Goal: Task Accomplishment & Management: Use online tool/utility

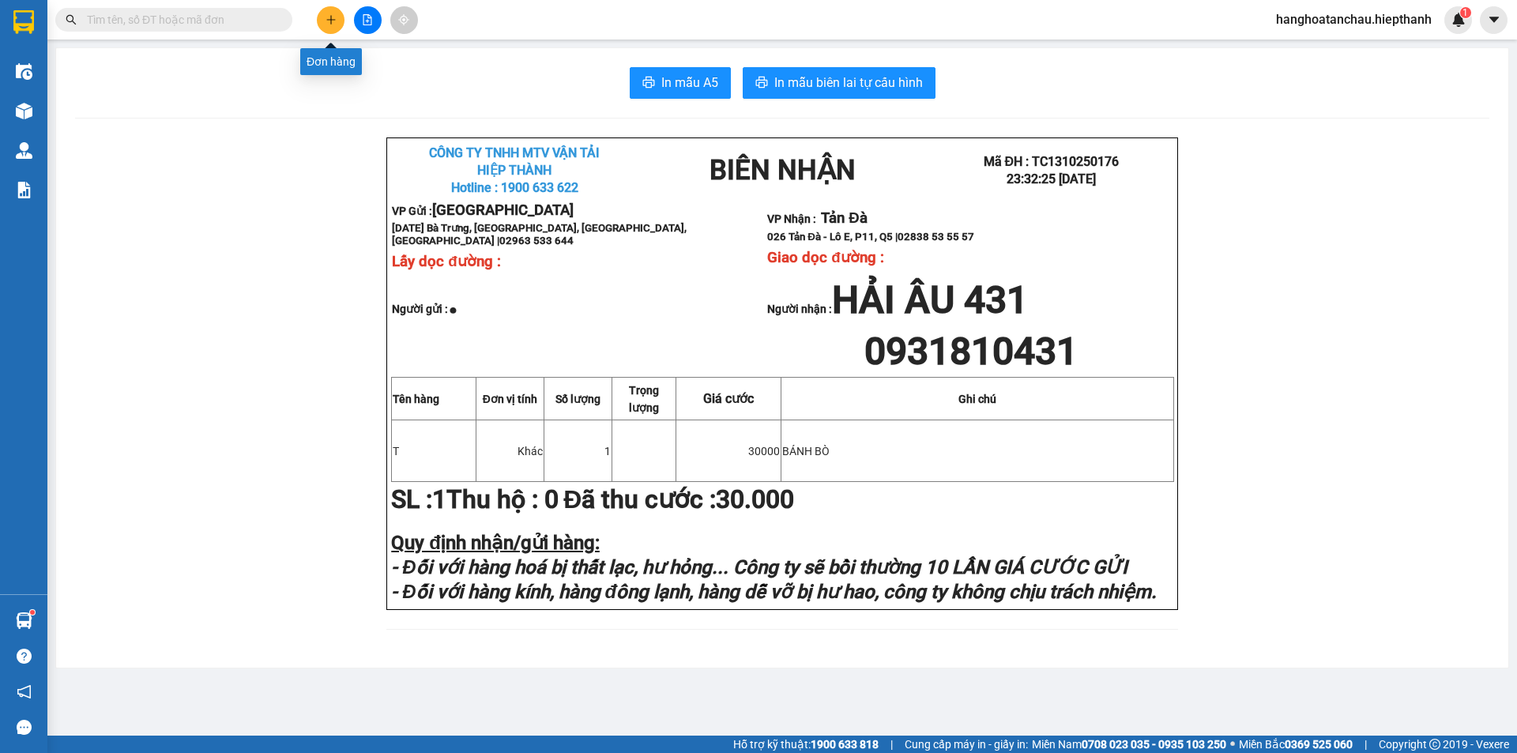
click at [336, 23] on button at bounding box center [331, 20] width 28 height 28
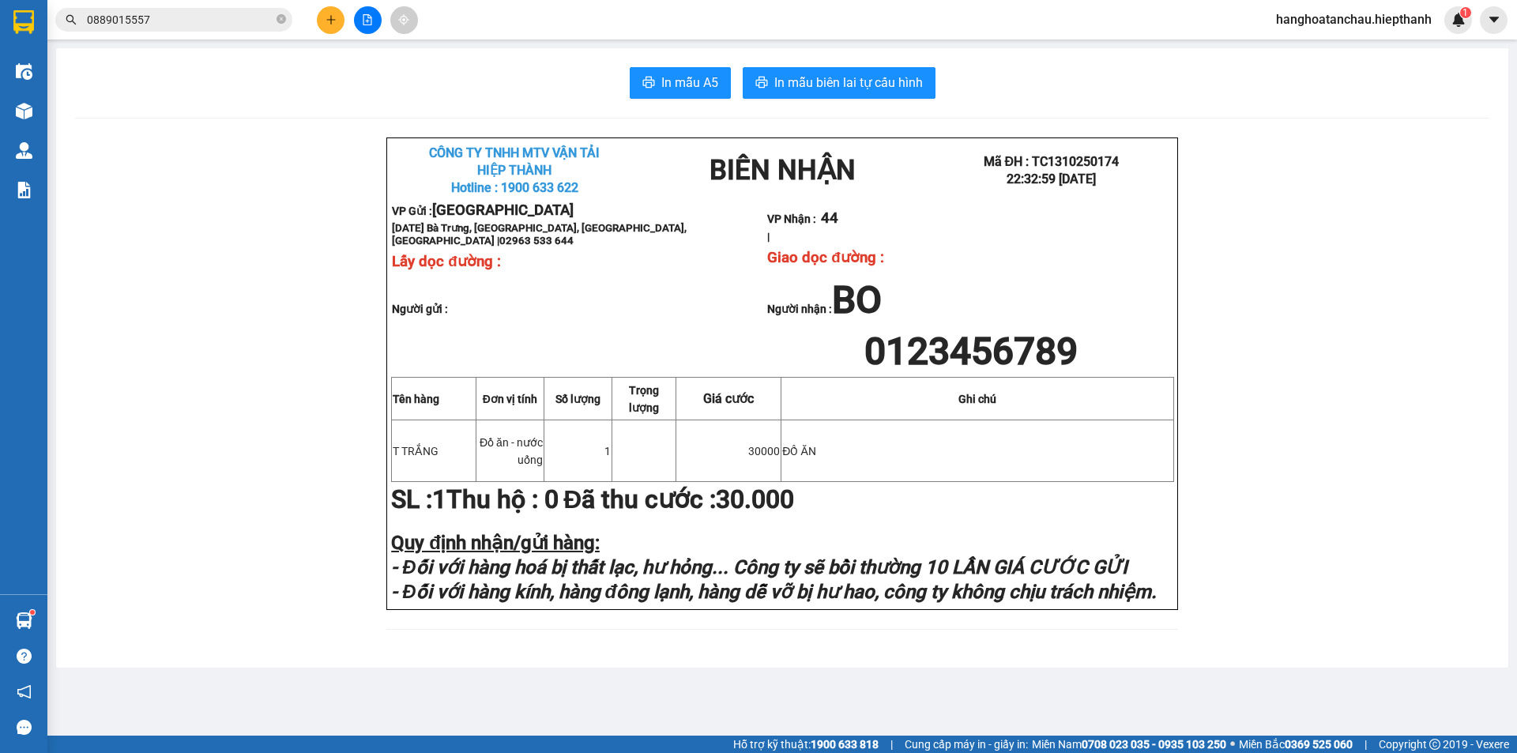
click at [380, 22] on button at bounding box center [368, 20] width 28 height 28
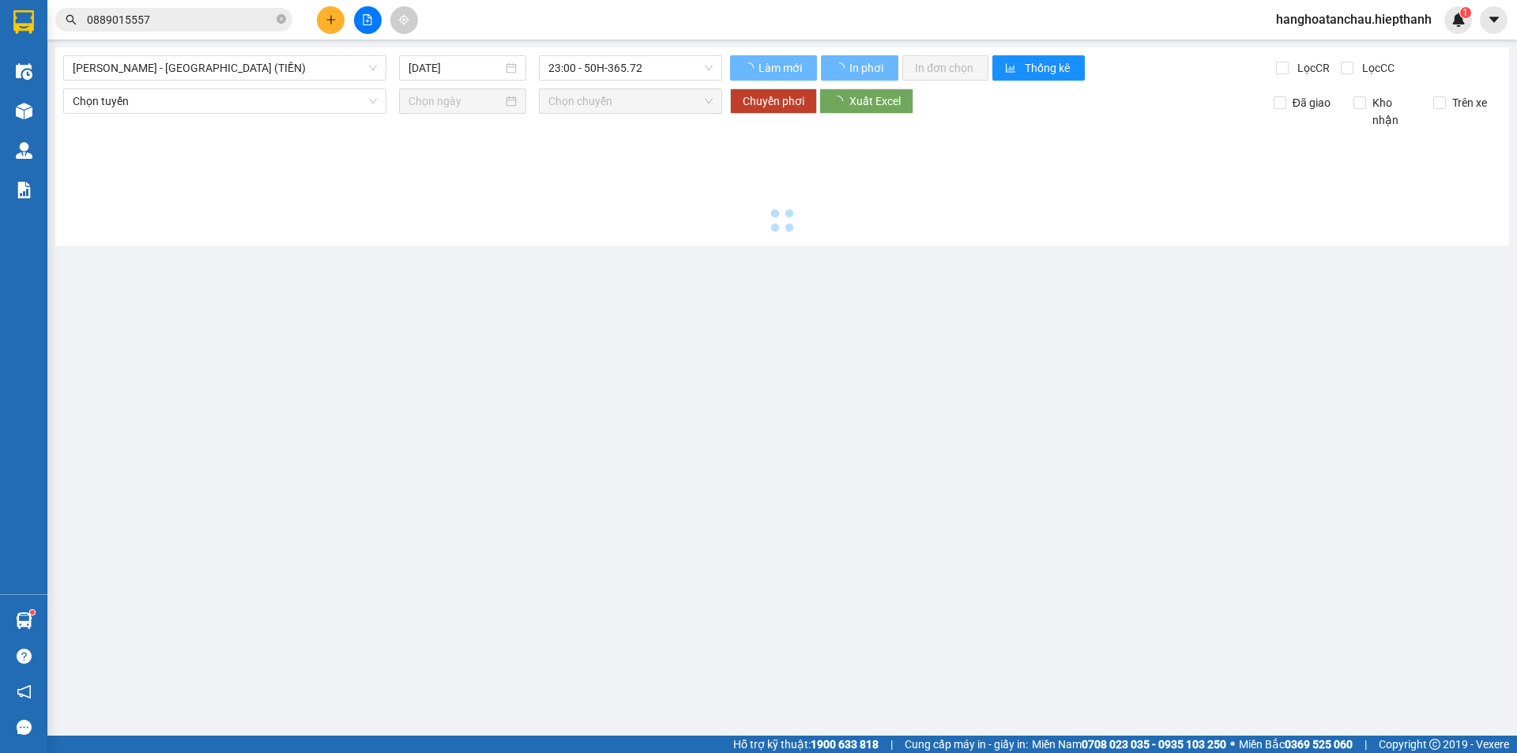
type input "[DATE]"
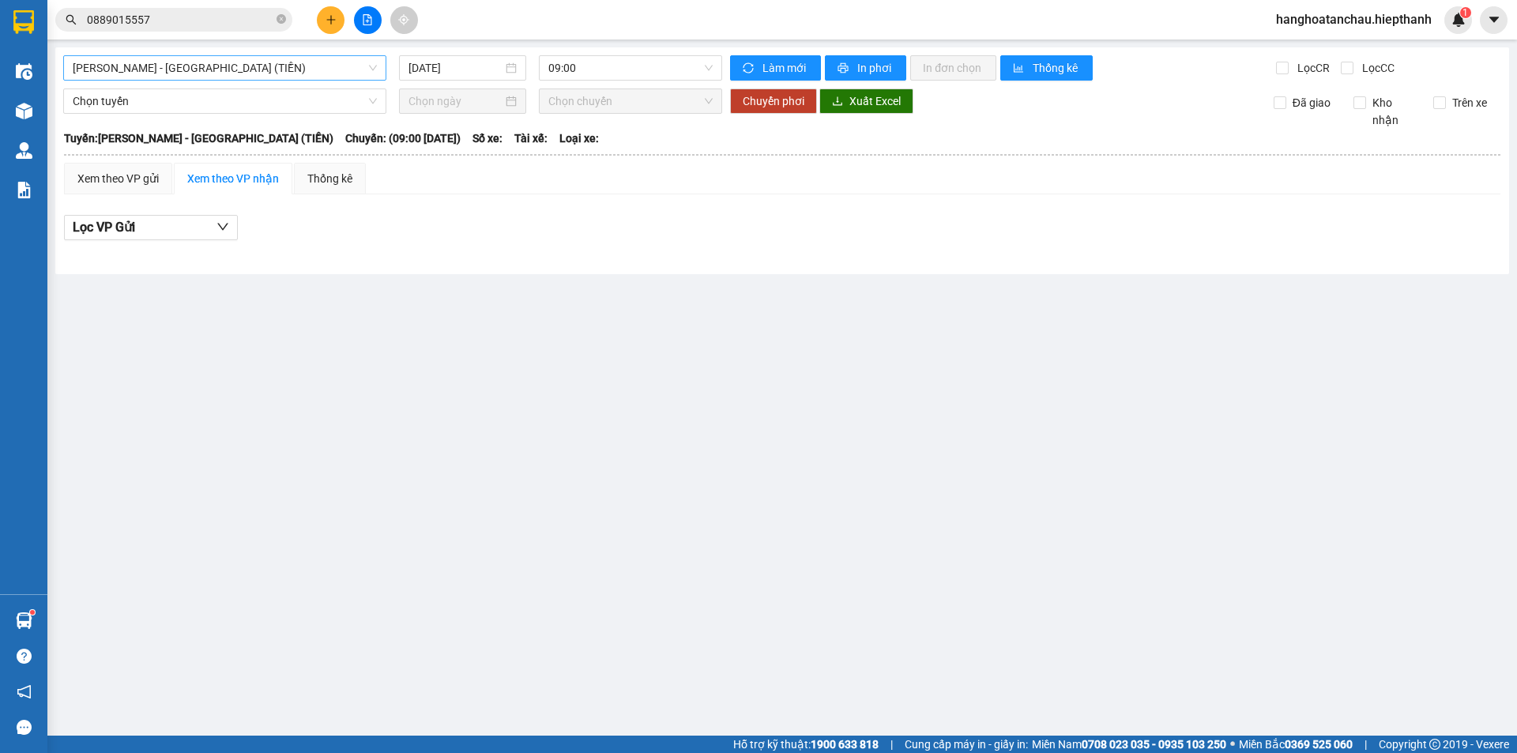
click at [296, 62] on span "[PERSON_NAME] - [GEOGRAPHIC_DATA] (TIỀN)" at bounding box center [225, 68] width 304 height 24
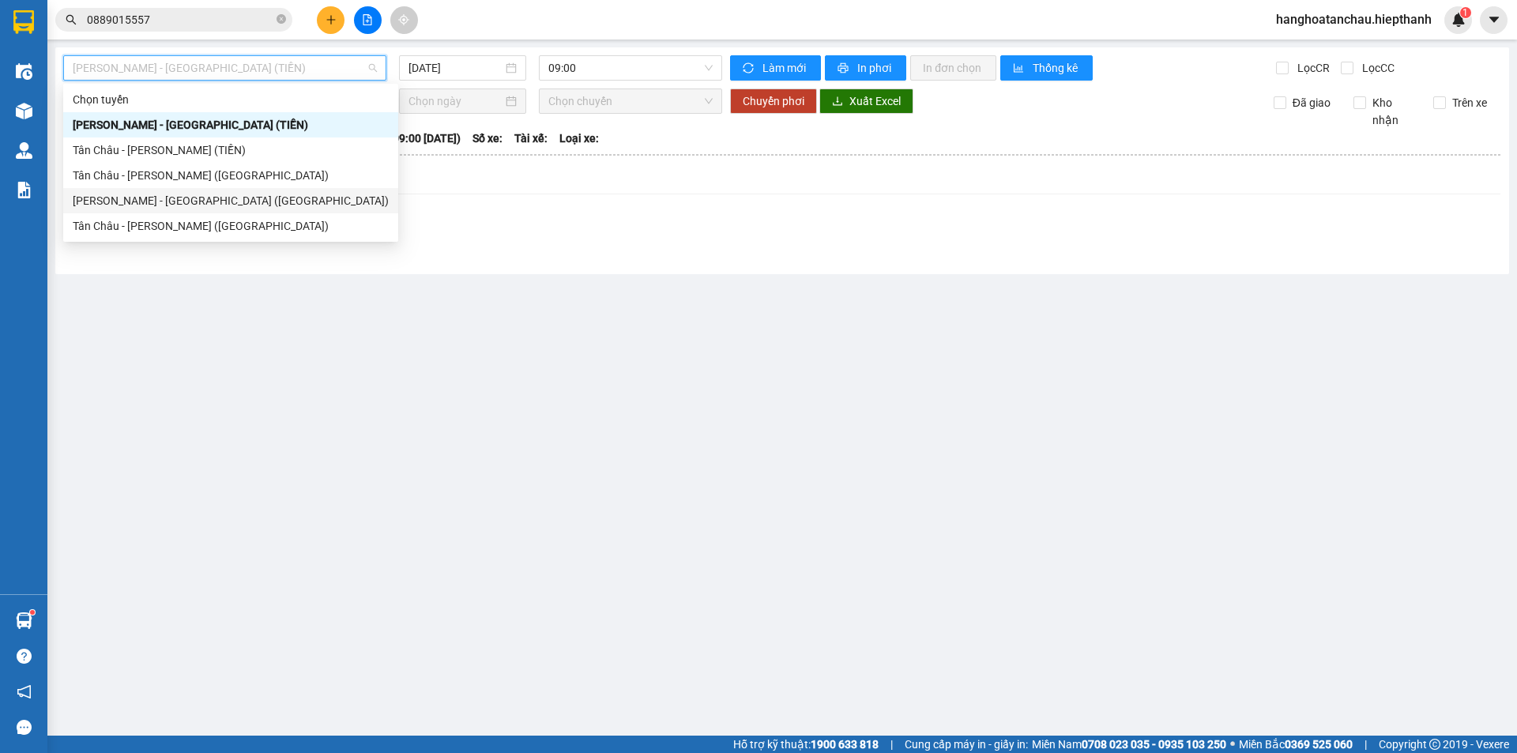
click at [244, 195] on div "[PERSON_NAME] - [GEOGRAPHIC_DATA] ([GEOGRAPHIC_DATA])" at bounding box center [230, 200] width 335 height 25
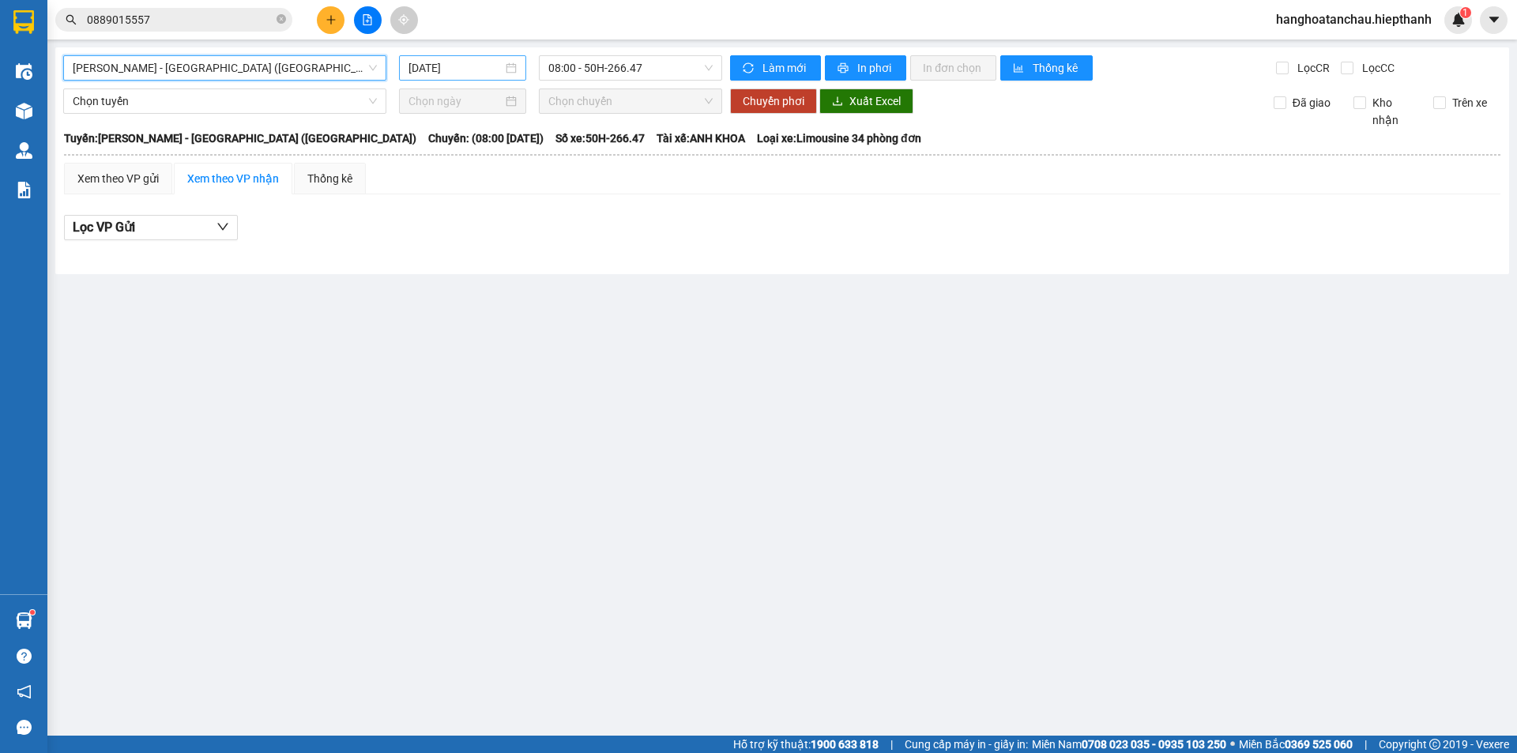
click at [466, 69] on input "[DATE]" at bounding box center [455, 67] width 94 height 17
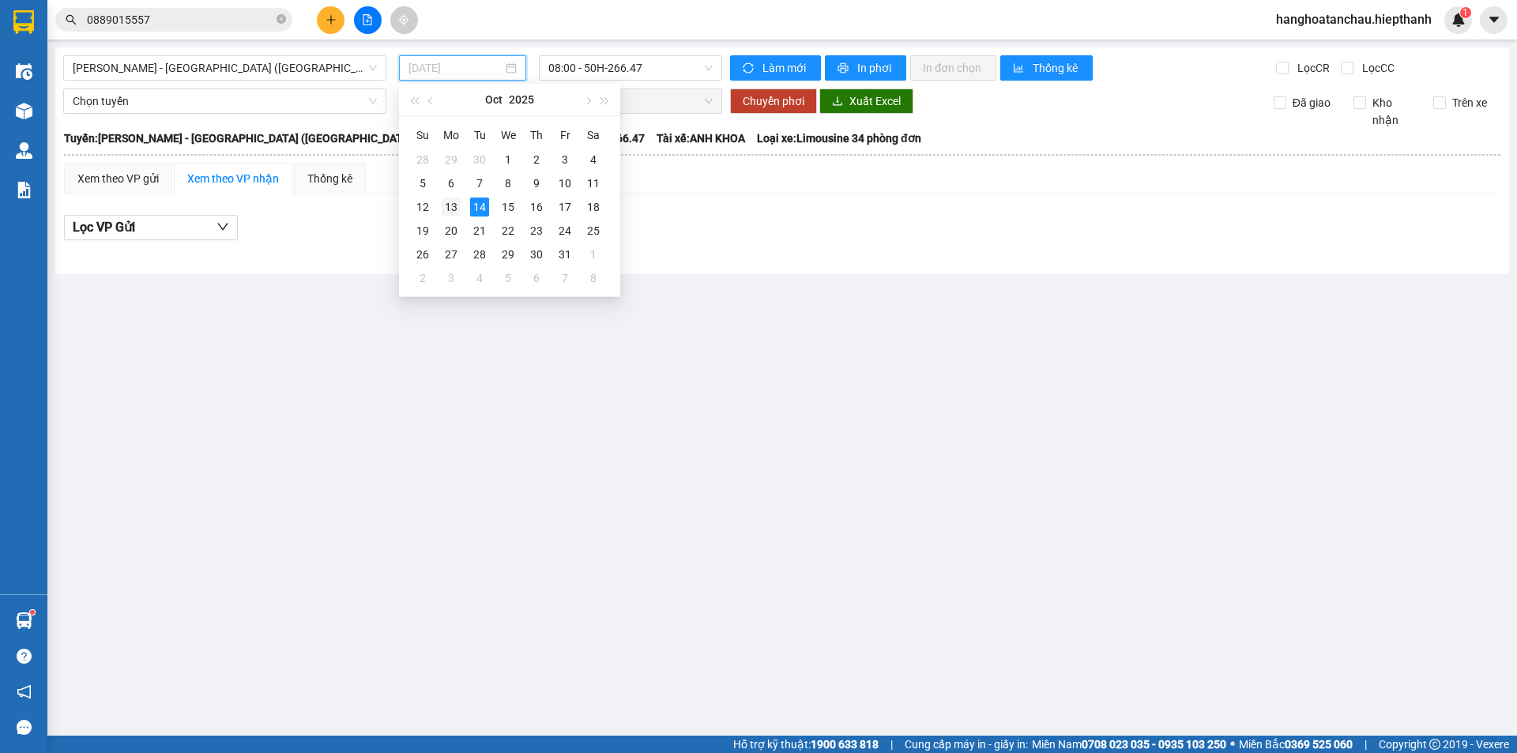
click at [444, 209] on div "13" at bounding box center [451, 206] width 19 height 19
type input "[DATE]"
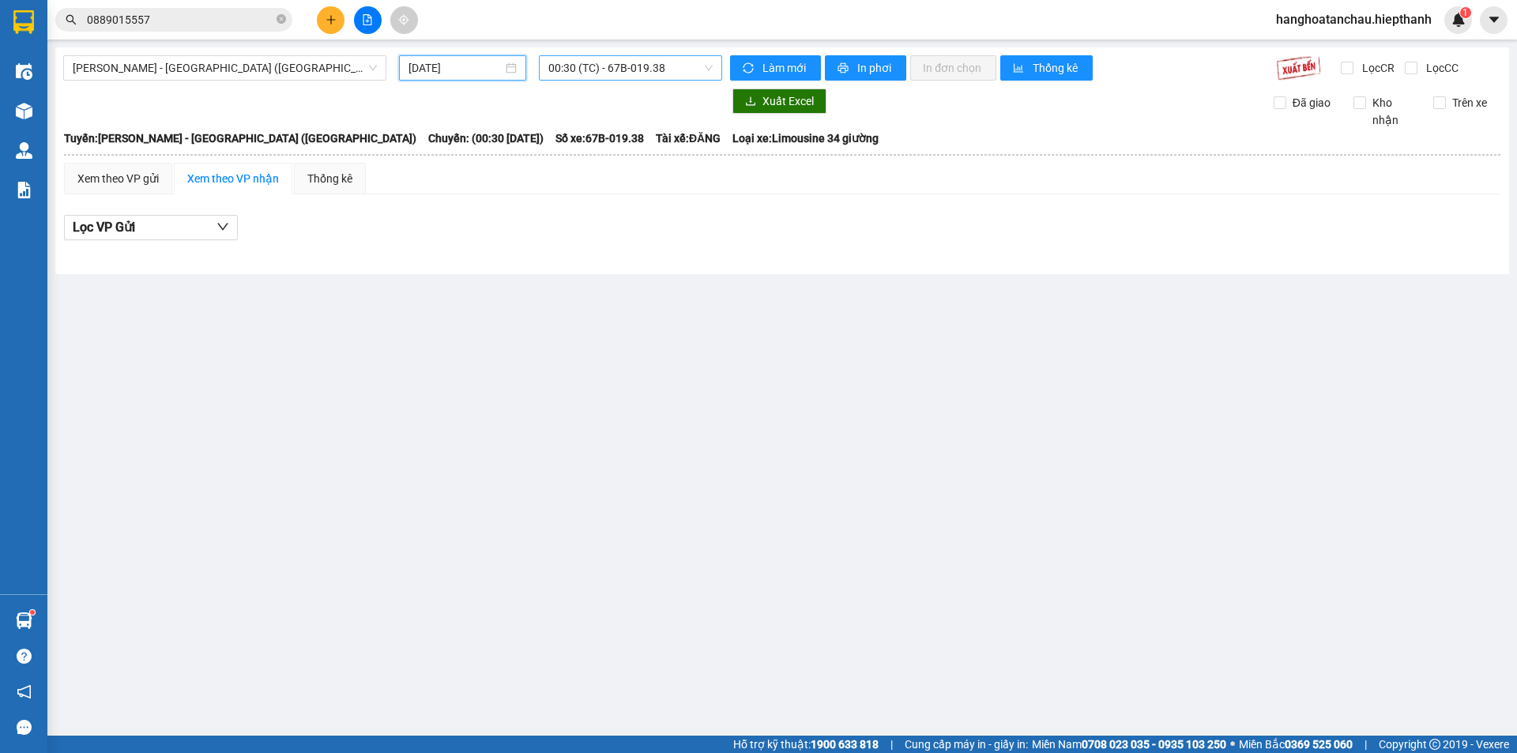
click at [626, 64] on span "00:30 (TC) - 67B-019.38" at bounding box center [630, 68] width 164 height 24
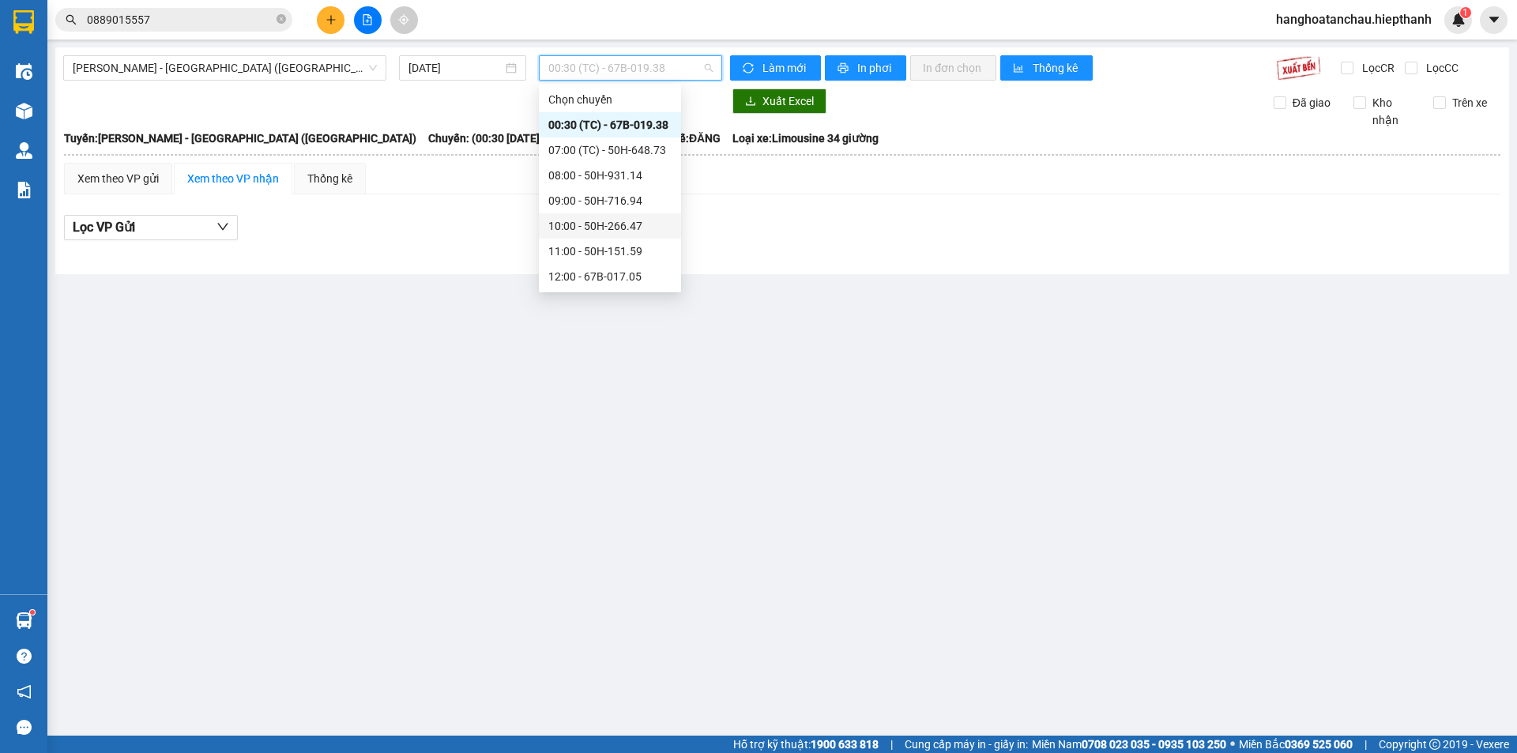
scroll to position [152, 0]
click at [587, 230] on div "19:00 - 50H-648.73" at bounding box center [609, 225] width 123 height 17
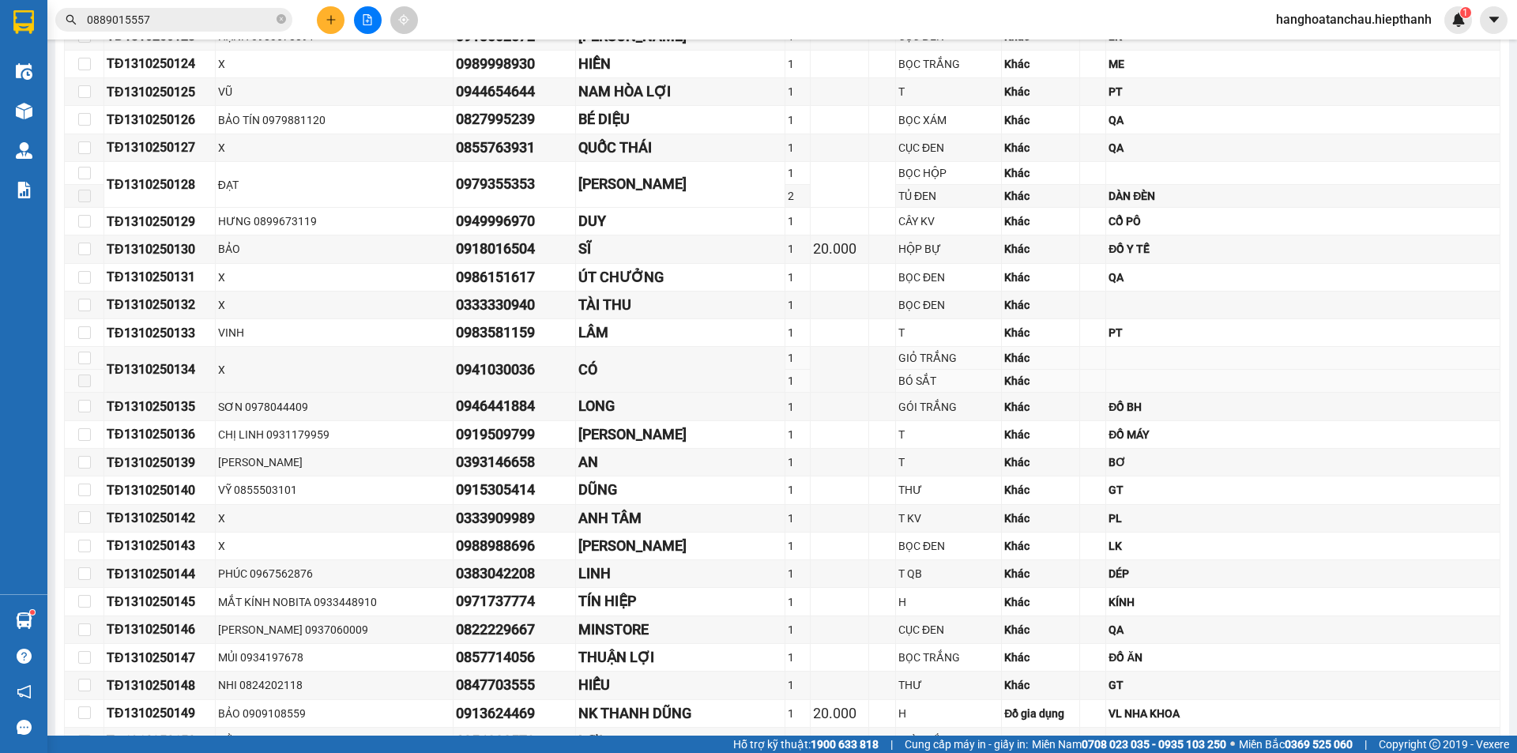
scroll to position [1459, 0]
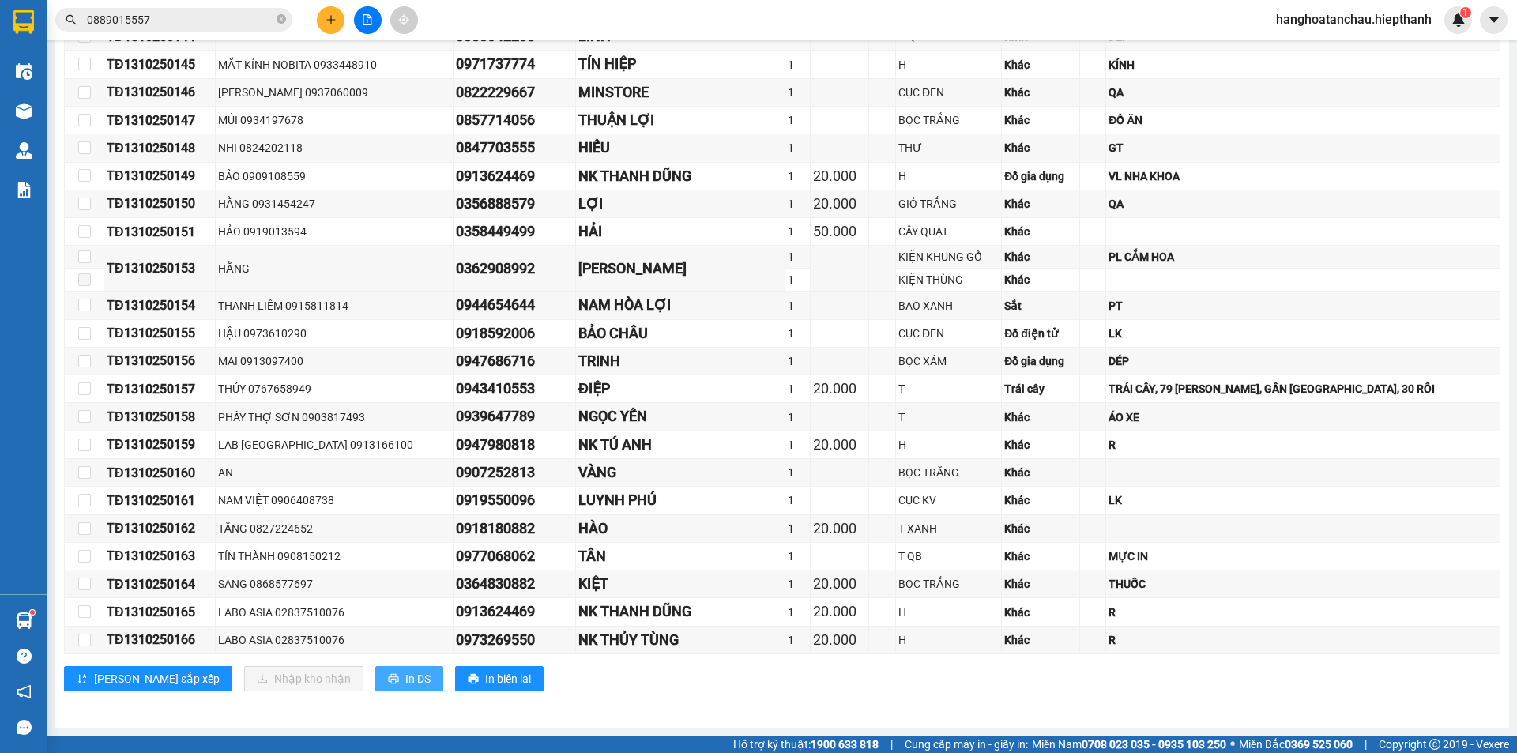
click at [375, 676] on button "In DS" at bounding box center [409, 678] width 68 height 25
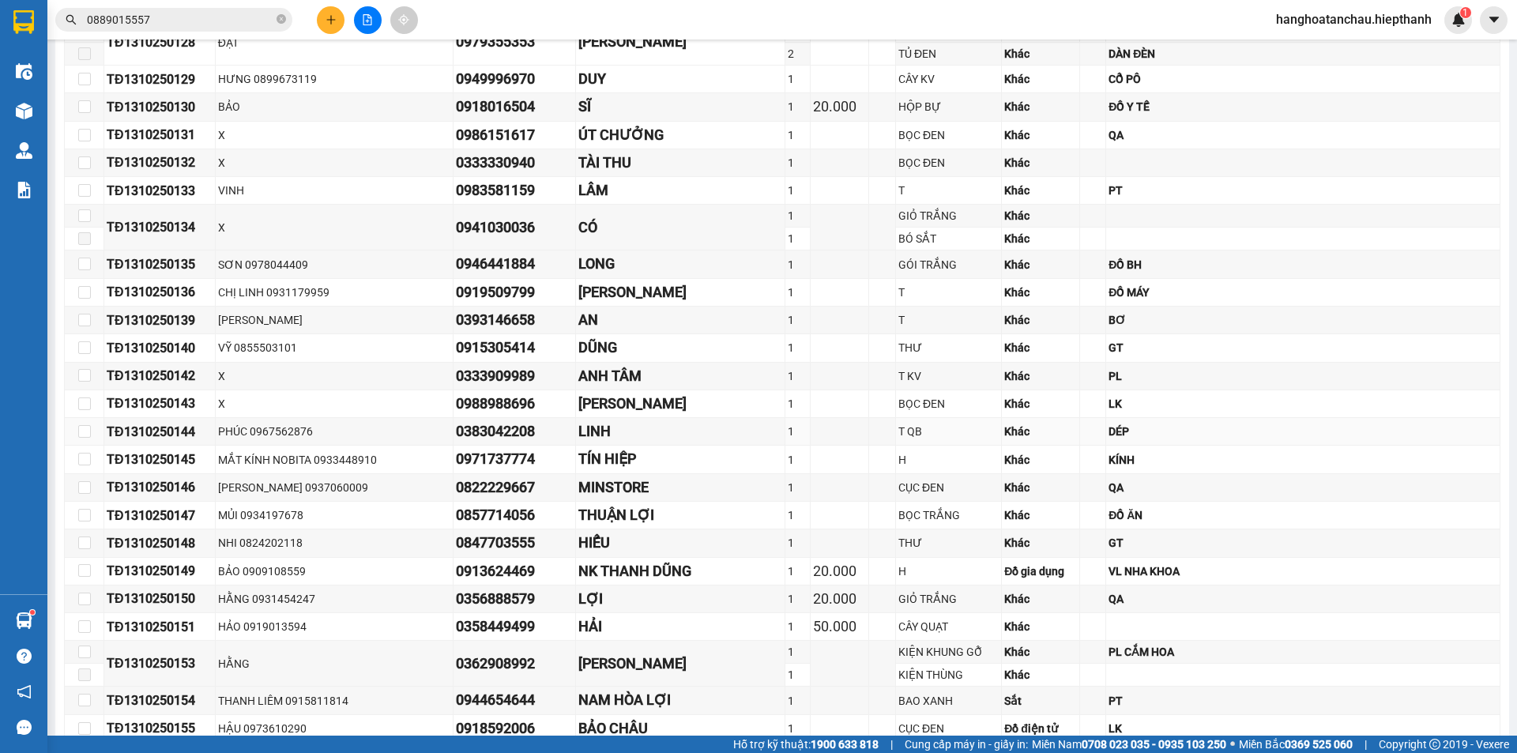
scroll to position [406, 0]
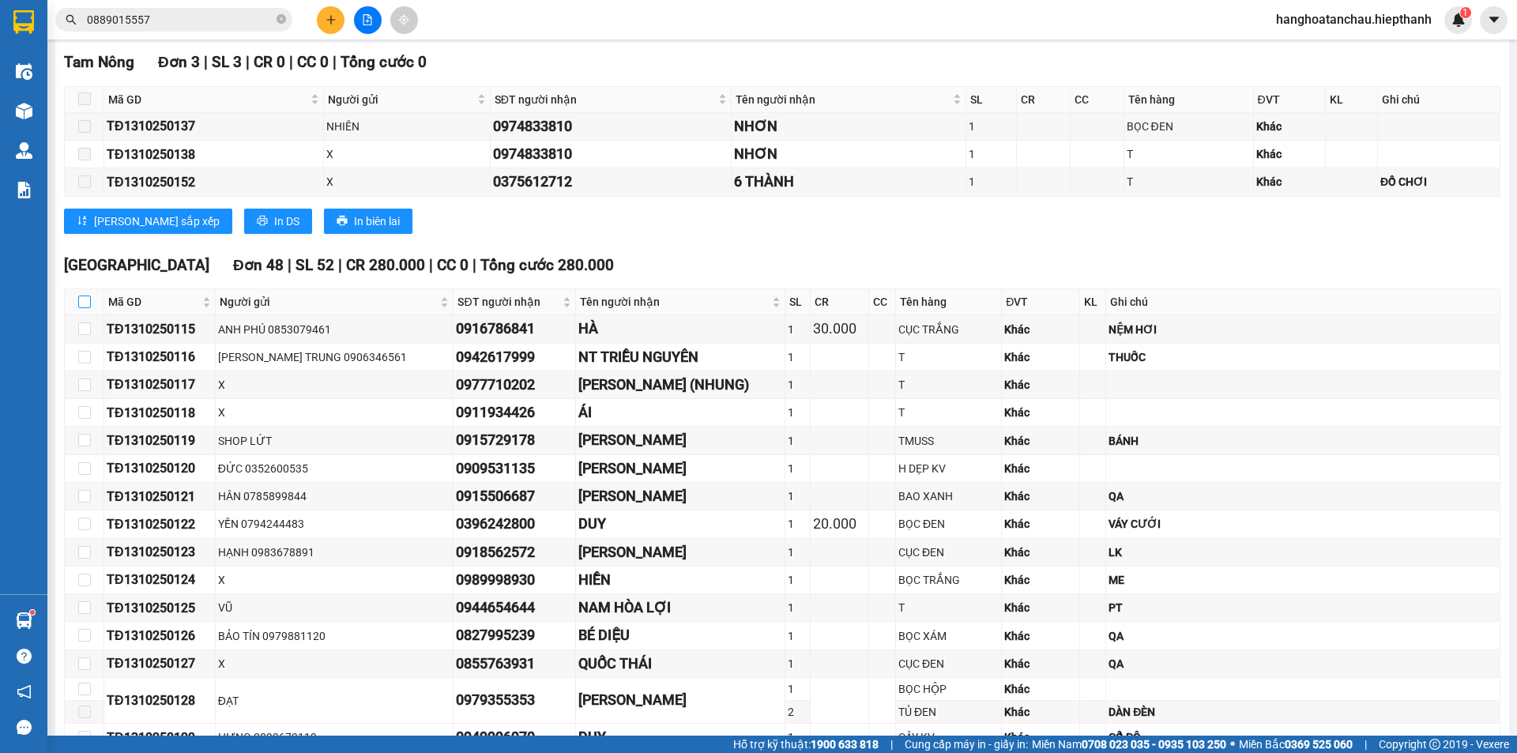
click at [77, 305] on th at bounding box center [84, 302] width 39 height 26
click at [81, 303] on input "checkbox" at bounding box center [84, 301] width 13 height 13
checkbox input "true"
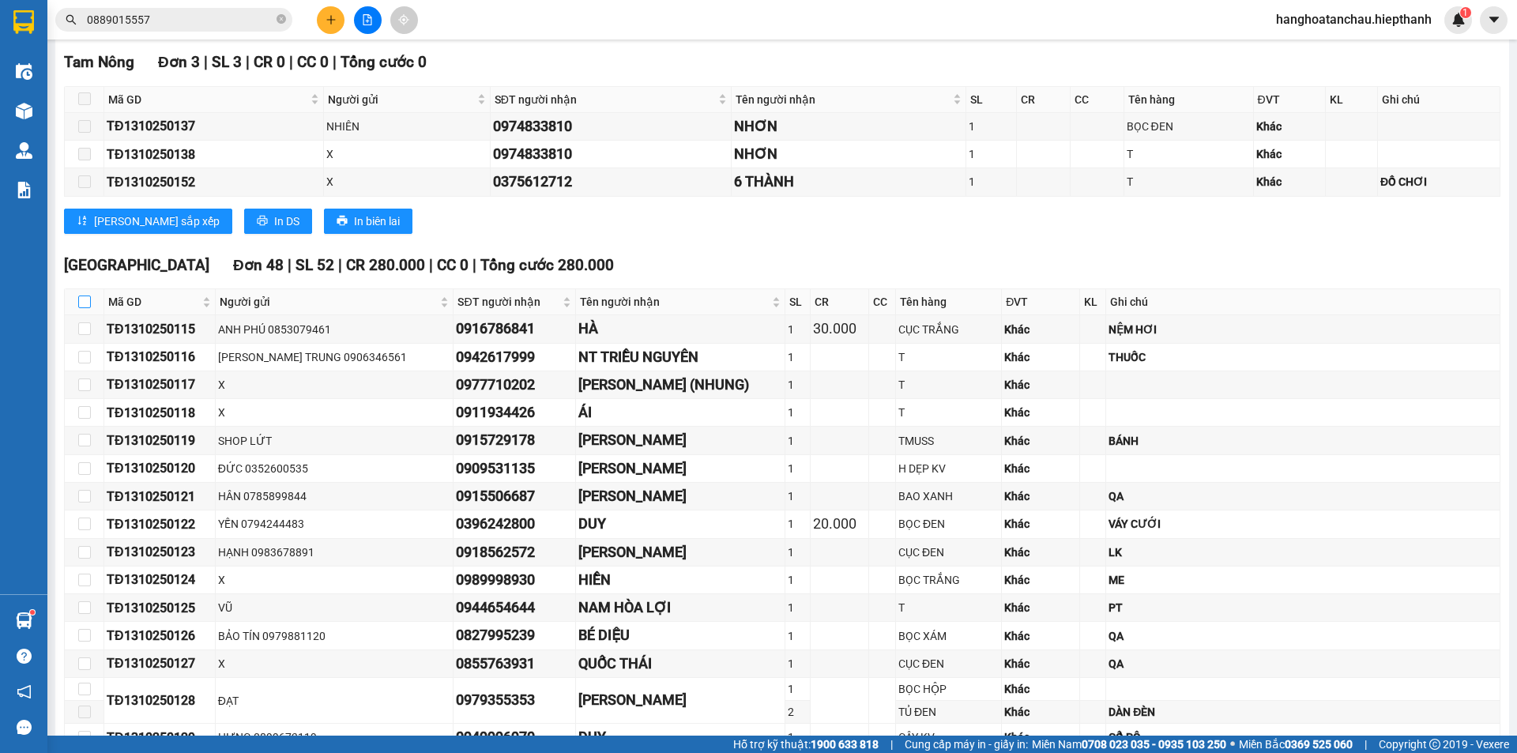
checkbox input "true"
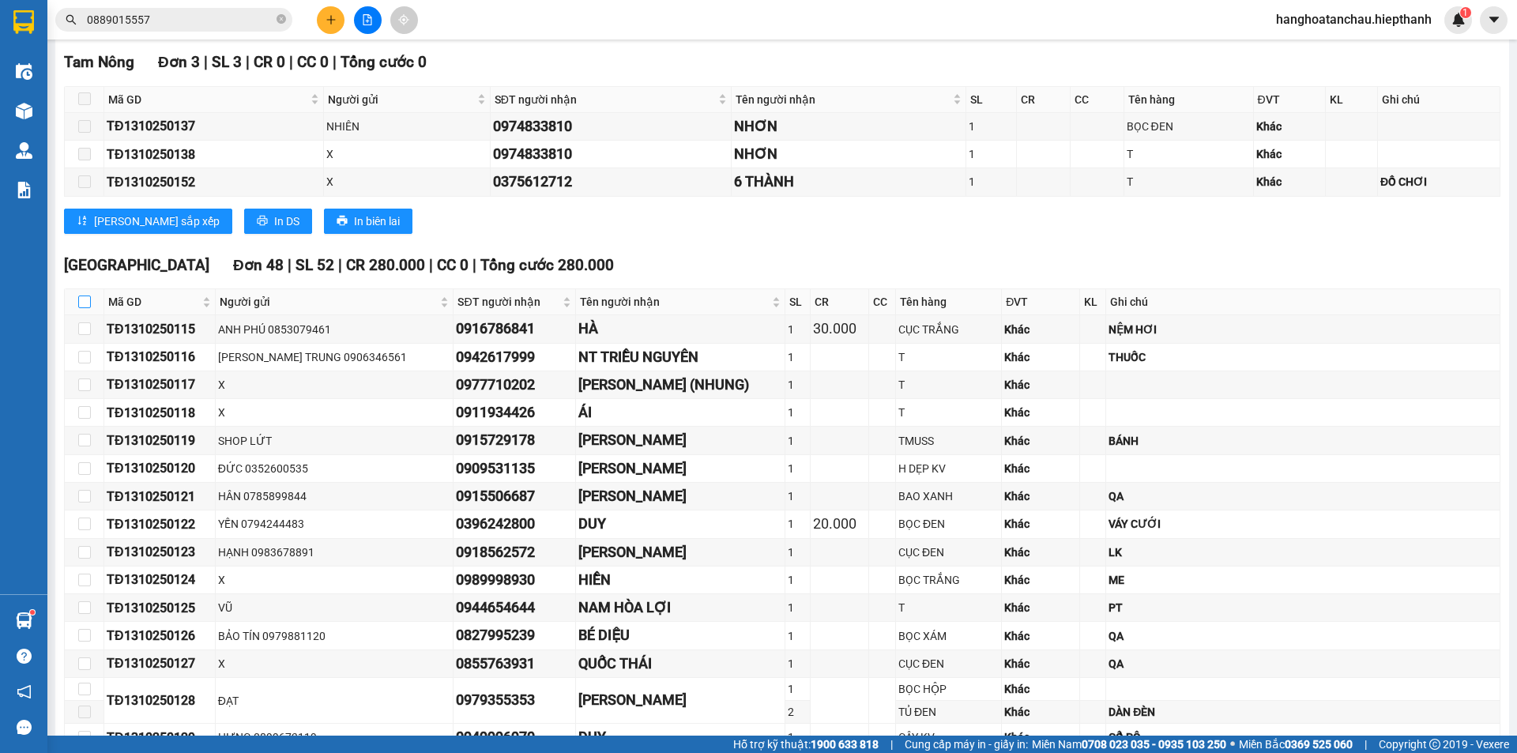
checkbox input "true"
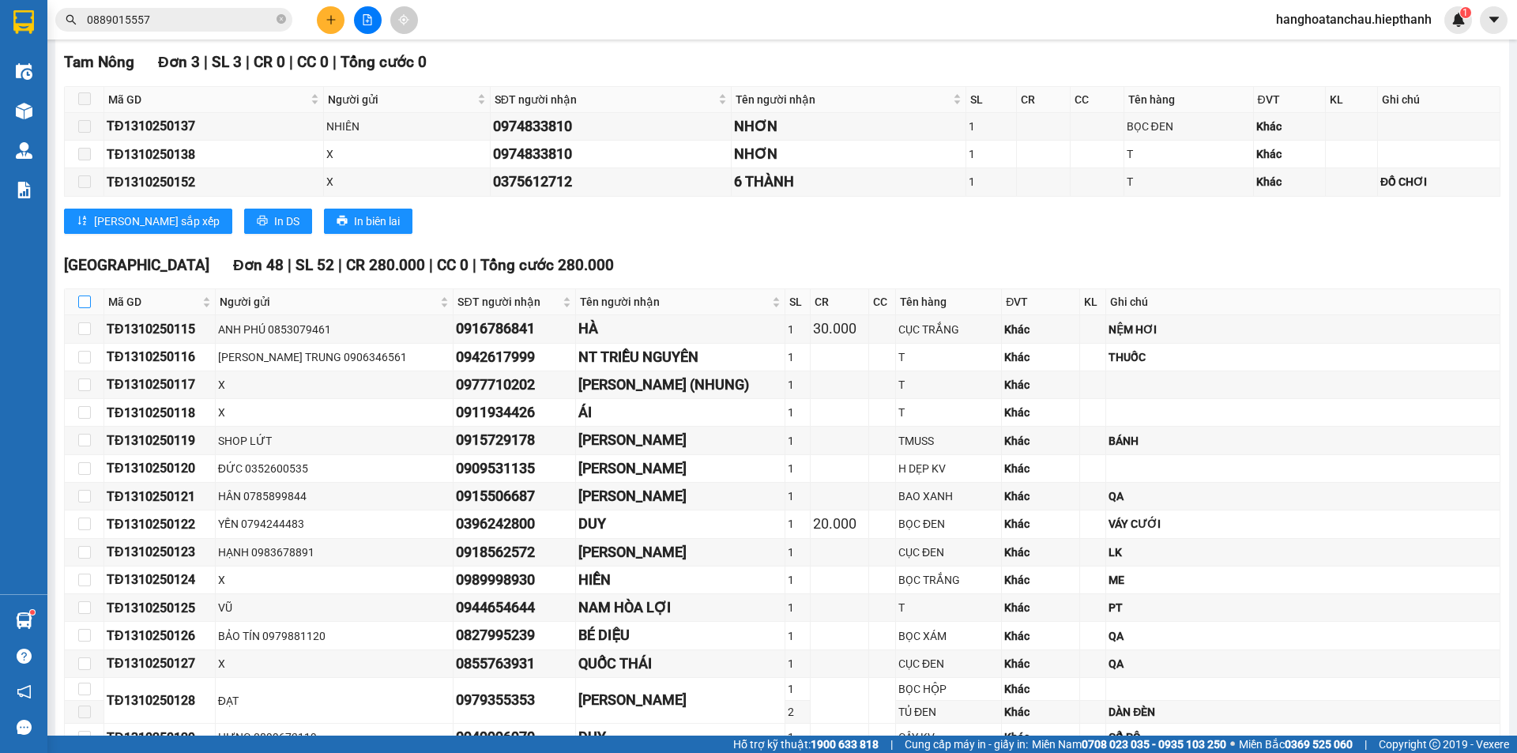
checkbox input "true"
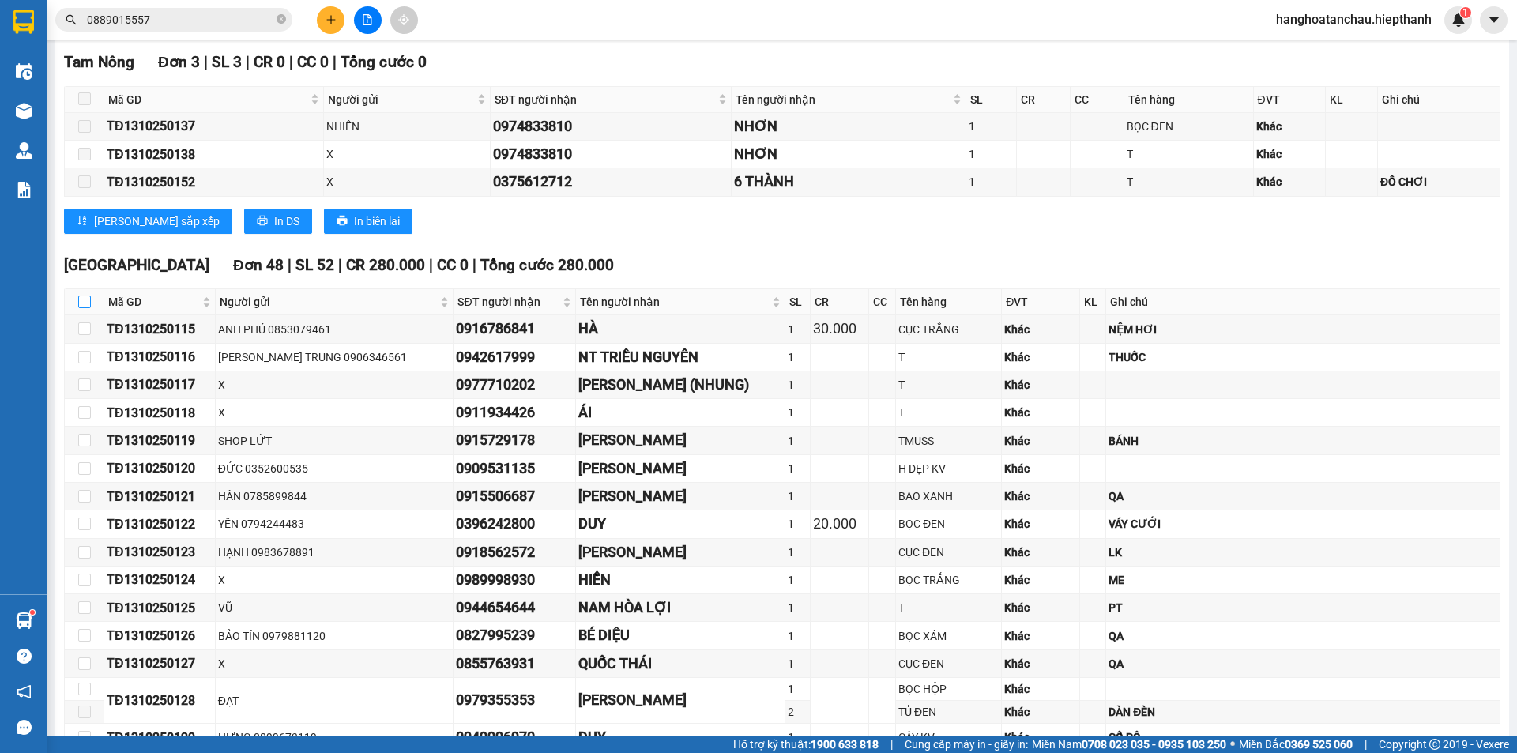
checkbox input "true"
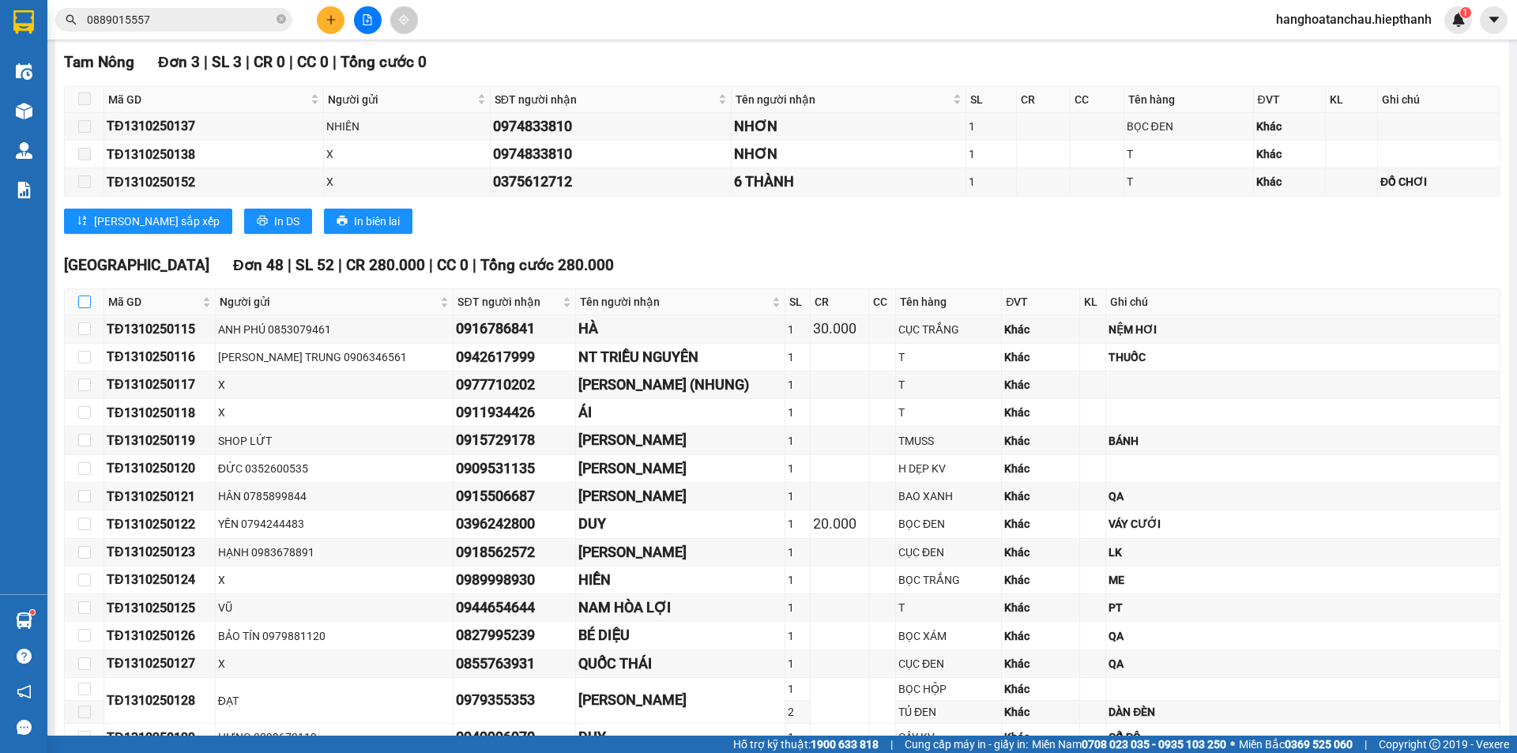
checkbox input "true"
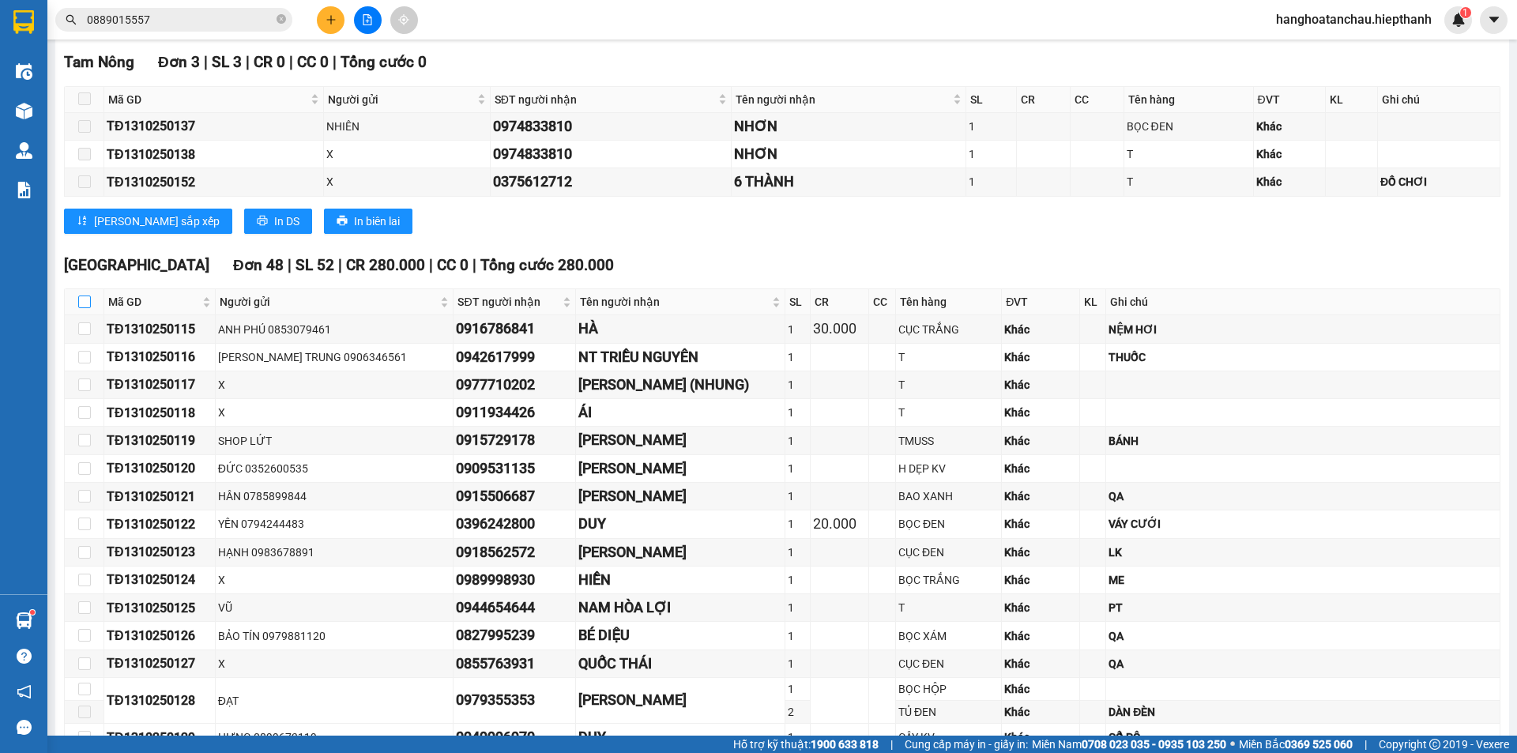
checkbox input "true"
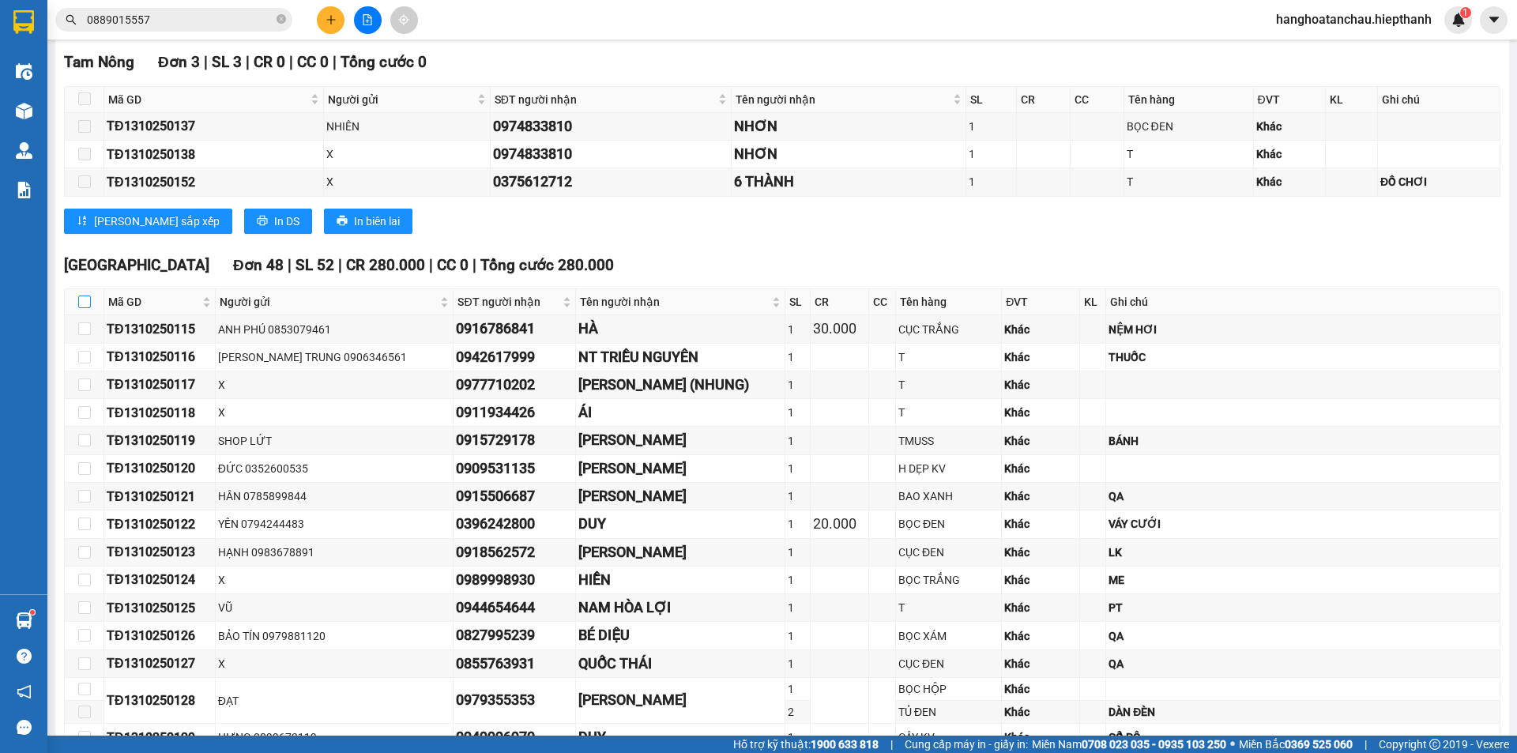
checkbox input "true"
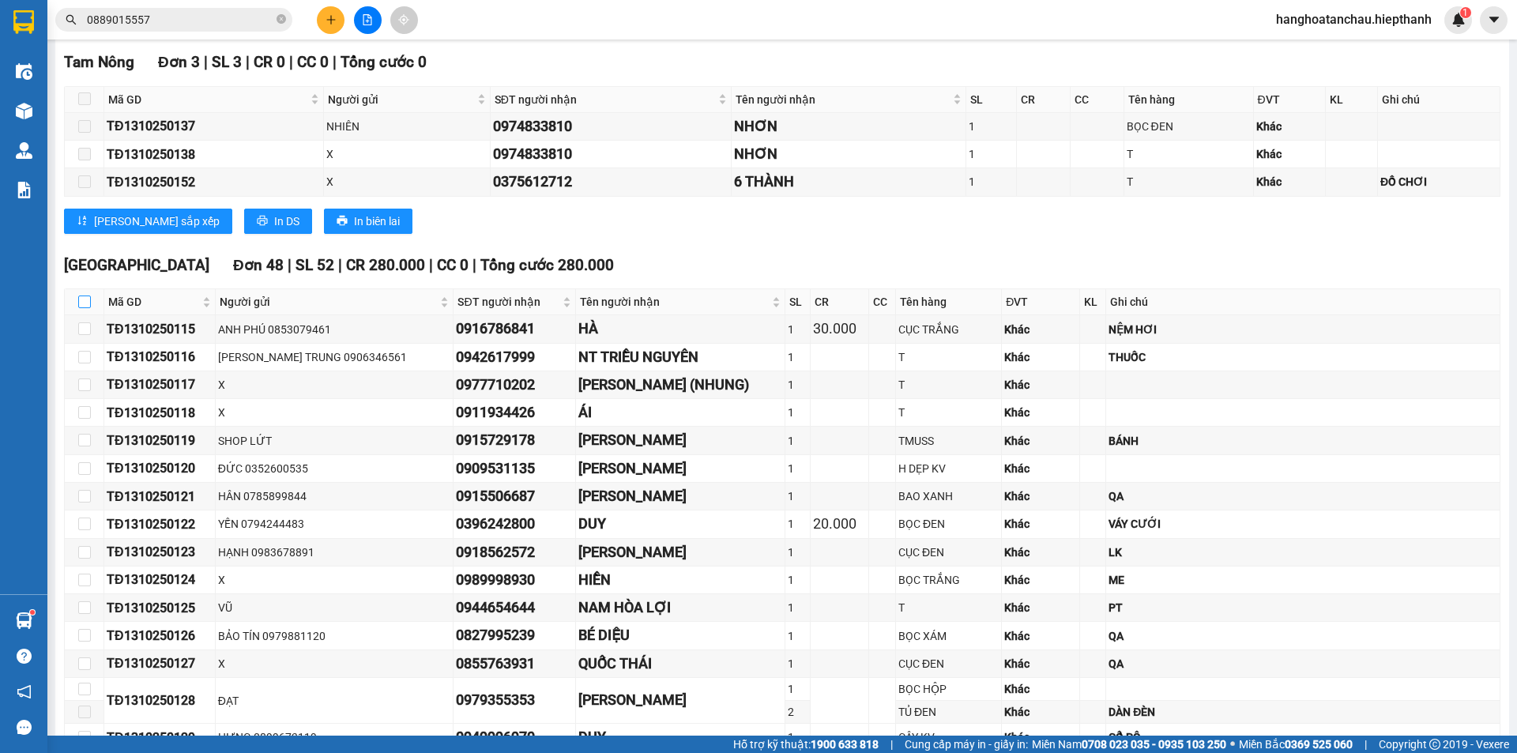
checkbox input "true"
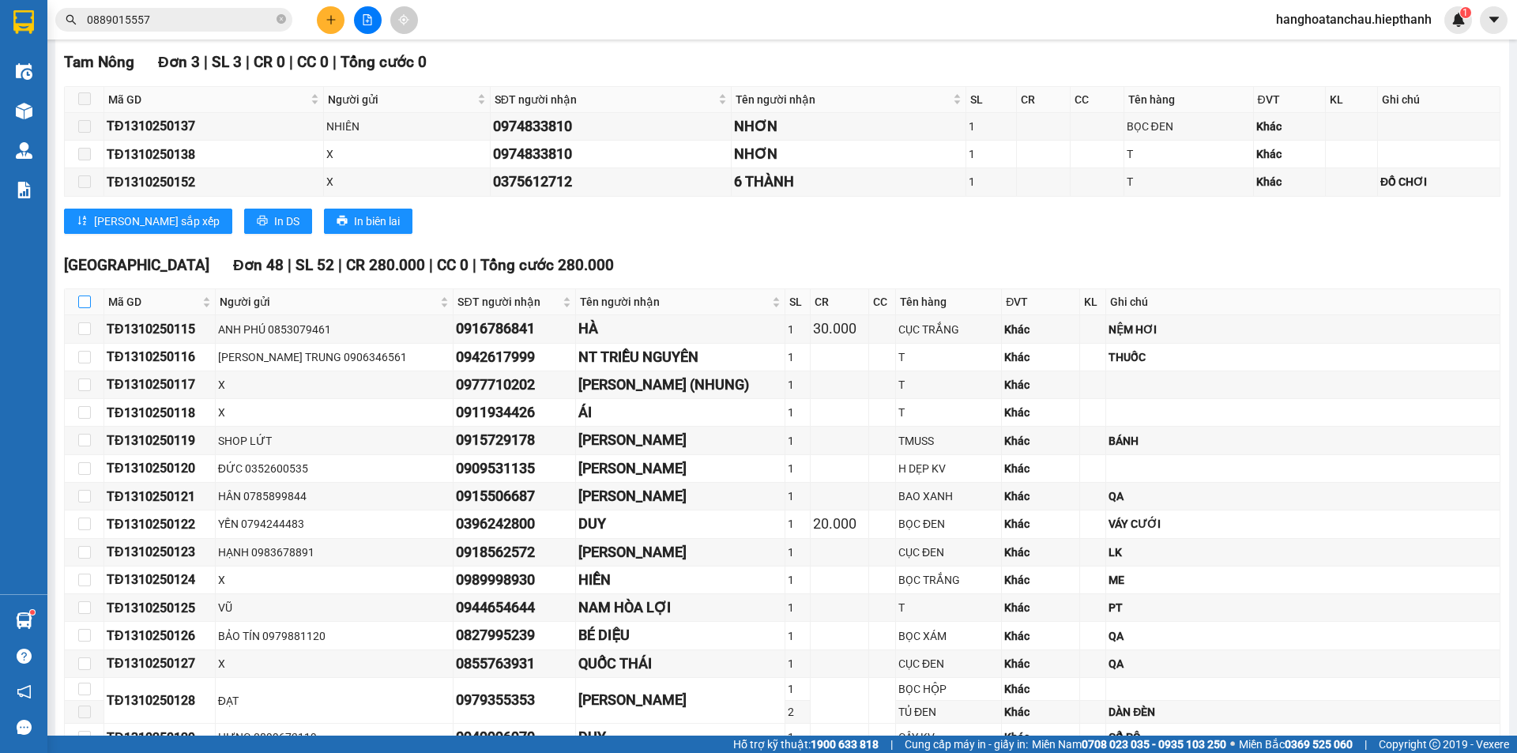
checkbox input "true"
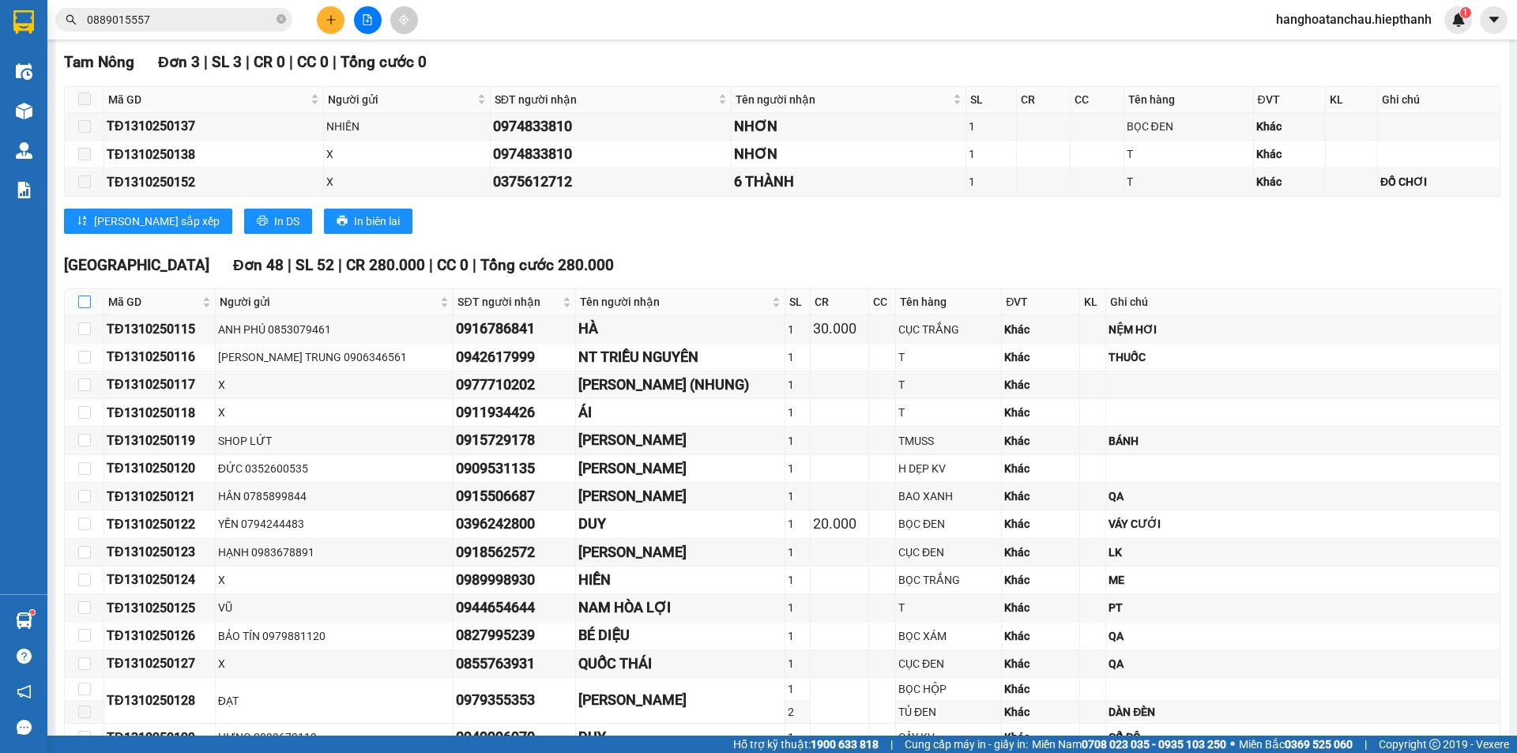
checkbox input "true"
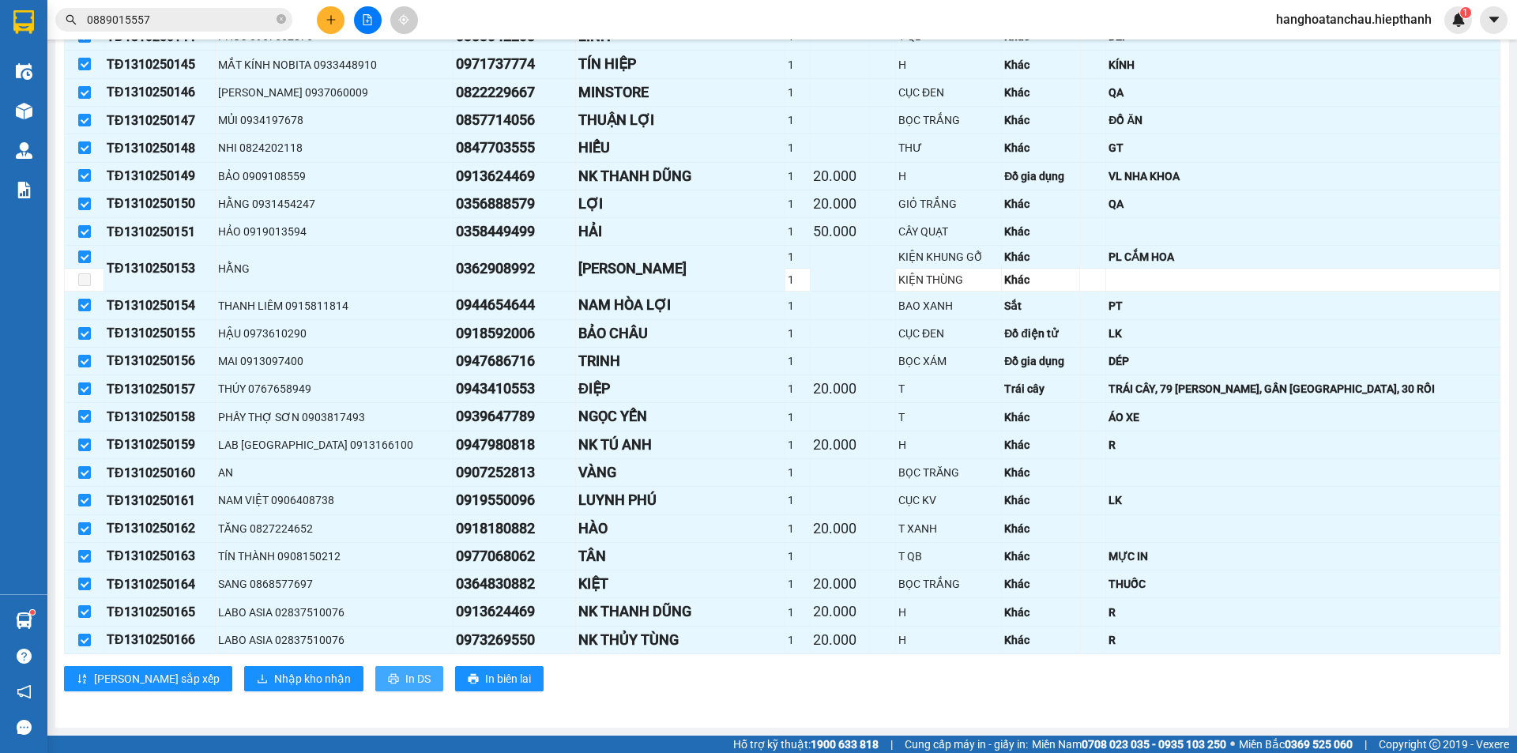
scroll to position [1459, 0]
click at [276, 676] on span "Nhập kho nhận" at bounding box center [312, 678] width 77 height 17
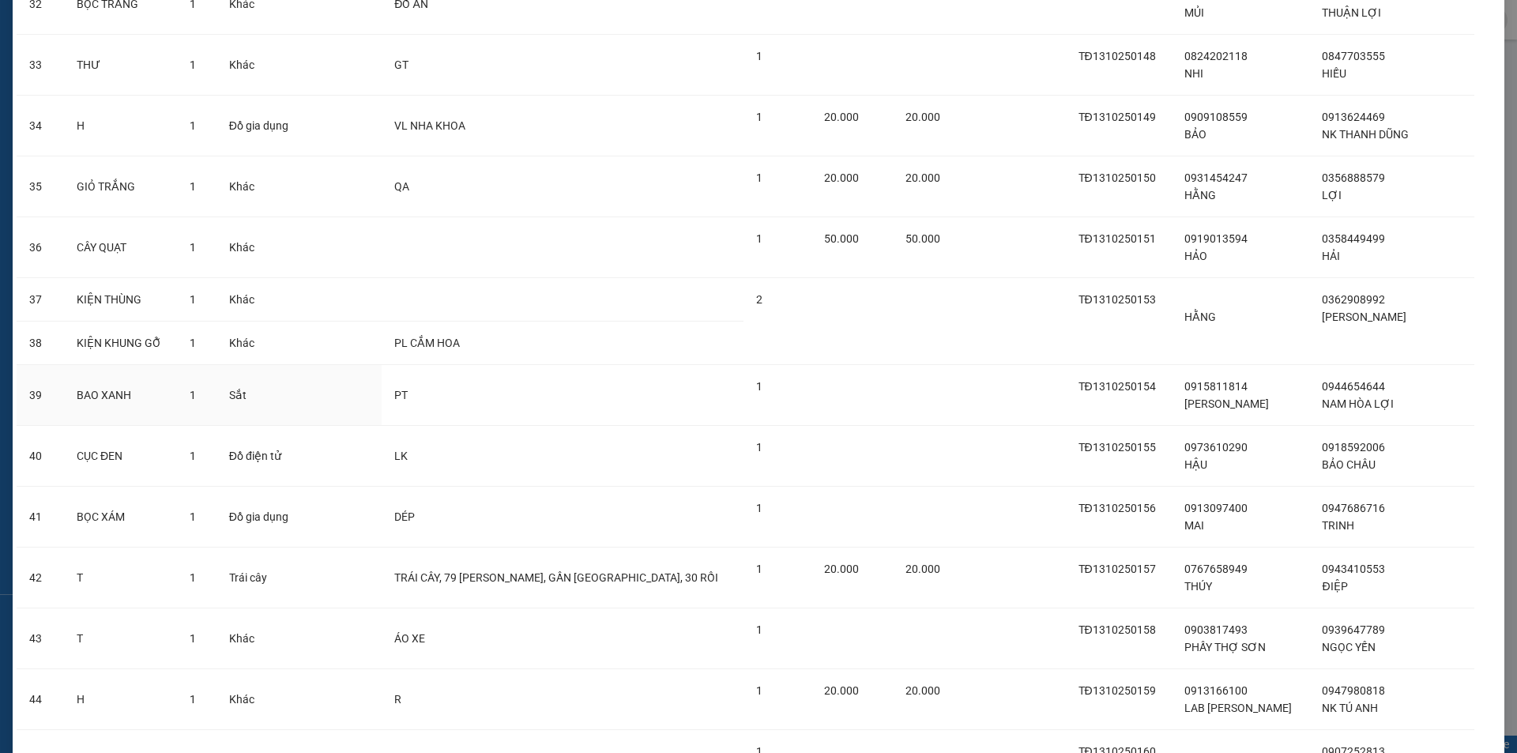
scroll to position [2493, 0]
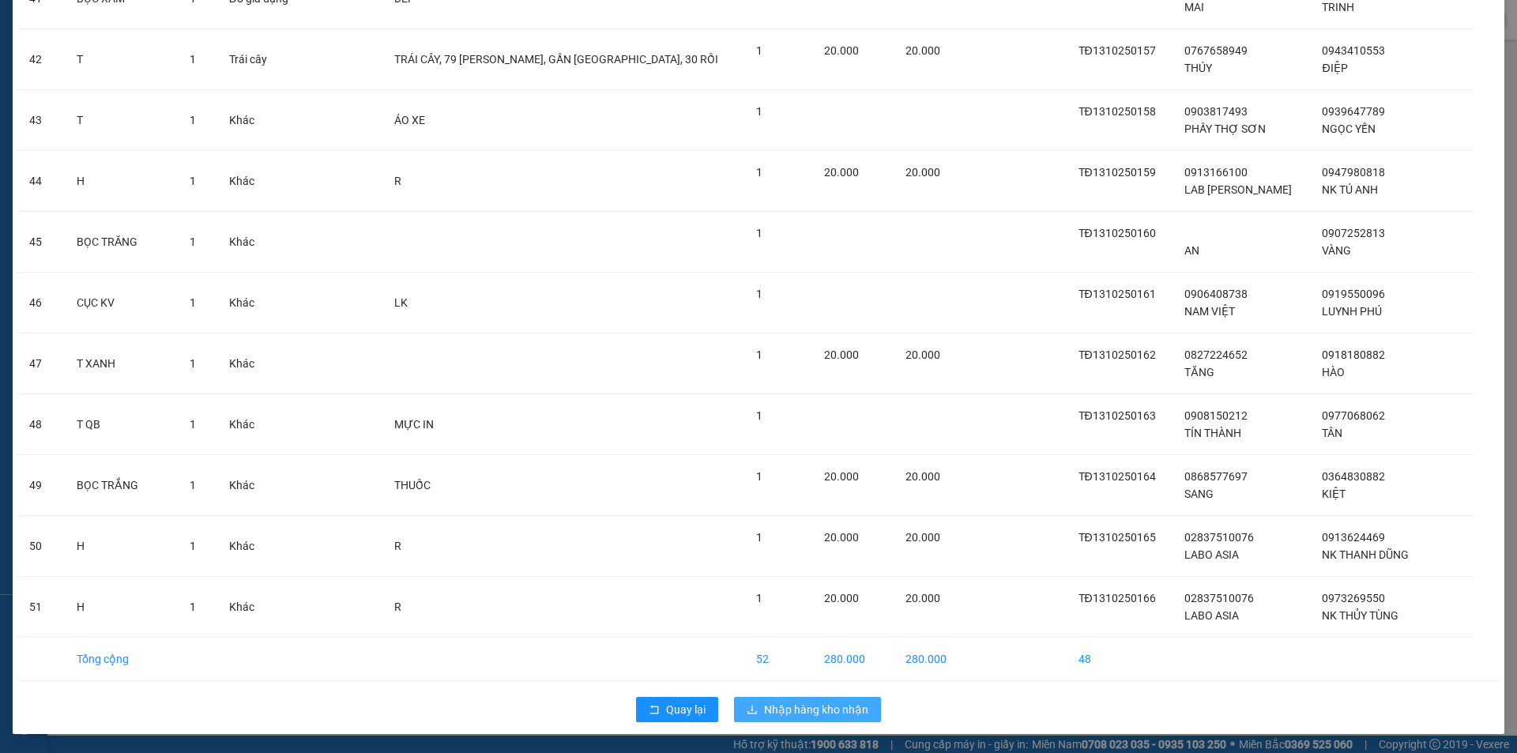
click at [838, 703] on span "Nhập hàng kho nhận" at bounding box center [816, 709] width 104 height 17
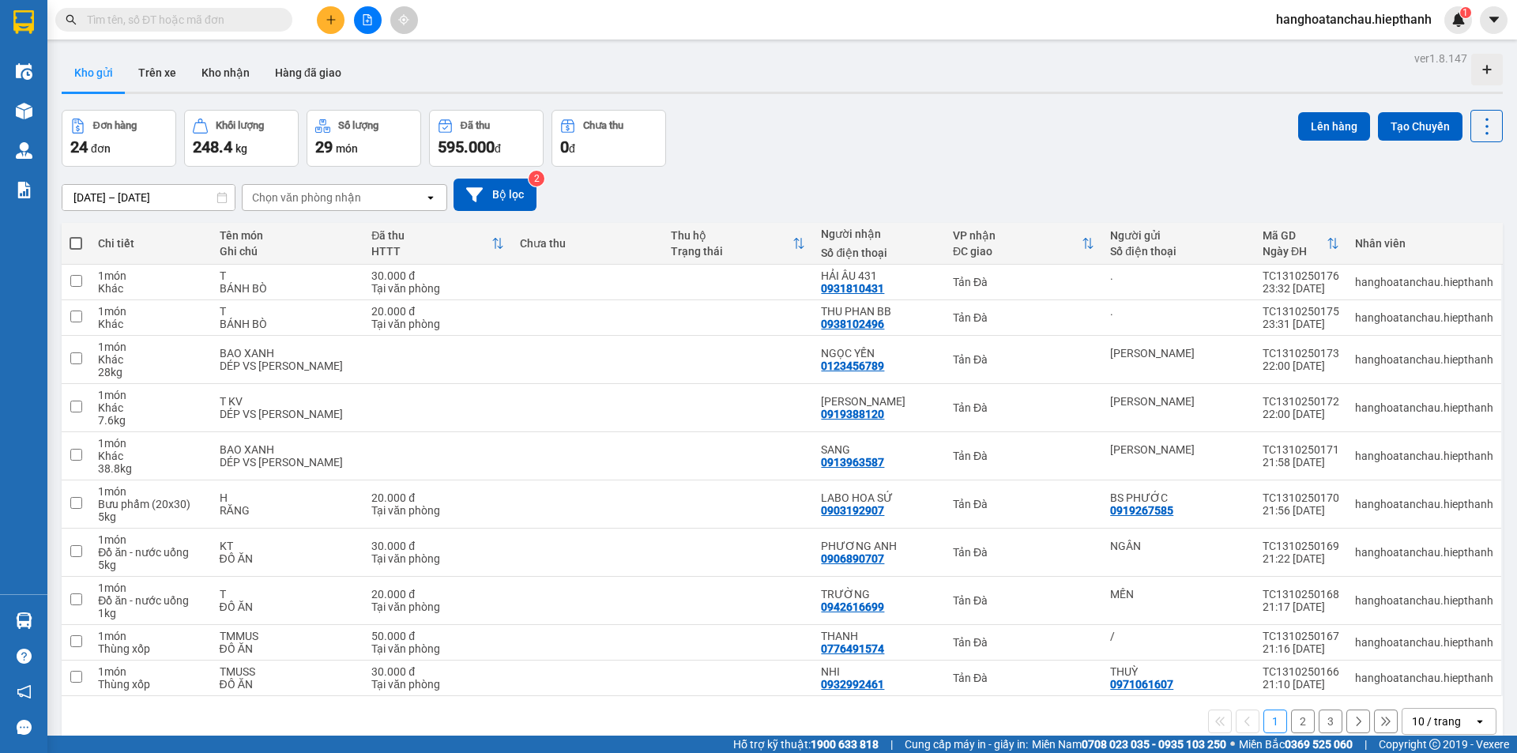
click at [72, 244] on span at bounding box center [76, 243] width 13 height 13
click at [76, 235] on input "checkbox" at bounding box center [76, 235] width 0 height 0
checkbox input "true"
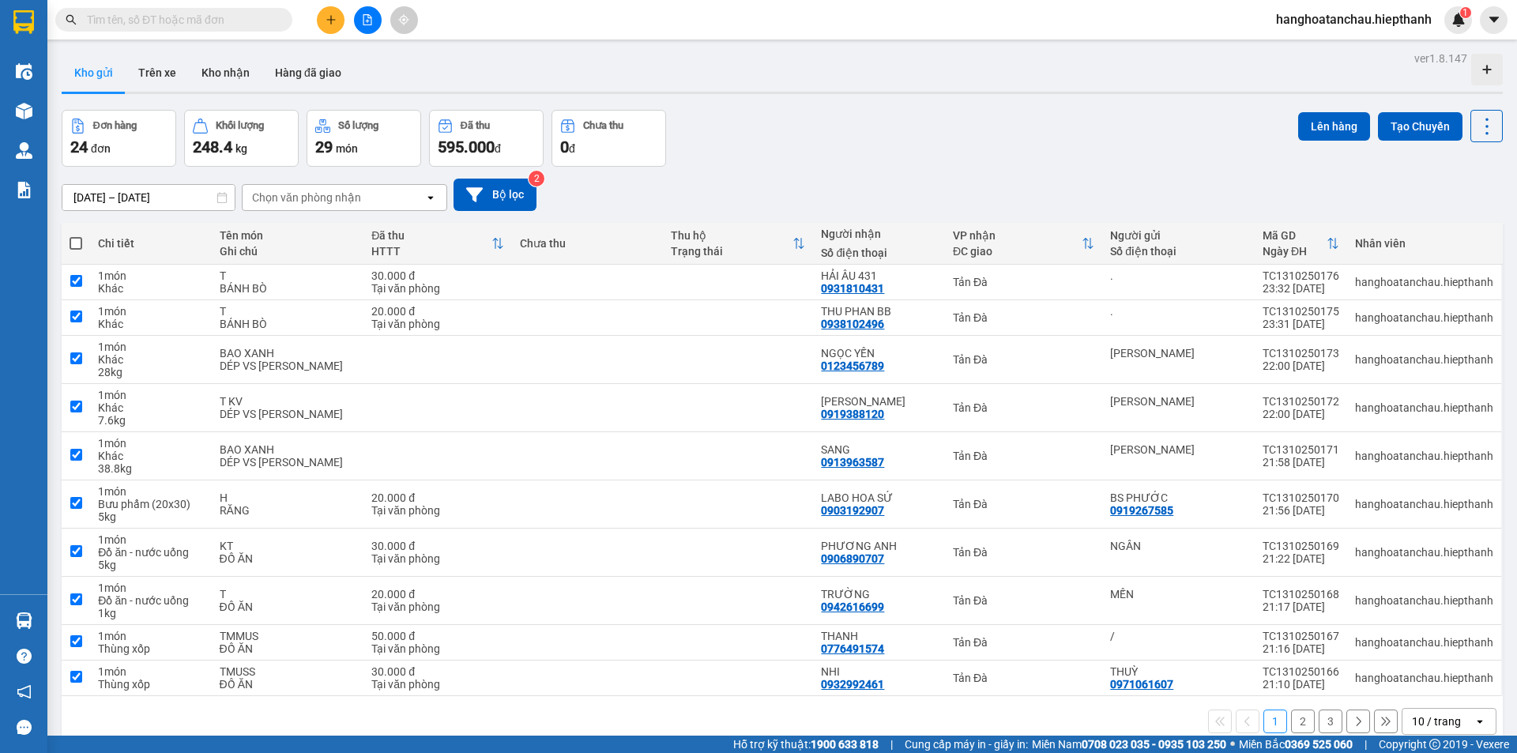
checkbox input "true"
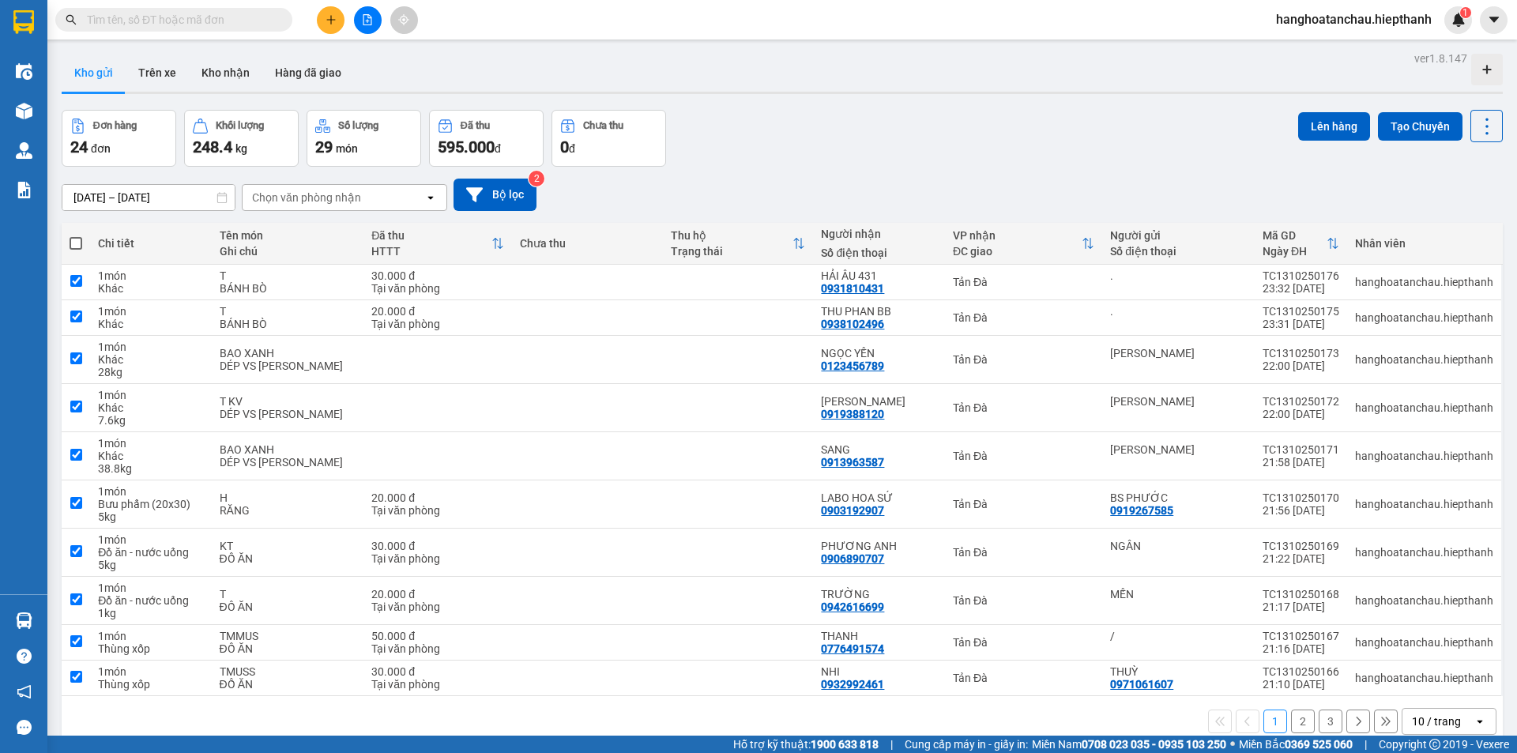
checkbox input "true"
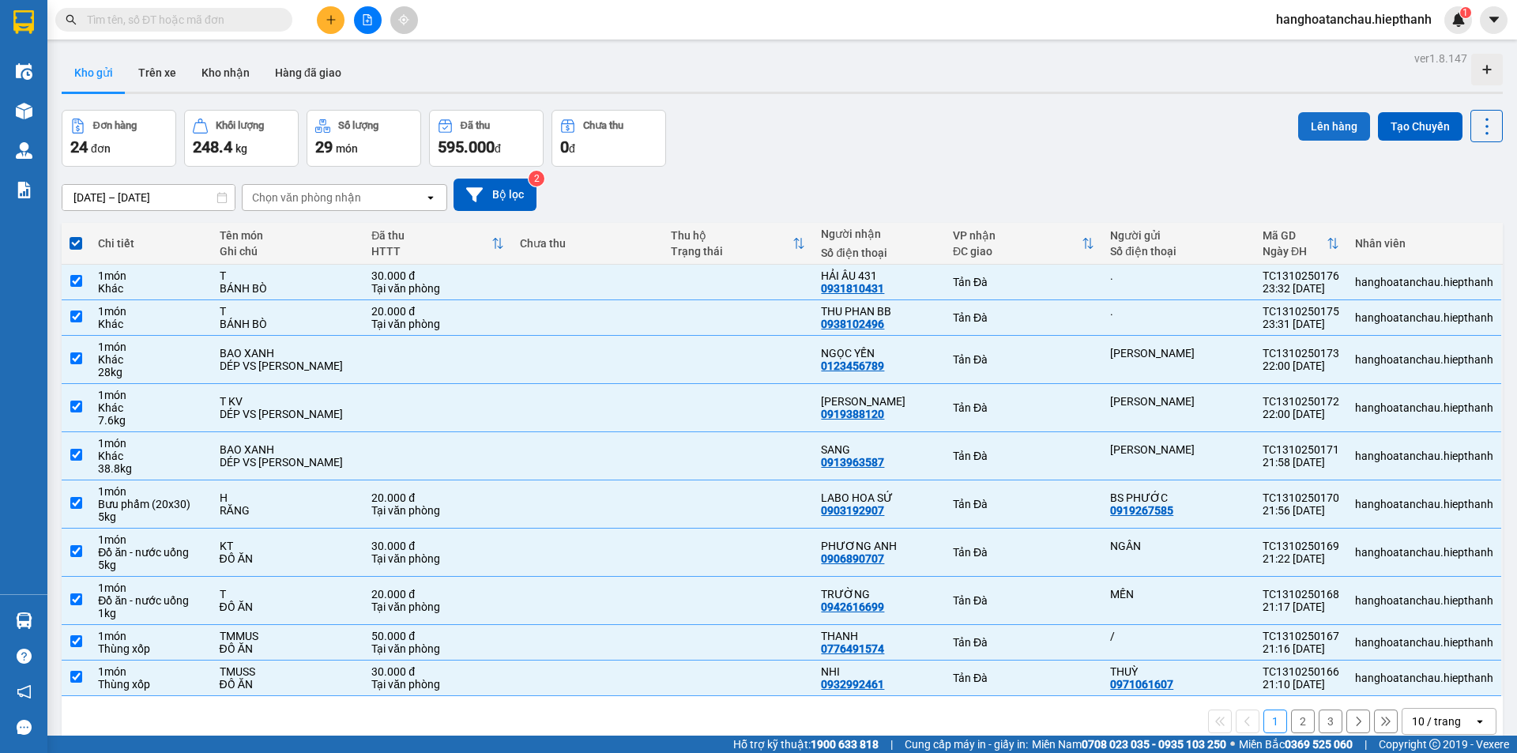
click at [1327, 113] on button "Lên hàng" at bounding box center [1334, 126] width 72 height 28
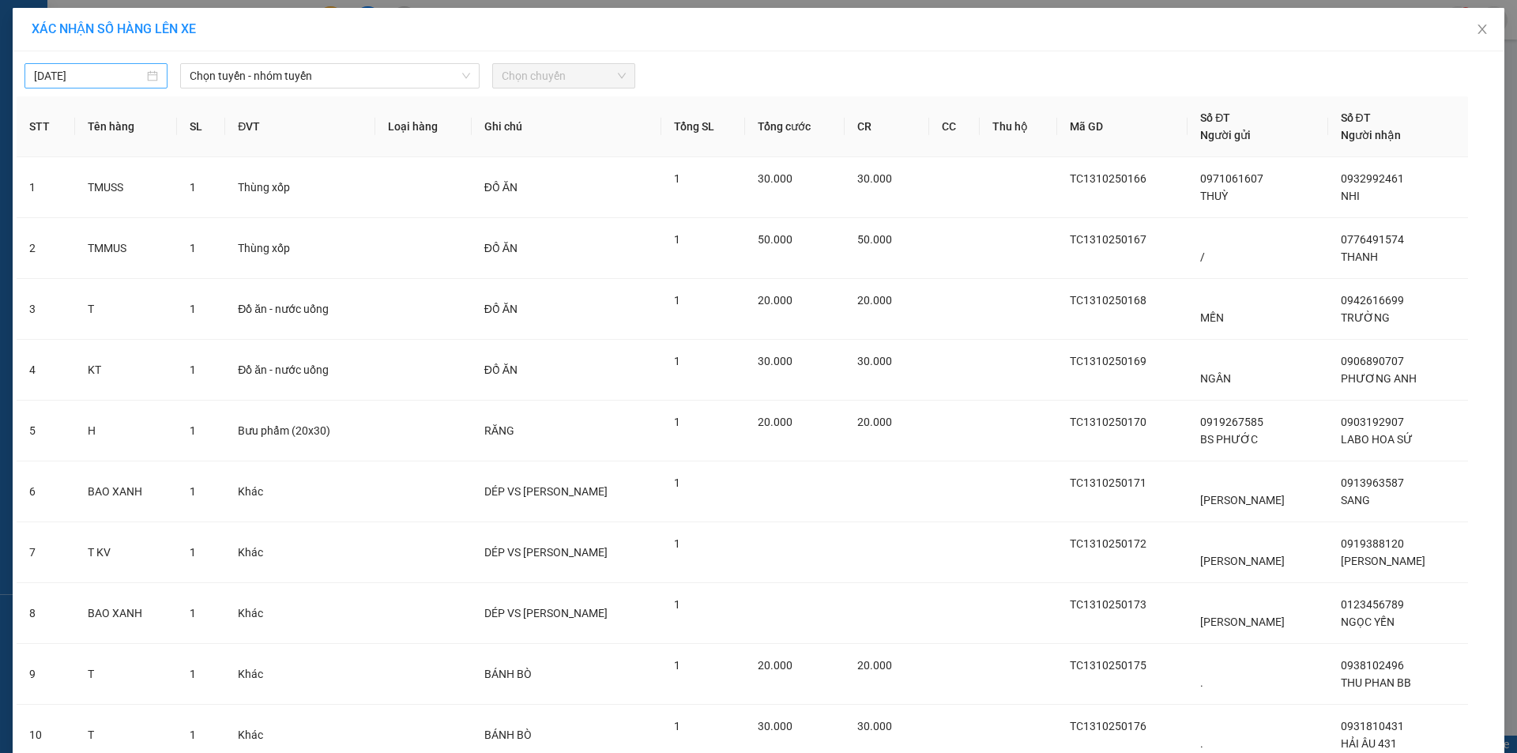
click at [34, 77] on input "[DATE]" at bounding box center [89, 75] width 110 height 17
click at [73, 216] on div "13" at bounding box center [71, 214] width 19 height 19
type input "[DATE]"
click at [231, 86] on span "Chọn tuyến - nhóm tuyến" at bounding box center [330, 76] width 280 height 24
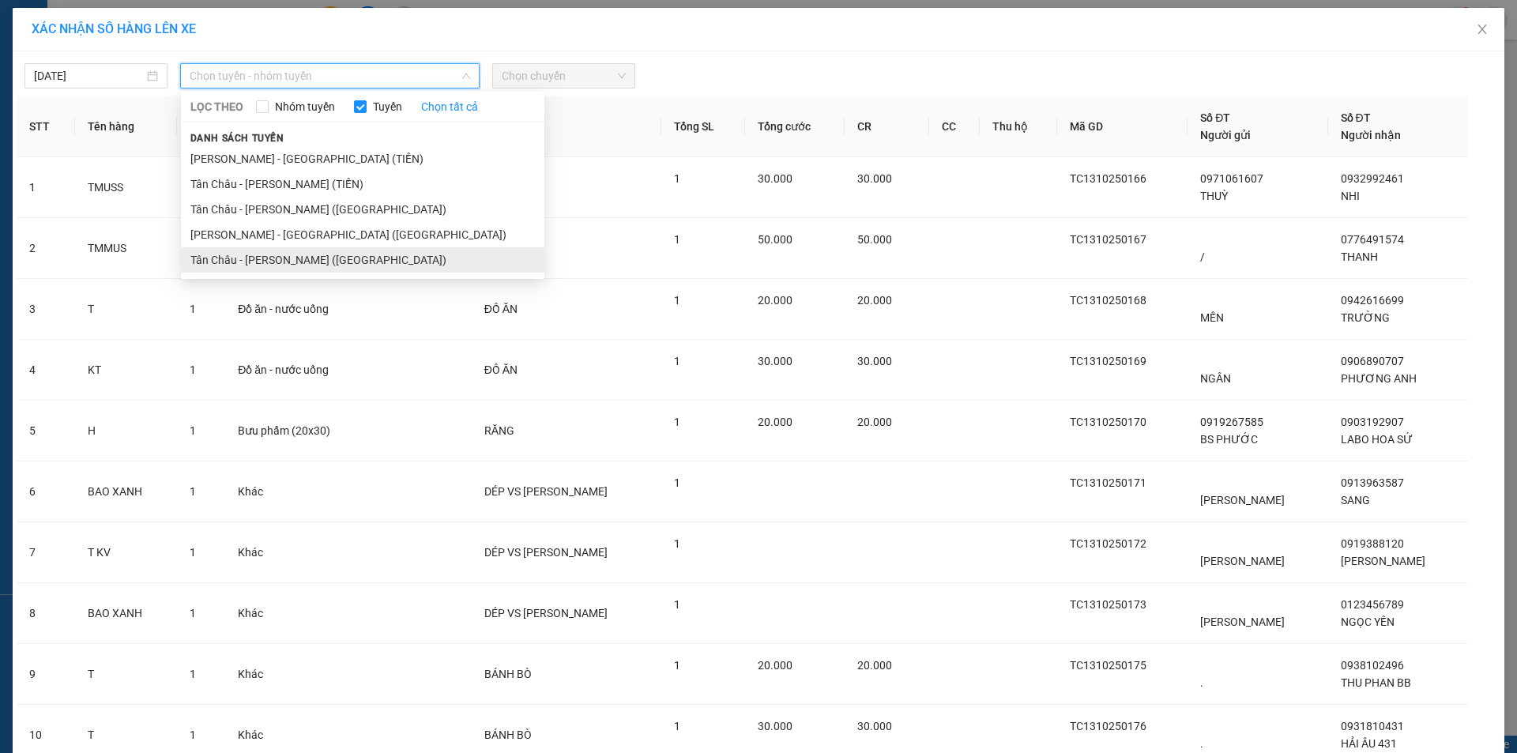
click at [304, 262] on li "Tân Châu - [PERSON_NAME] ([GEOGRAPHIC_DATA])" at bounding box center [362, 259] width 363 height 25
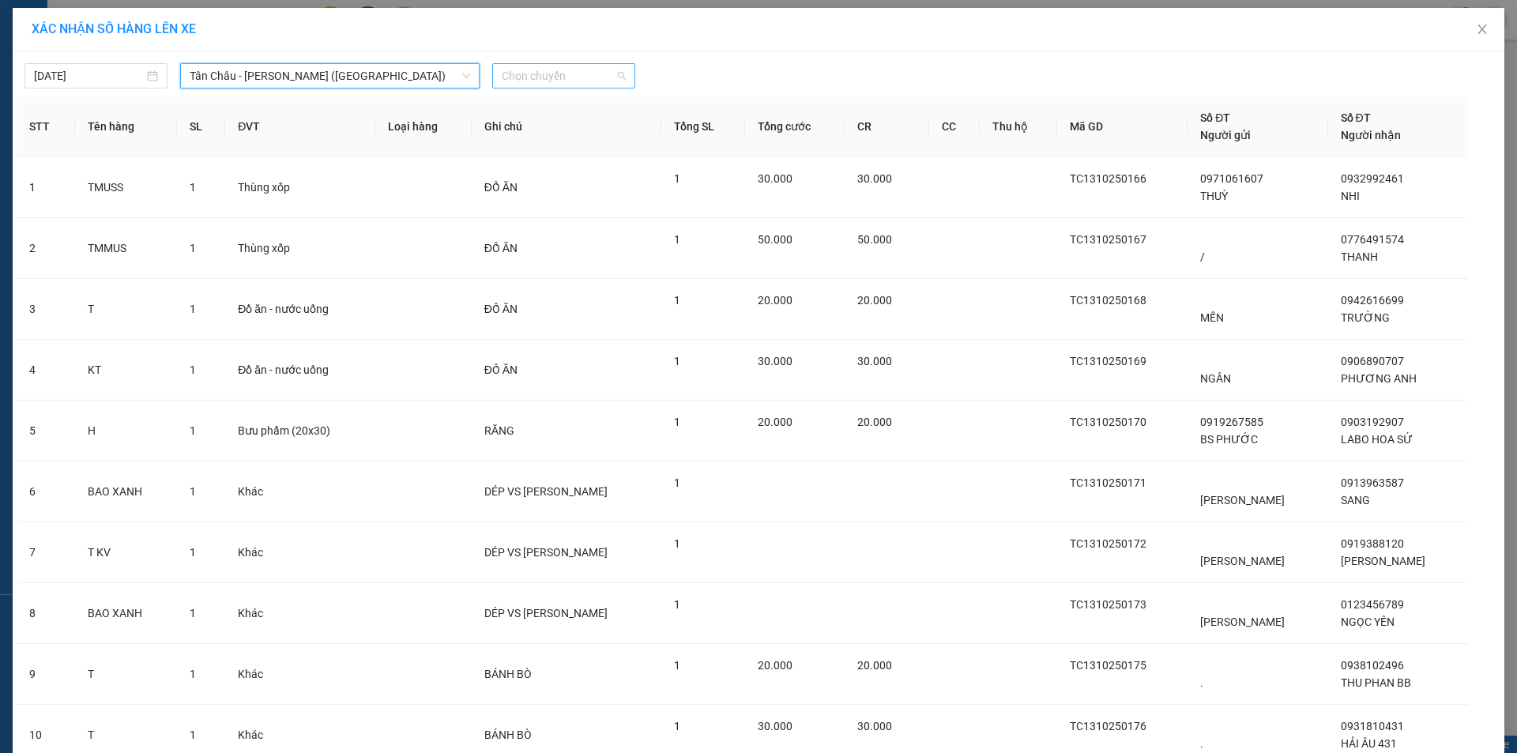
click at [509, 75] on span "Chọn chuyến" at bounding box center [564, 76] width 124 height 24
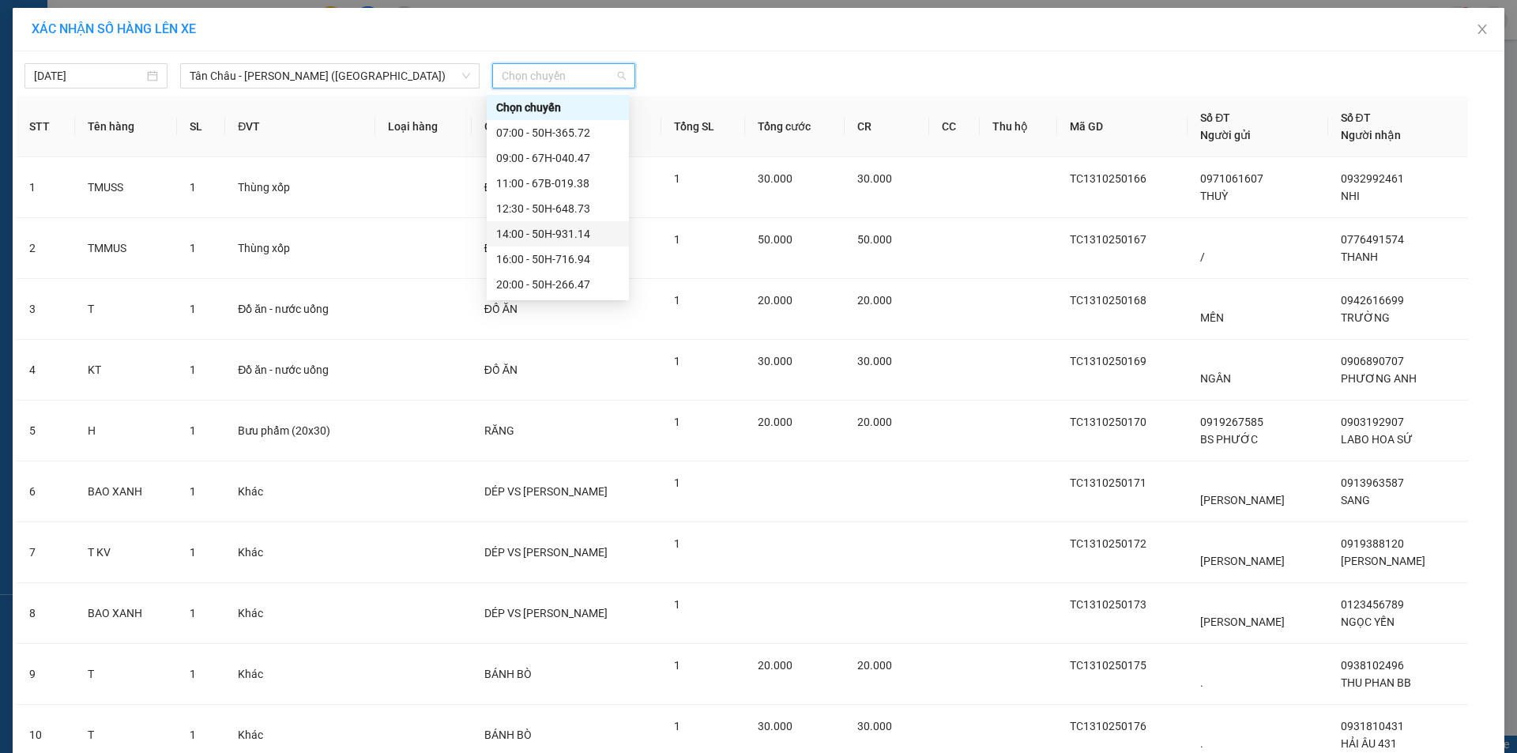
scroll to position [101, 0]
click at [535, 230] on div "23:00 - 50H-365.72" at bounding box center [557, 233] width 123 height 17
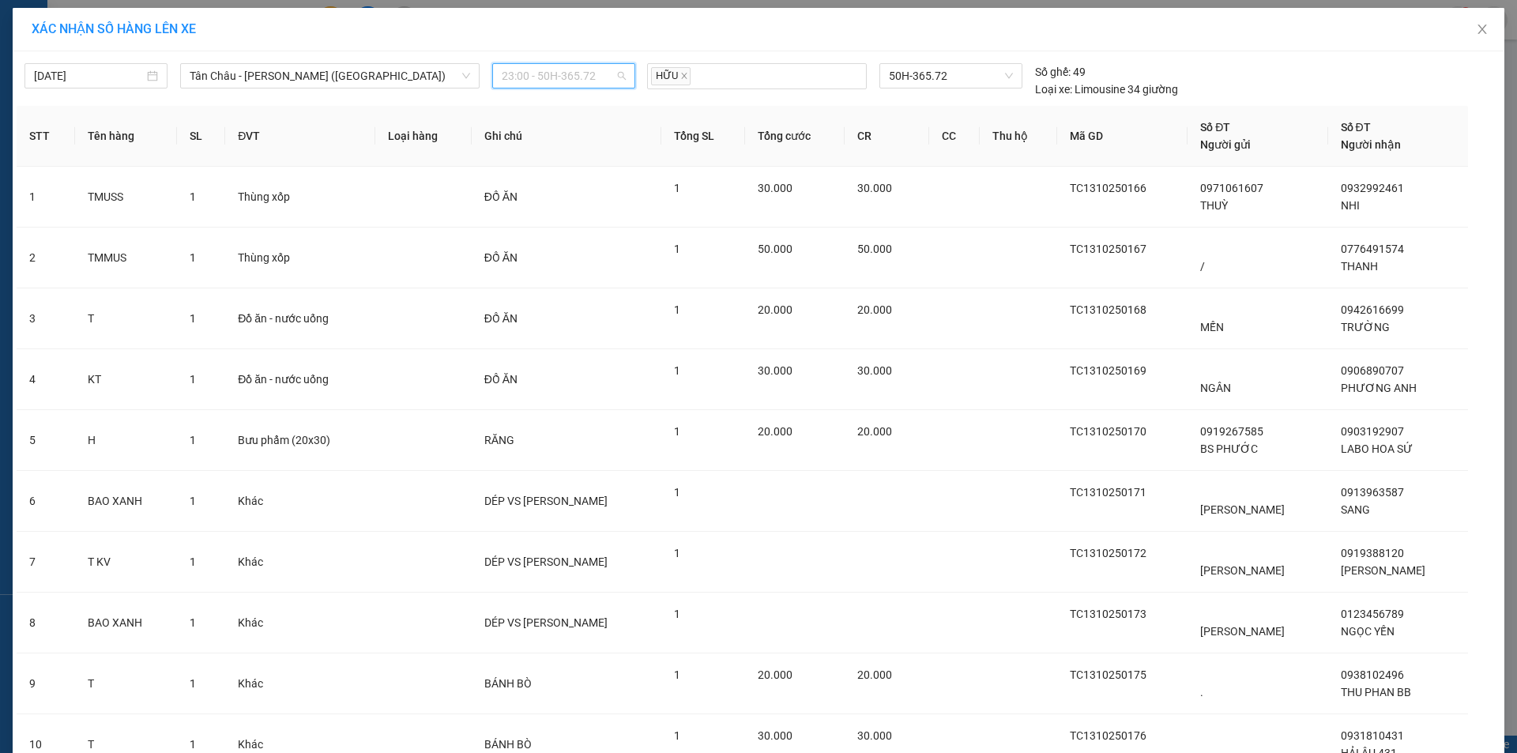
click at [542, 64] on span "23:00 - 50H-365.72" at bounding box center [564, 76] width 124 height 24
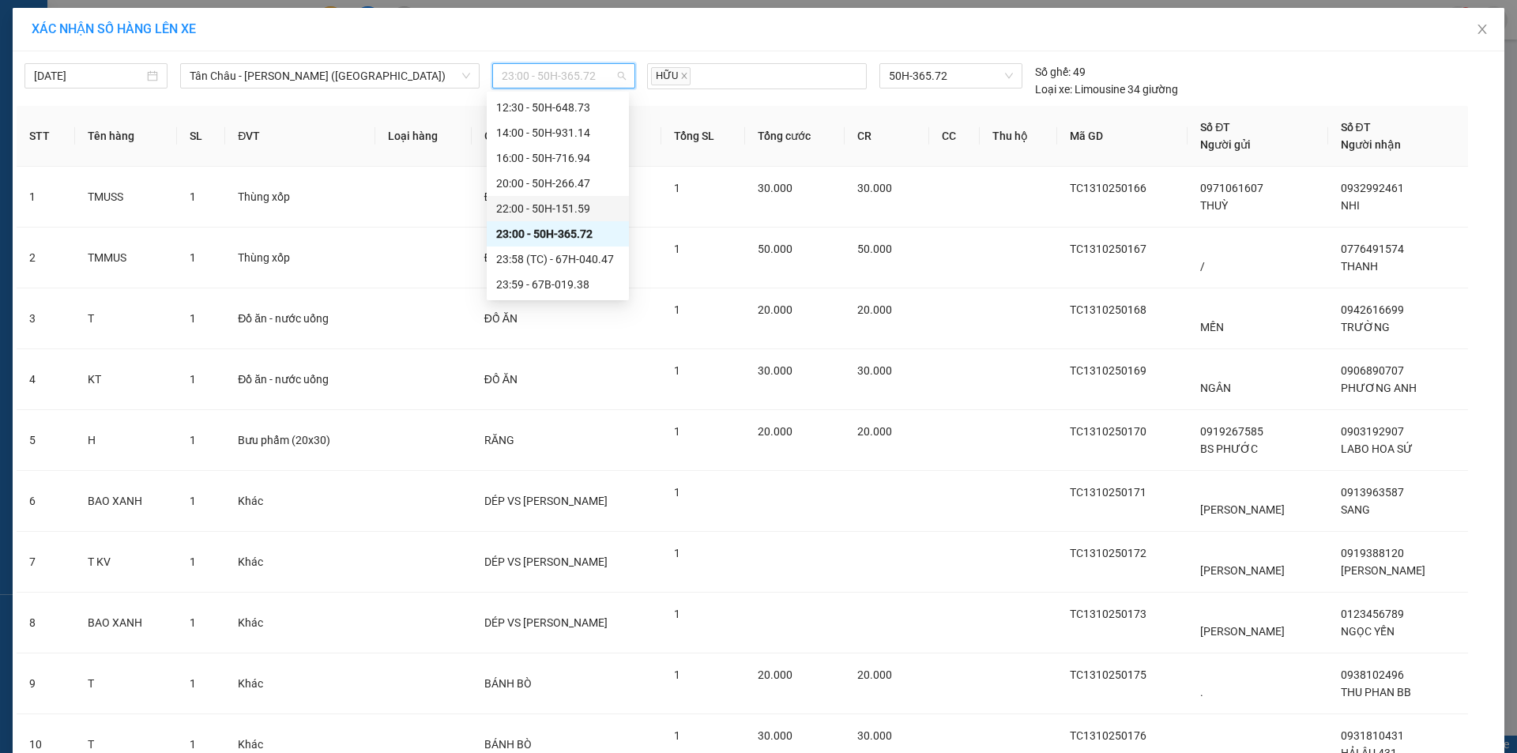
click at [513, 211] on div "22:00 - 50H-151.59" at bounding box center [557, 208] width 123 height 17
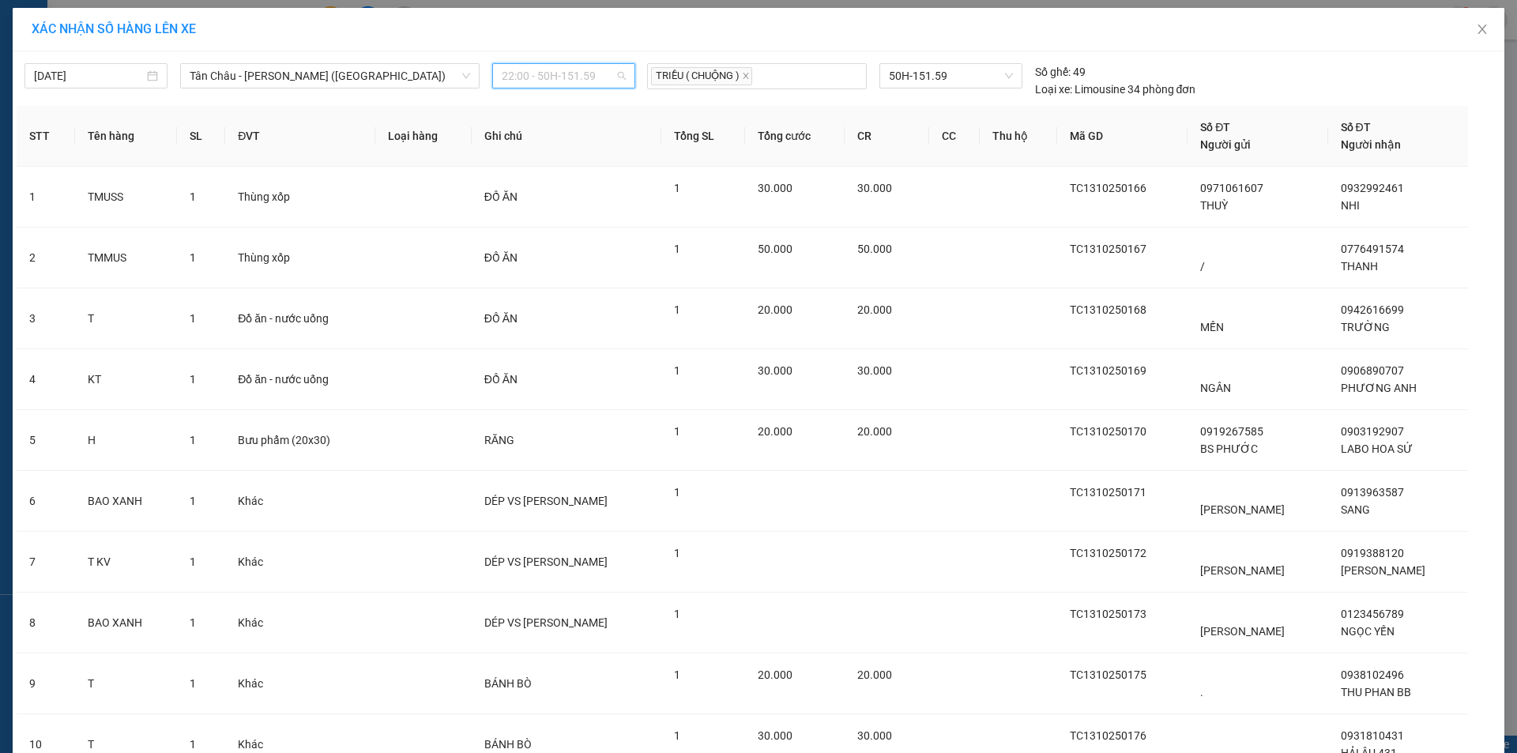
click at [511, 77] on span "22:00 - 50H-151.59" at bounding box center [564, 76] width 124 height 24
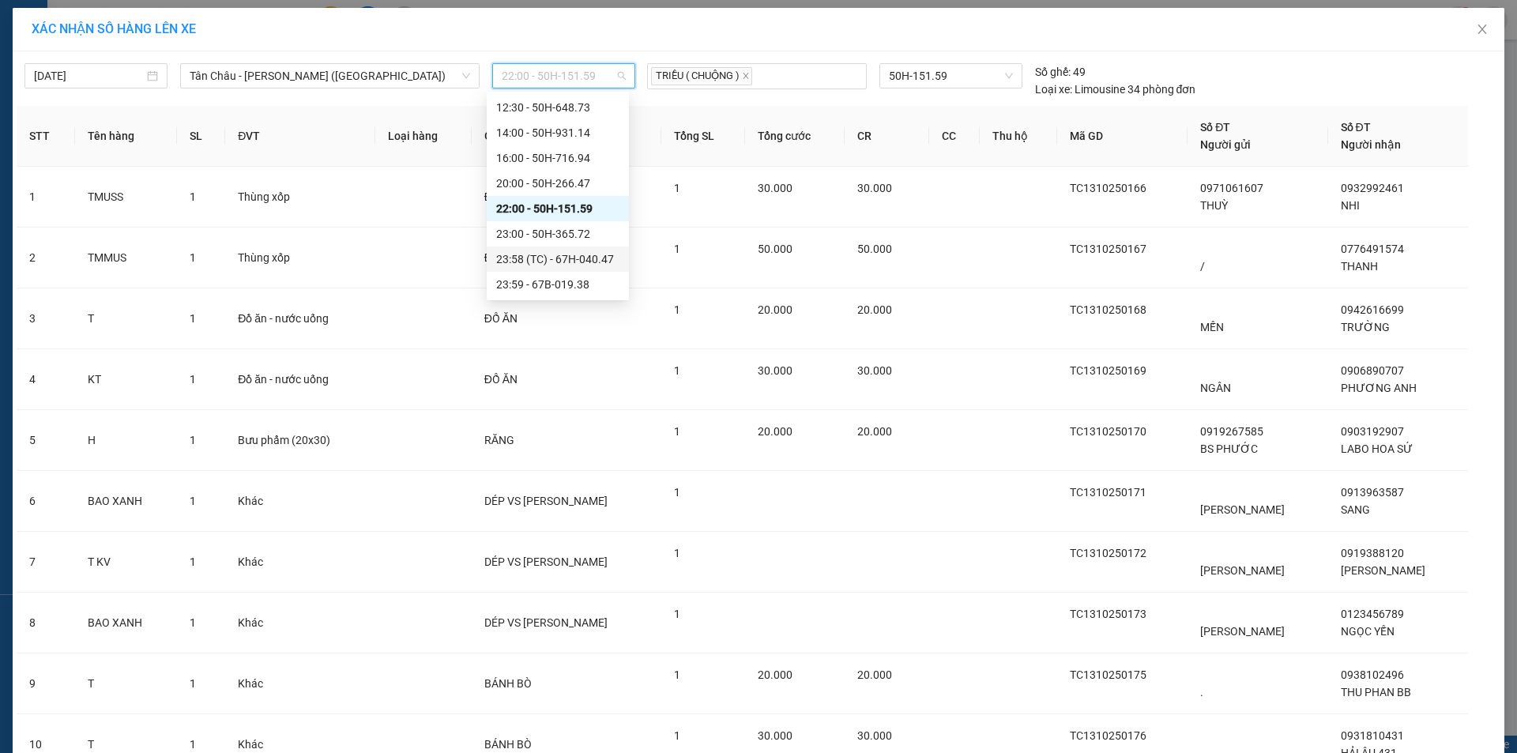
click at [522, 256] on div "23:58 (TC) - 67H-040.47" at bounding box center [557, 258] width 123 height 17
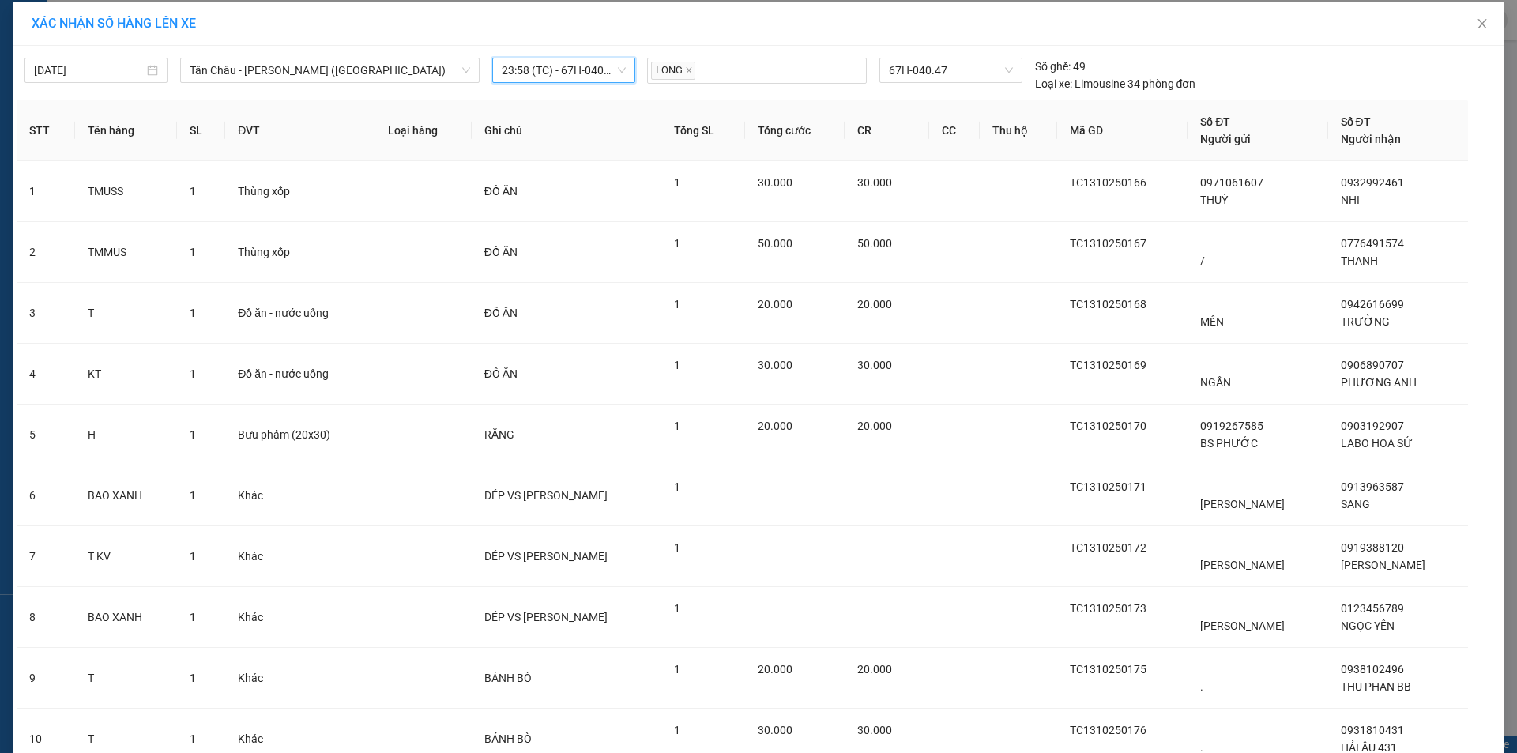
scroll to position [137, 0]
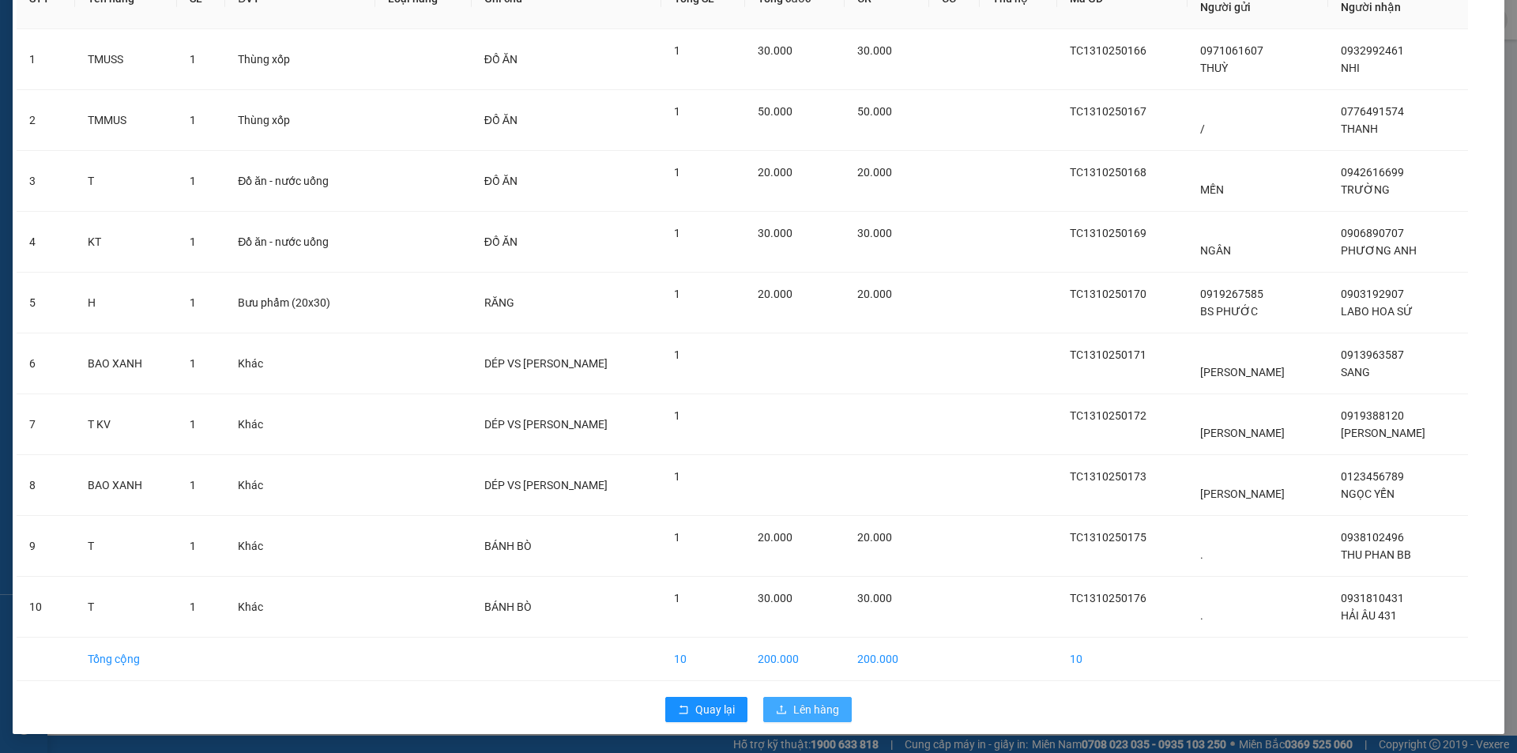
click at [822, 705] on span "Lên hàng" at bounding box center [816, 709] width 46 height 17
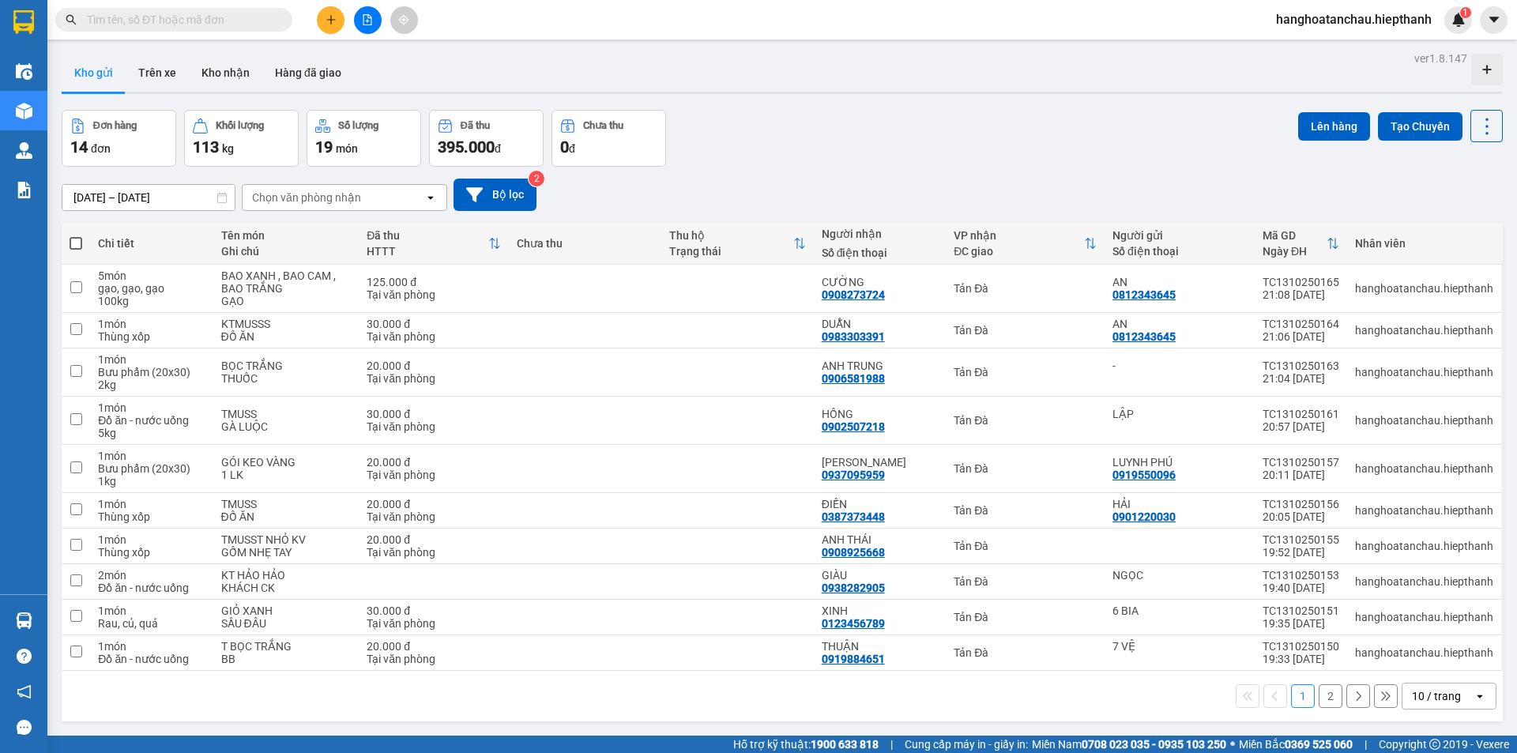
click at [1442, 702] on div "10 / trang" at bounding box center [1436, 696] width 49 height 16
click at [1425, 653] on span "100 / trang" at bounding box center [1430, 661] width 57 height 16
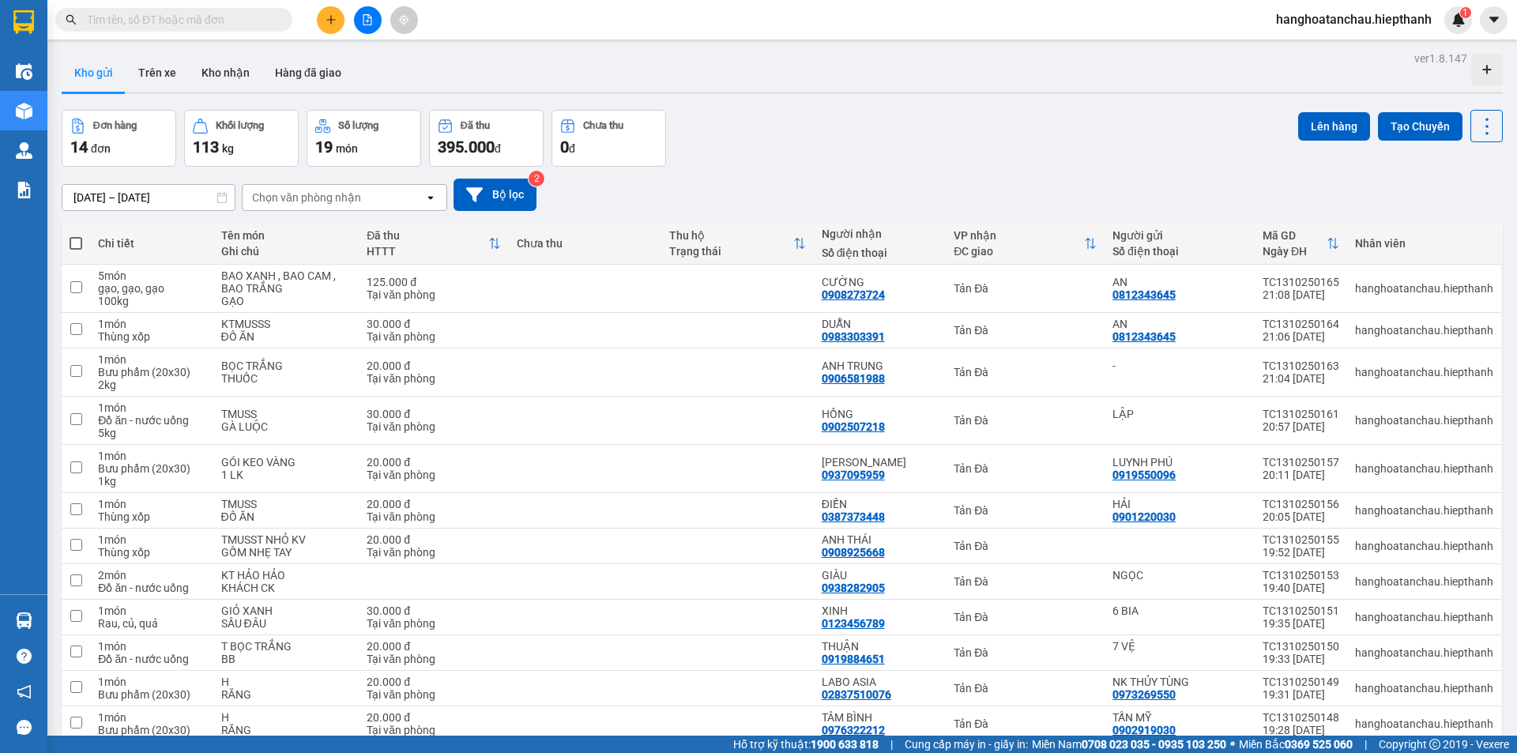
click at [74, 245] on span at bounding box center [76, 243] width 13 height 13
click at [76, 235] on input "checkbox" at bounding box center [76, 235] width 0 height 0
checkbox input "true"
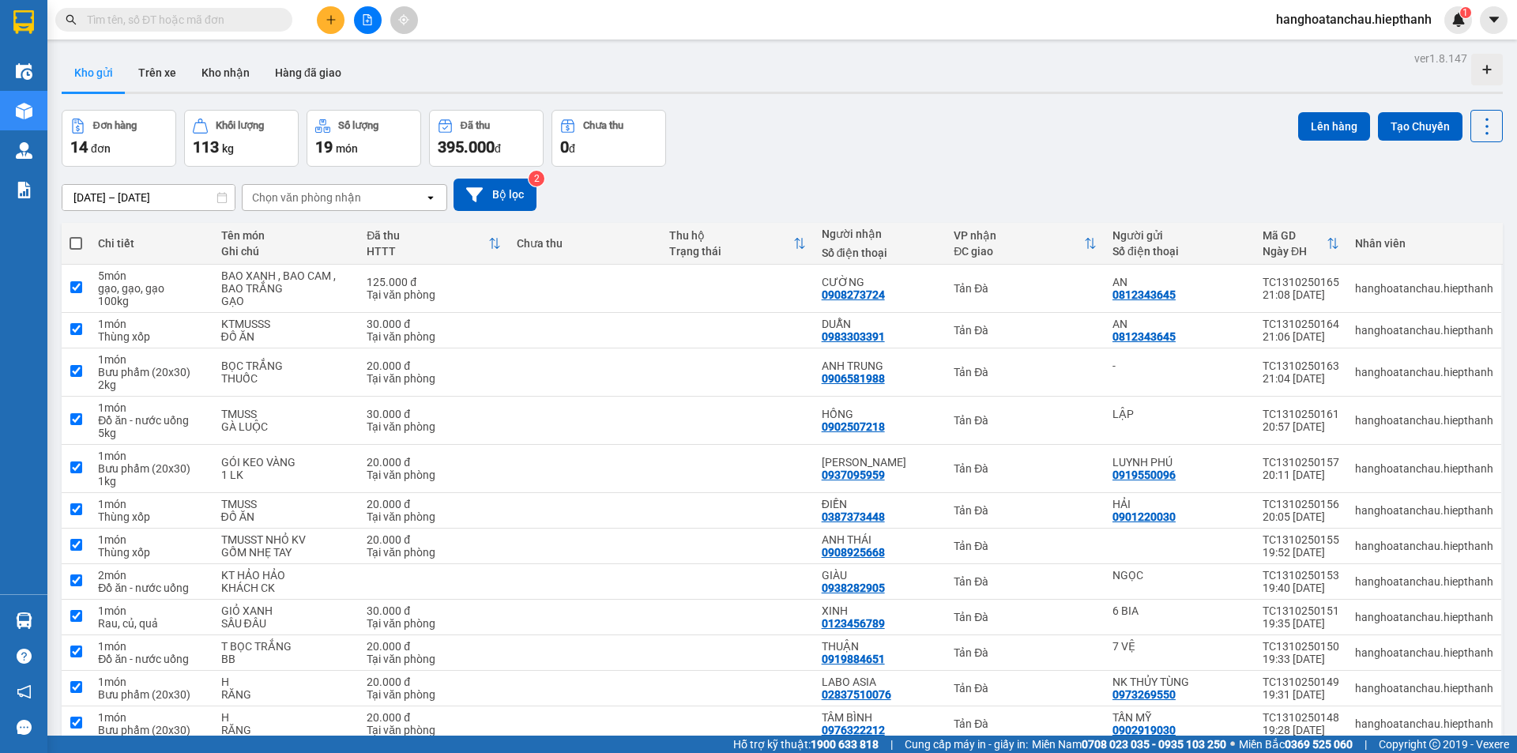
checkbox input "true"
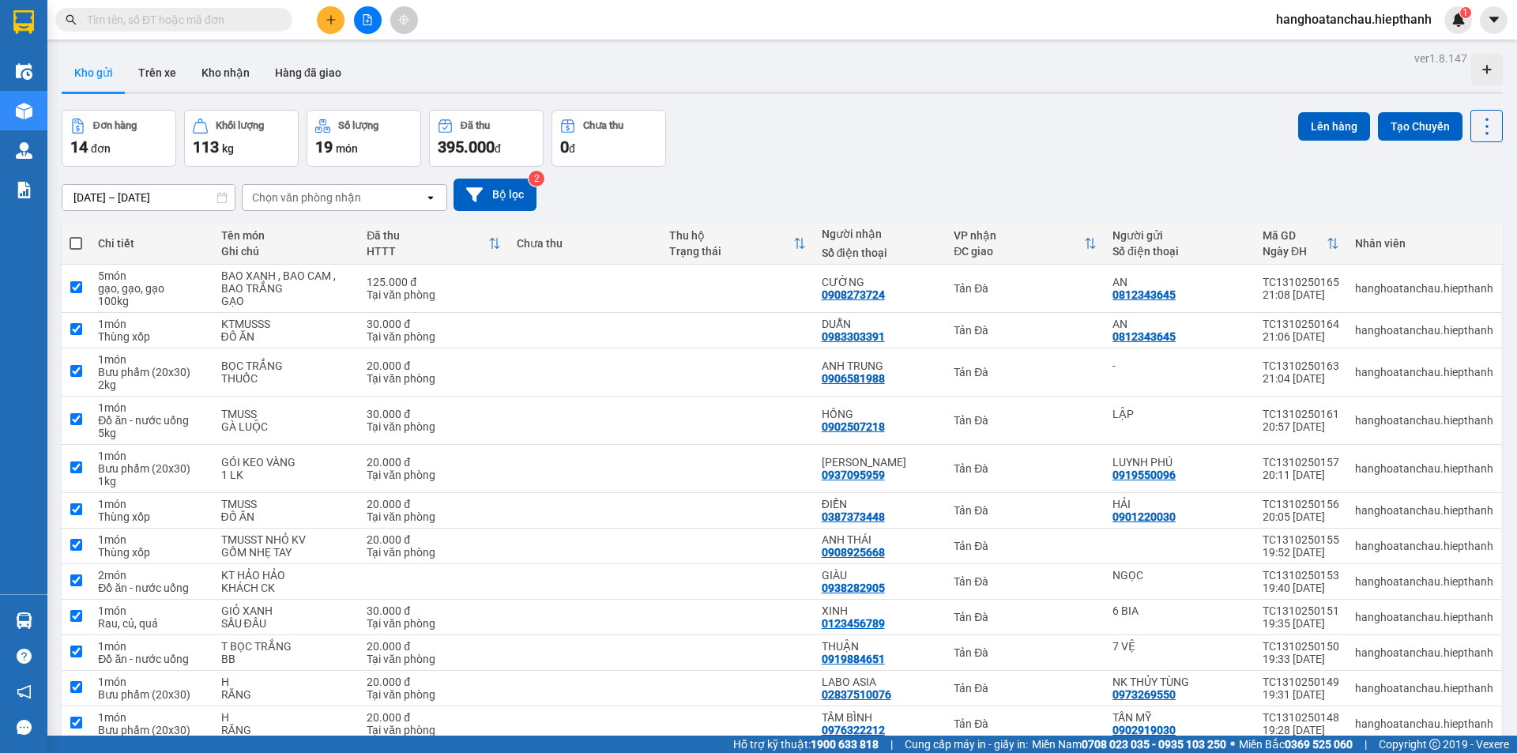
checkbox input "true"
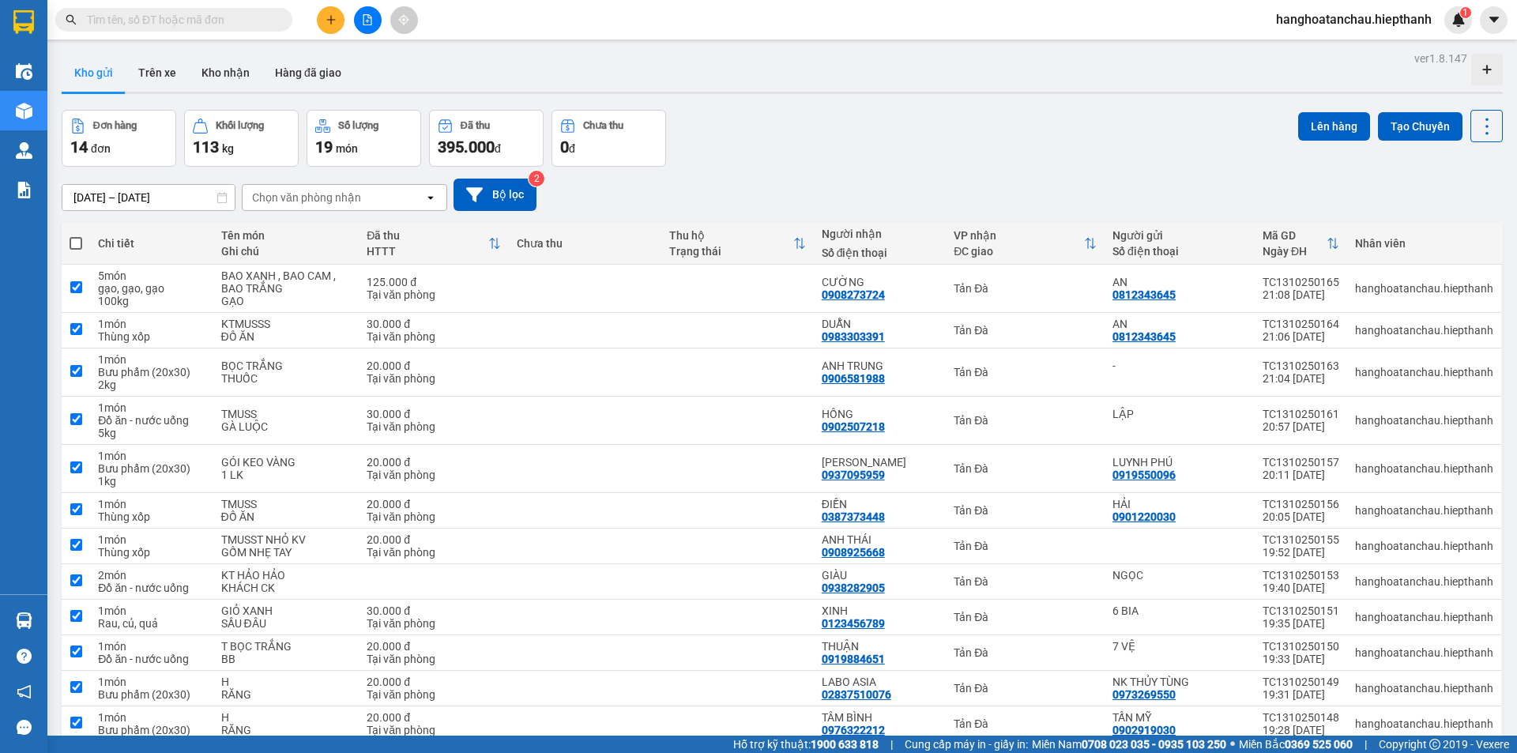
checkbox input "true"
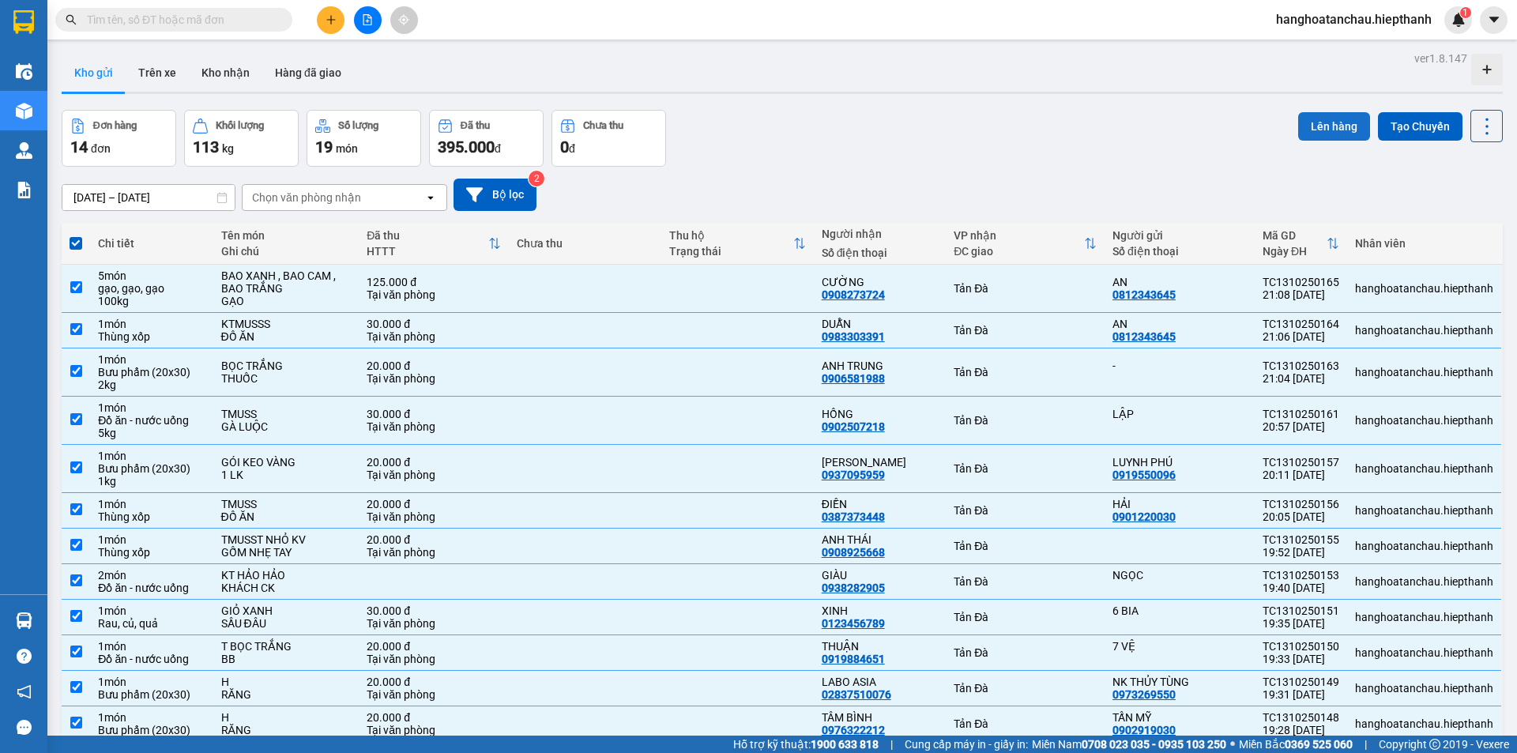
click at [1300, 133] on button "Lên hàng" at bounding box center [1334, 126] width 72 height 28
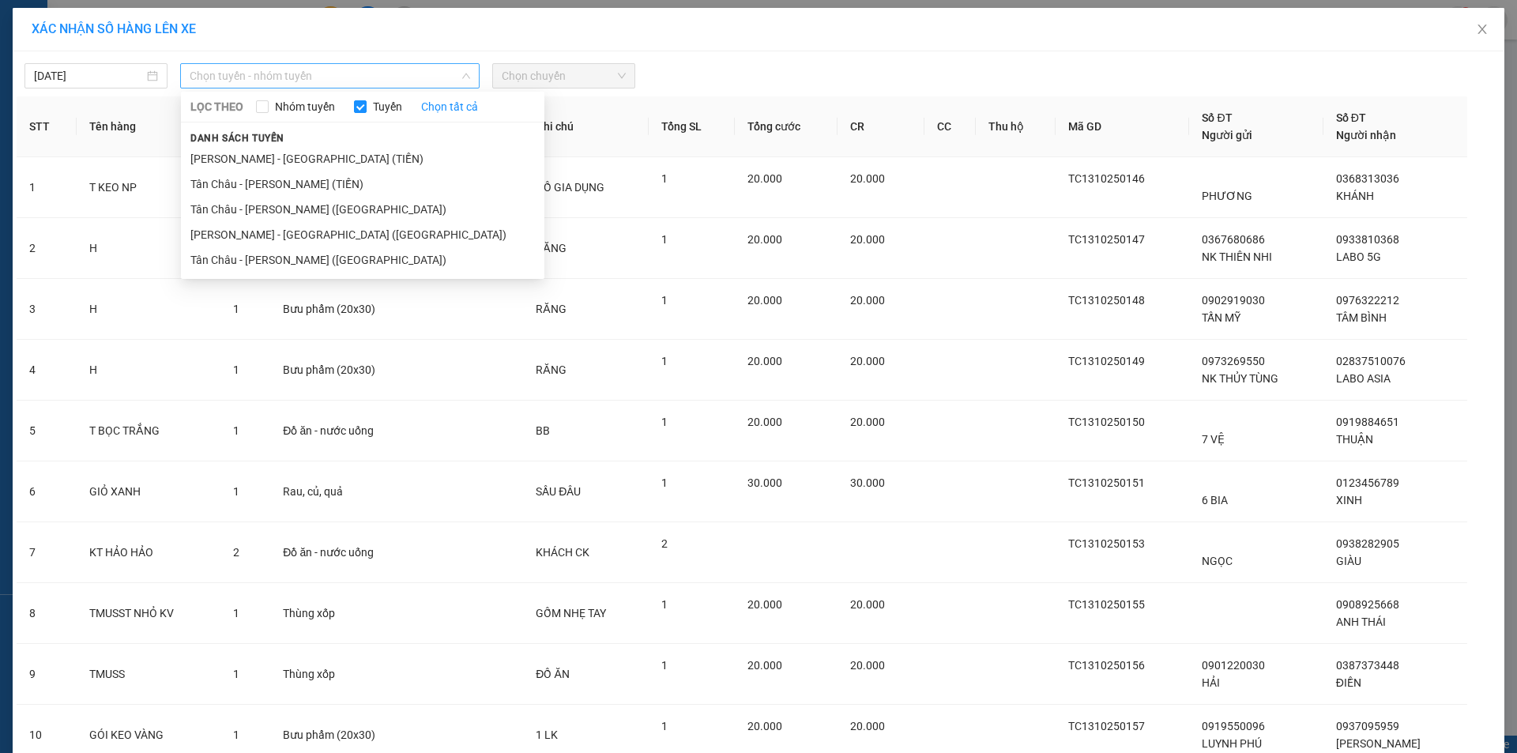
click at [288, 85] on span "Chọn tuyến - nhóm tuyến" at bounding box center [330, 76] width 280 height 24
click at [324, 254] on li "Tân Châu - [PERSON_NAME] ([GEOGRAPHIC_DATA])" at bounding box center [362, 259] width 363 height 25
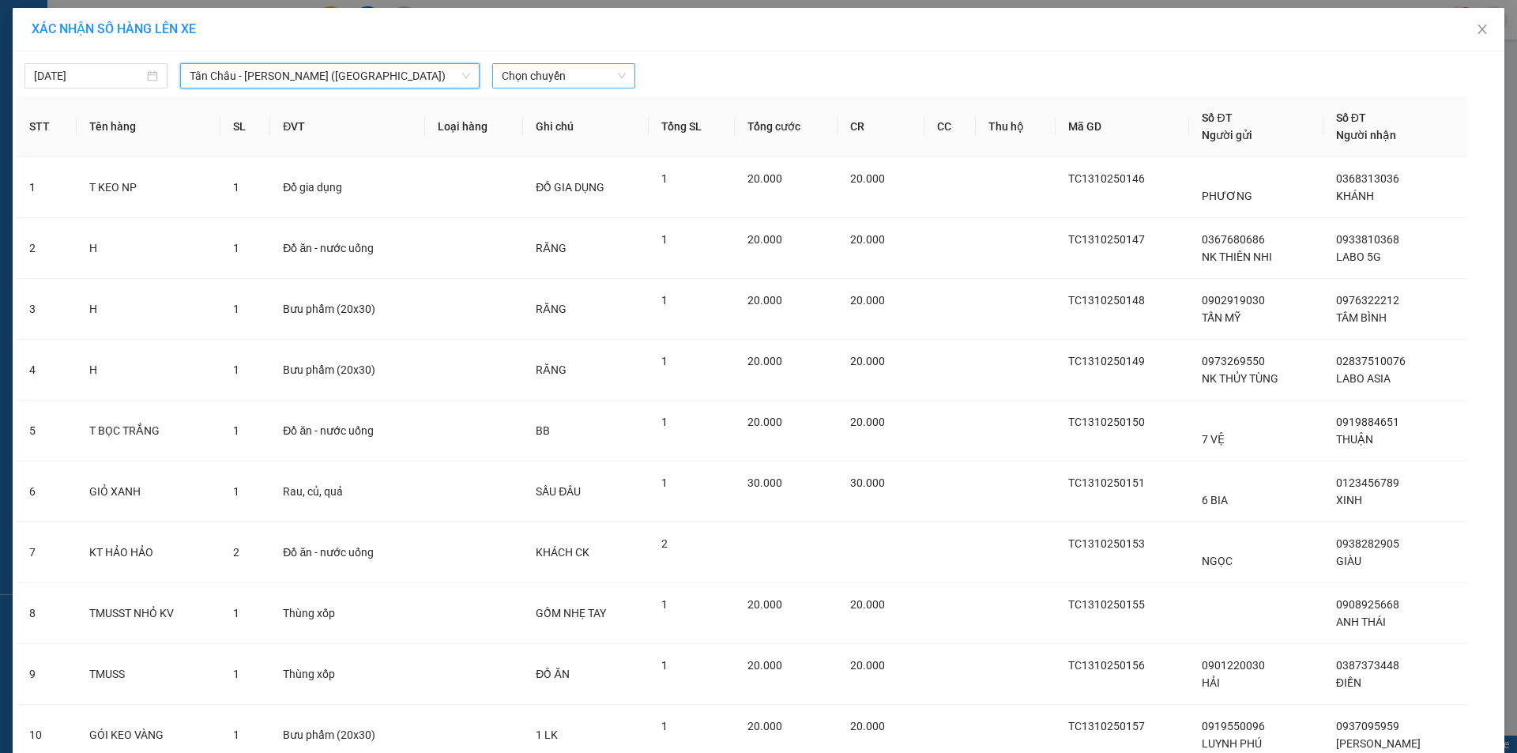
click at [506, 72] on span "Chọn chuyến" at bounding box center [564, 76] width 124 height 24
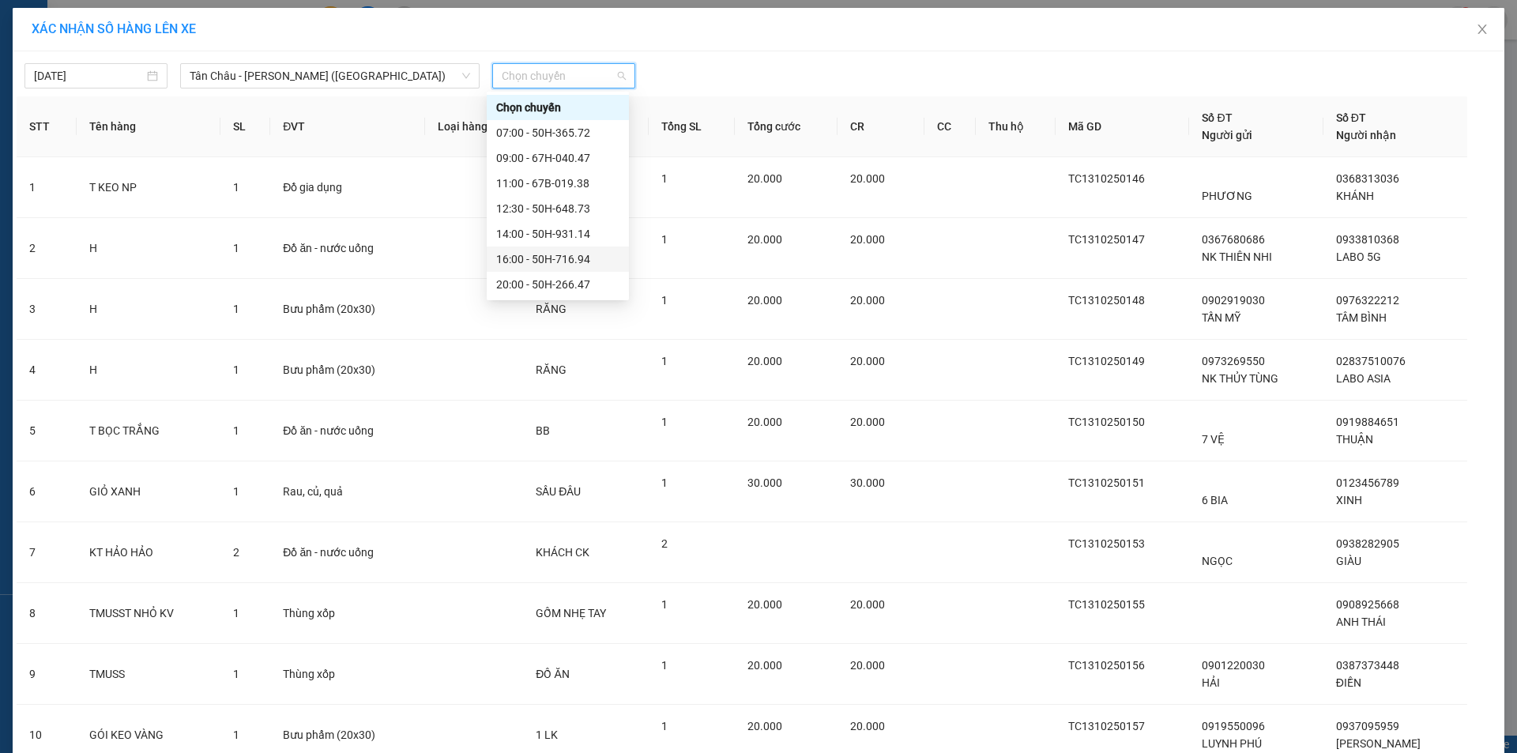
scroll to position [101, 0]
click at [521, 258] on div "23:58 (TC) - 67H-040.47" at bounding box center [557, 258] width 123 height 17
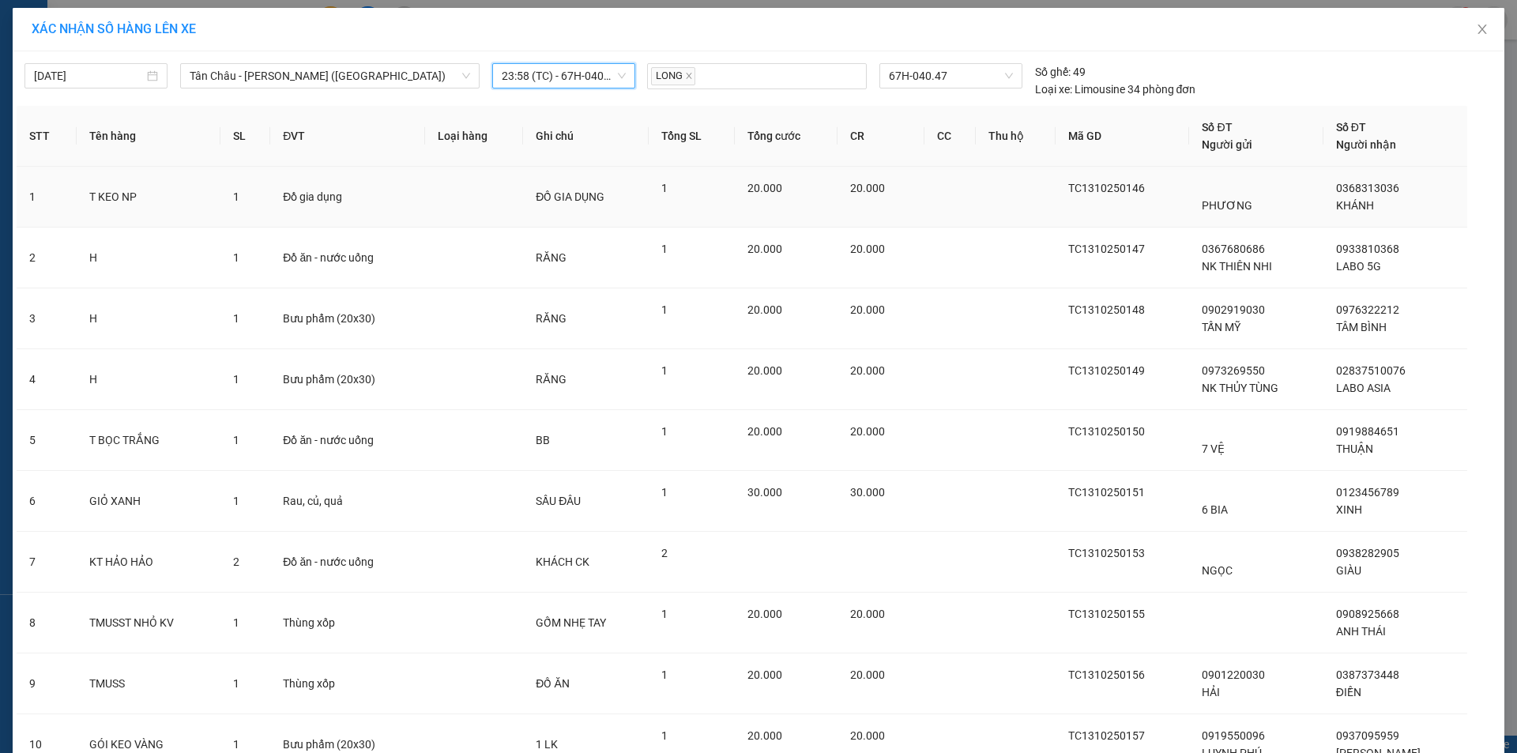
scroll to position [450, 0]
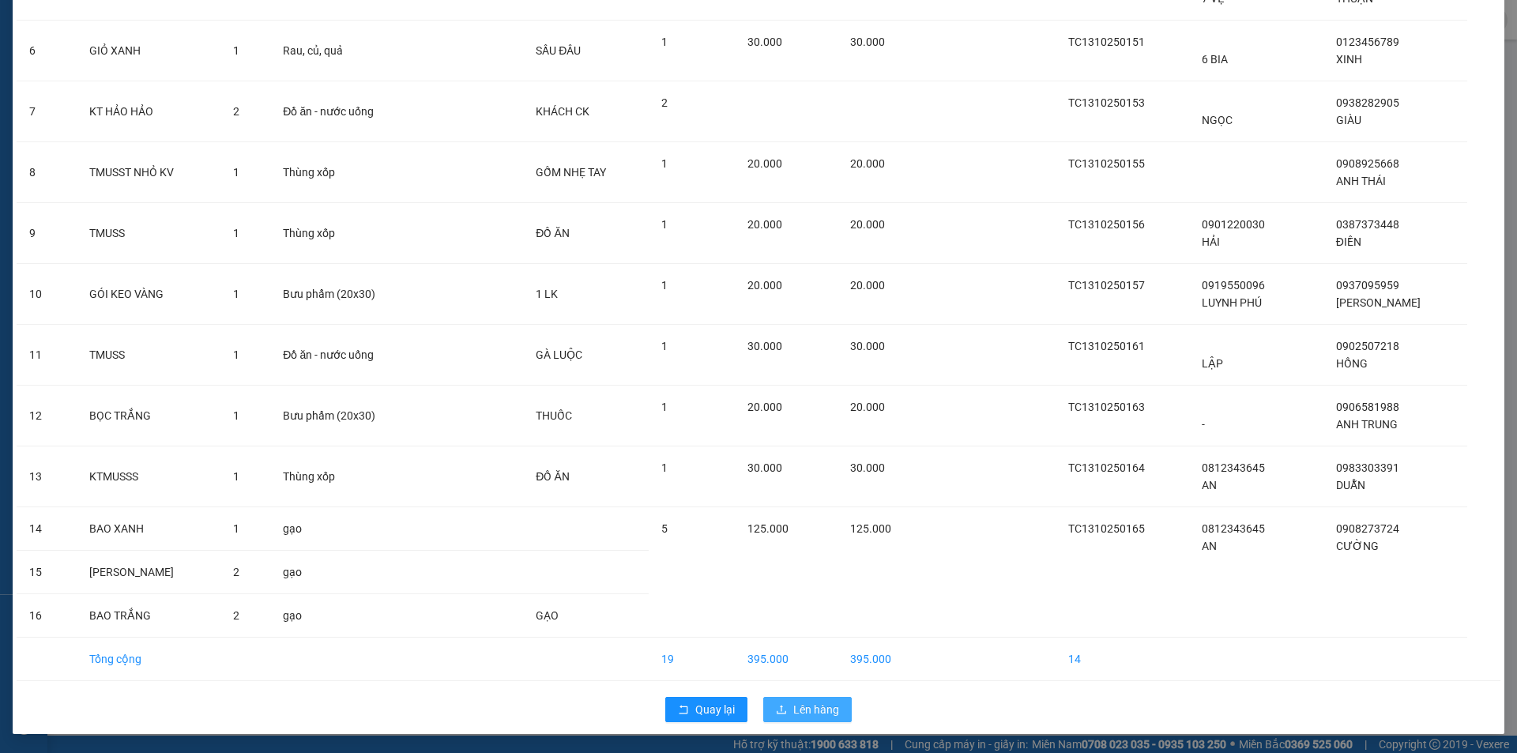
click at [821, 703] on span "Lên hàng" at bounding box center [816, 709] width 46 height 17
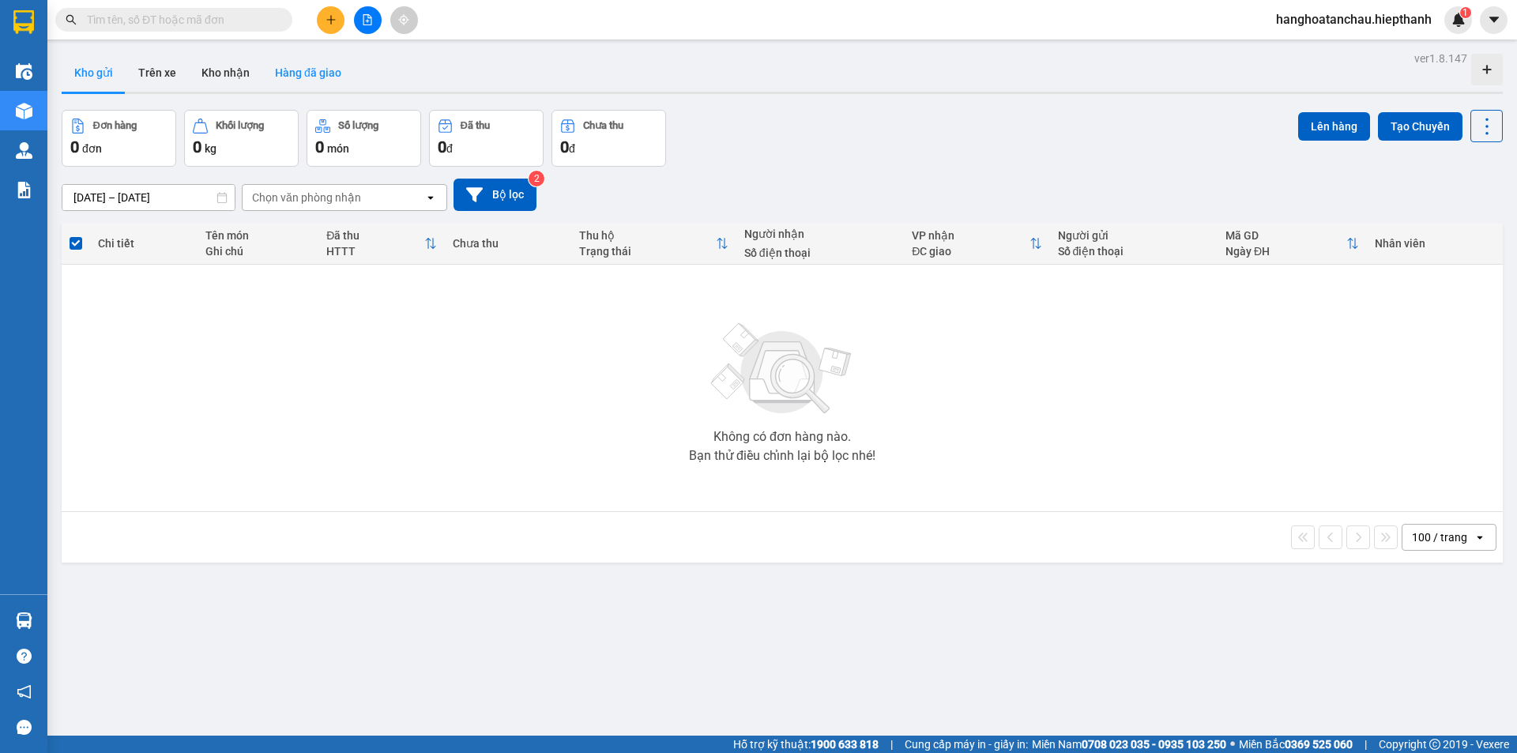
click at [304, 61] on button "Hàng đã giao" at bounding box center [308, 73] width 92 height 38
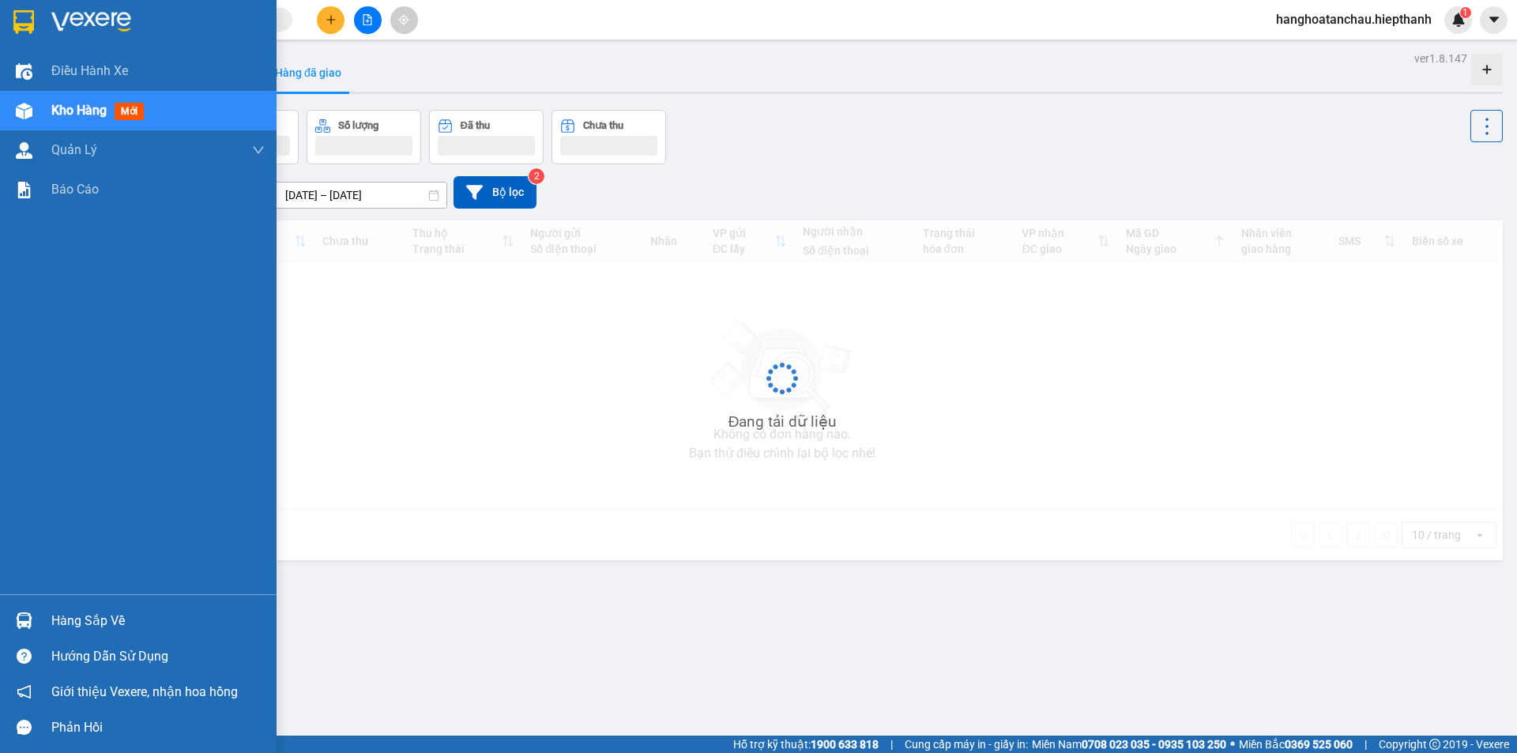
click at [83, 111] on span "Kho hàng" at bounding box center [78, 110] width 55 height 15
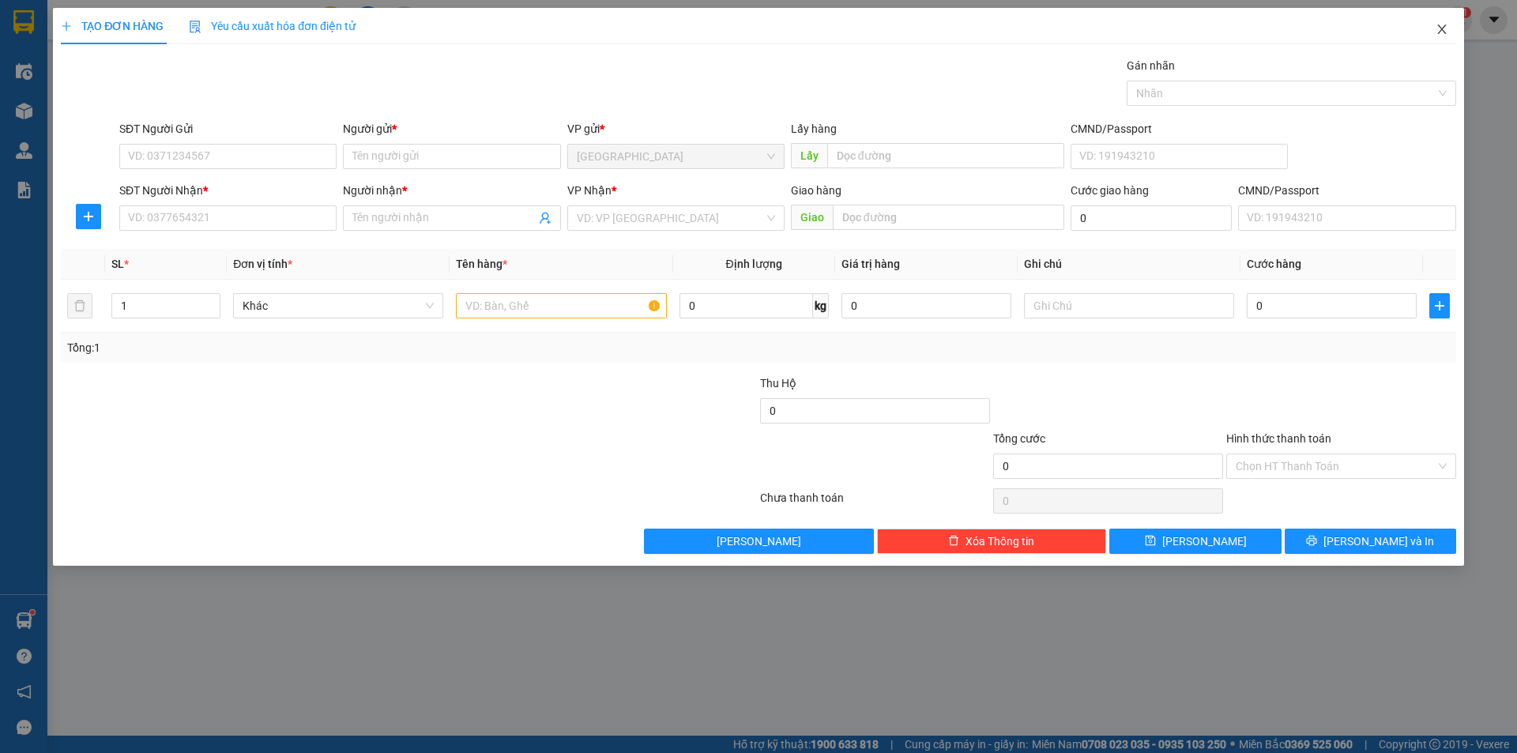
click at [1438, 36] on span "Close" at bounding box center [1441, 30] width 44 height 44
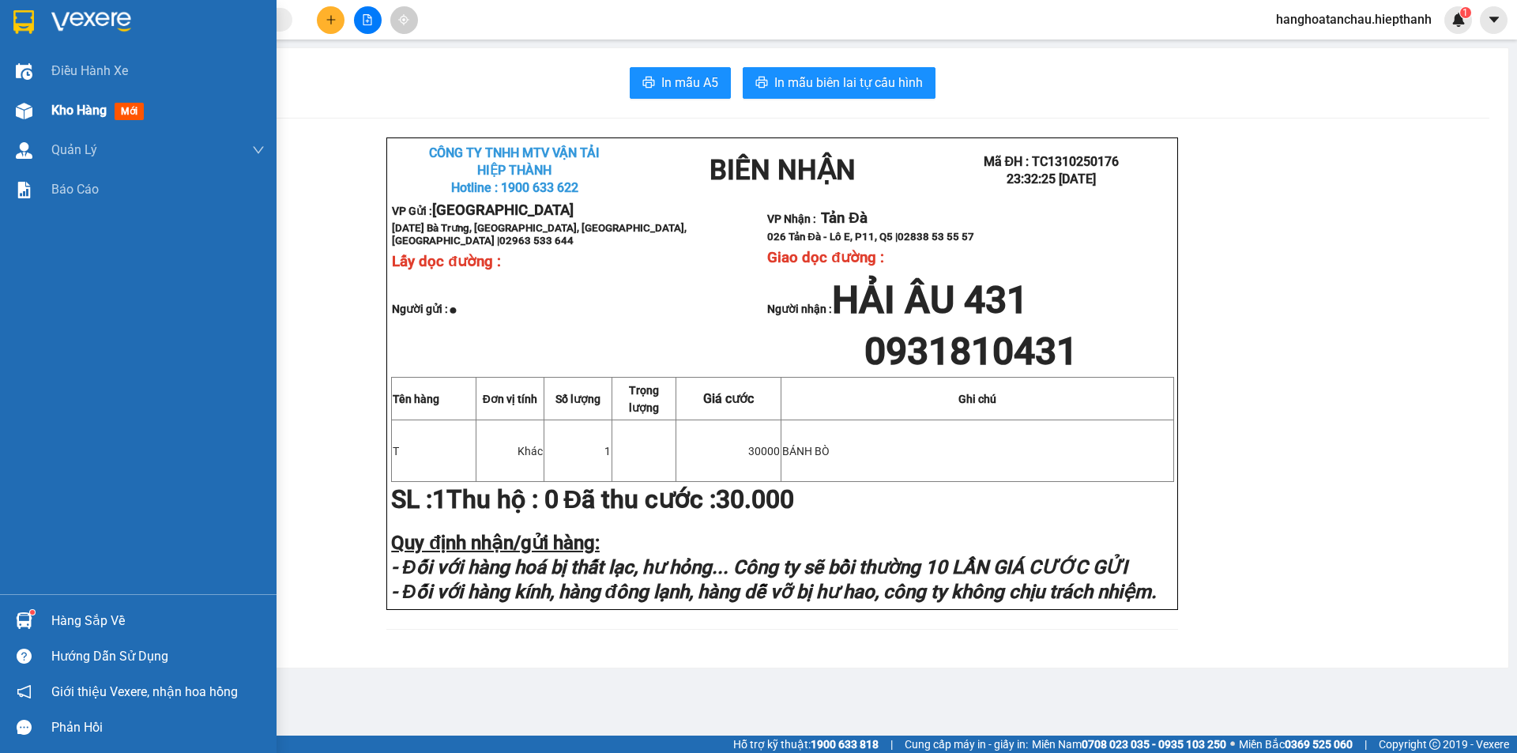
click at [109, 110] on div "Kho hàng mới" at bounding box center [100, 110] width 99 height 20
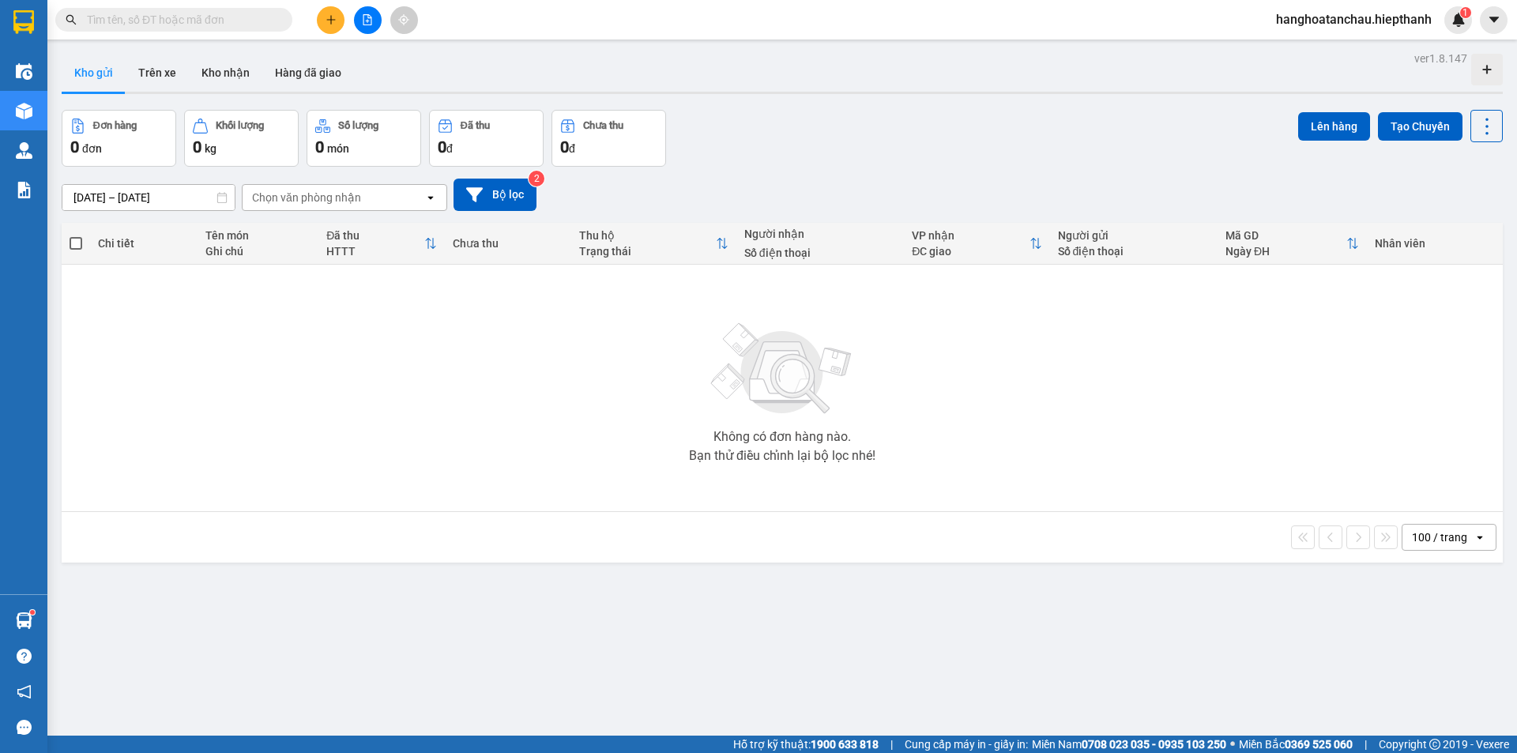
click at [303, 197] on div "Chọn văn phòng nhận" at bounding box center [306, 198] width 109 height 16
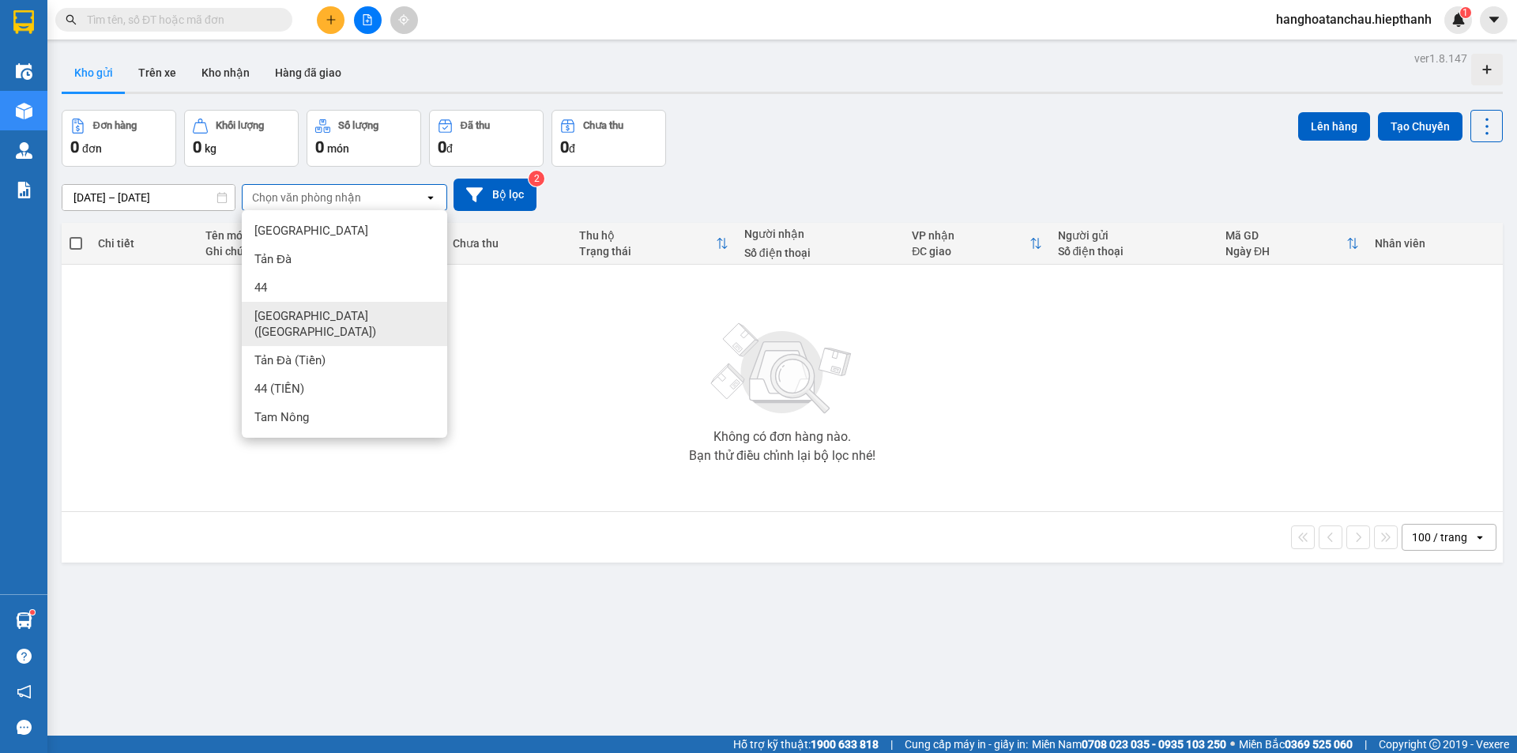
click at [281, 309] on ul "Tân Châu Tản Đà 44 [GEOGRAPHIC_DATA] ([GEOGRAPHIC_DATA]) Tản Đà ([GEOGRAPHIC_…" at bounding box center [344, 323] width 205 height 227
click at [291, 260] on span "Tản Đà" at bounding box center [272, 259] width 37 height 16
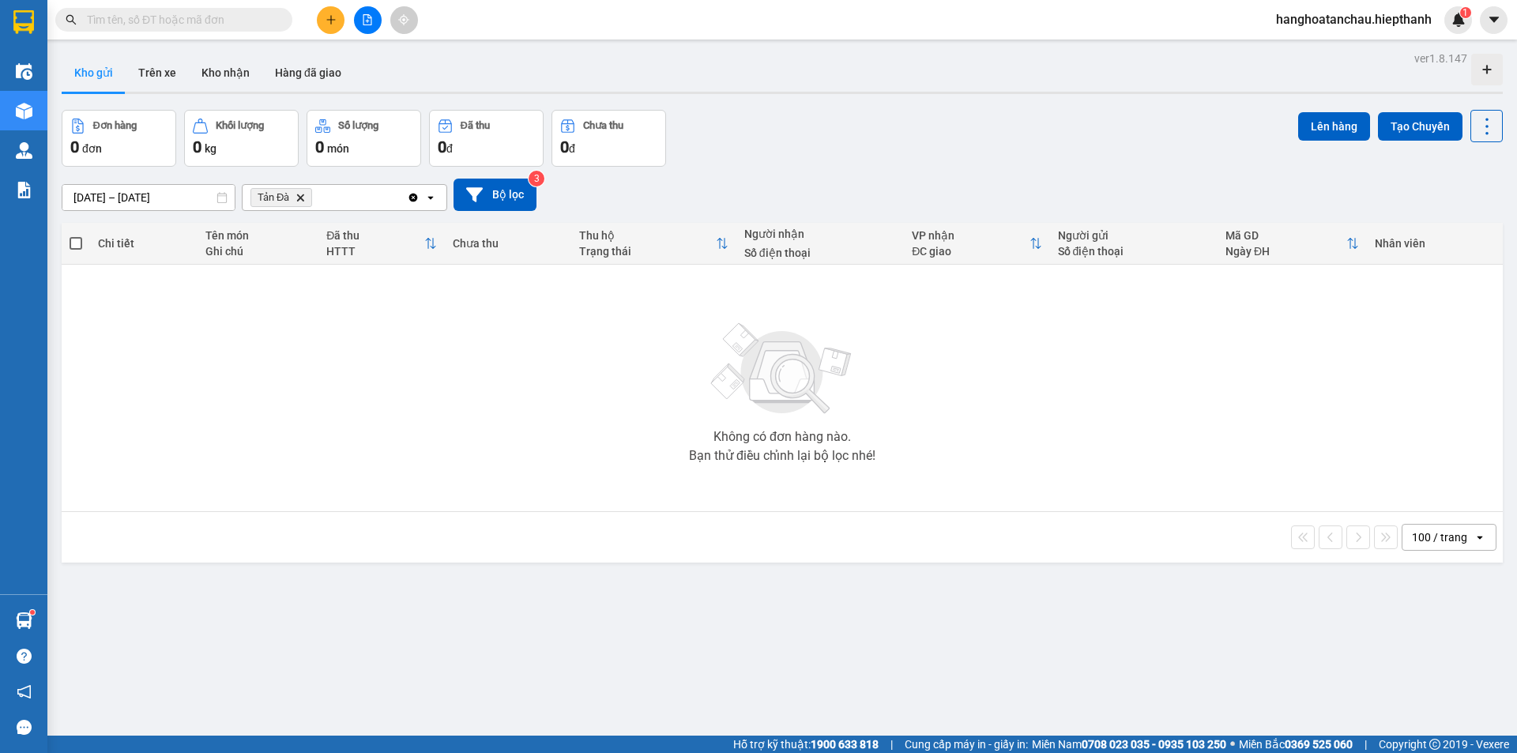
click at [368, 22] on icon "file-add" at bounding box center [367, 19] width 11 height 11
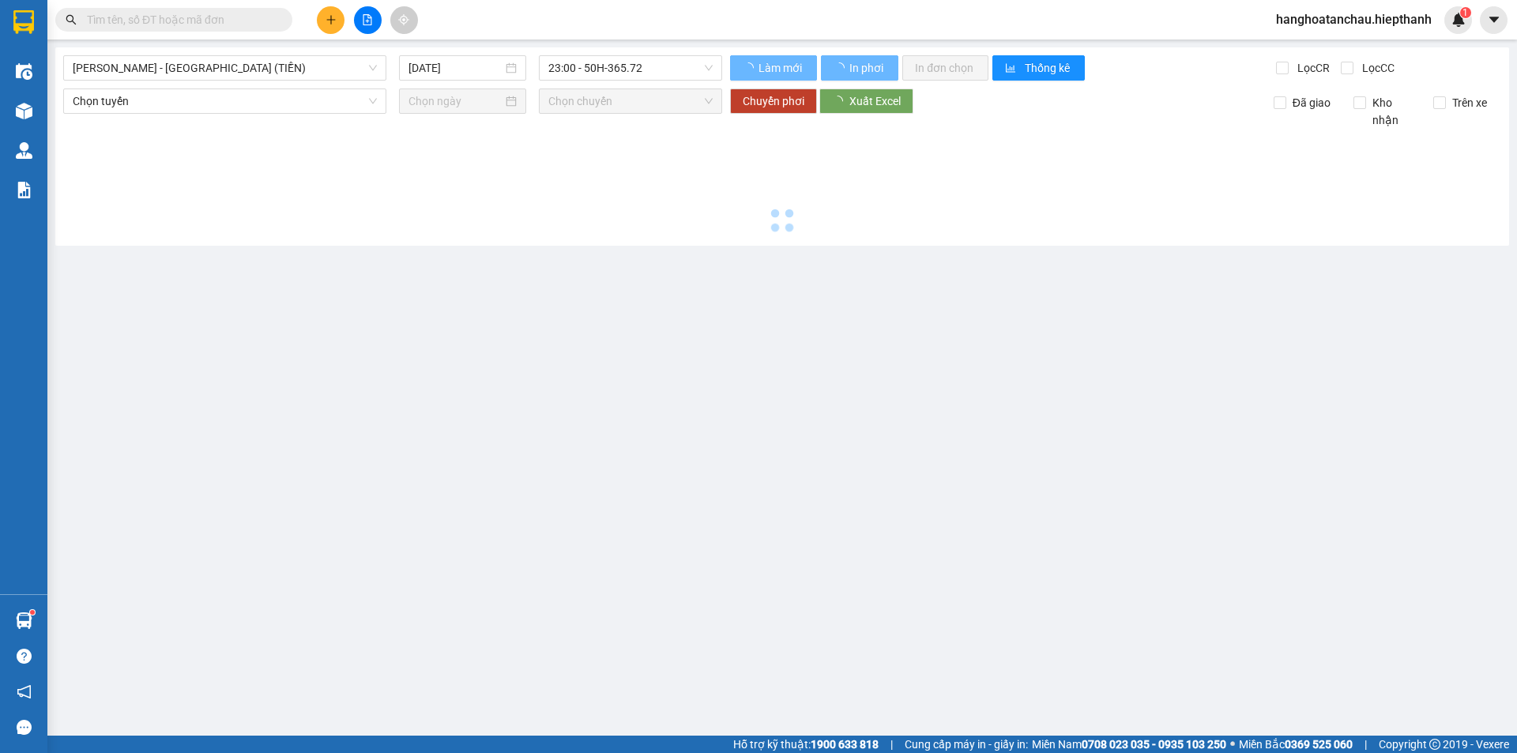
type input "[DATE]"
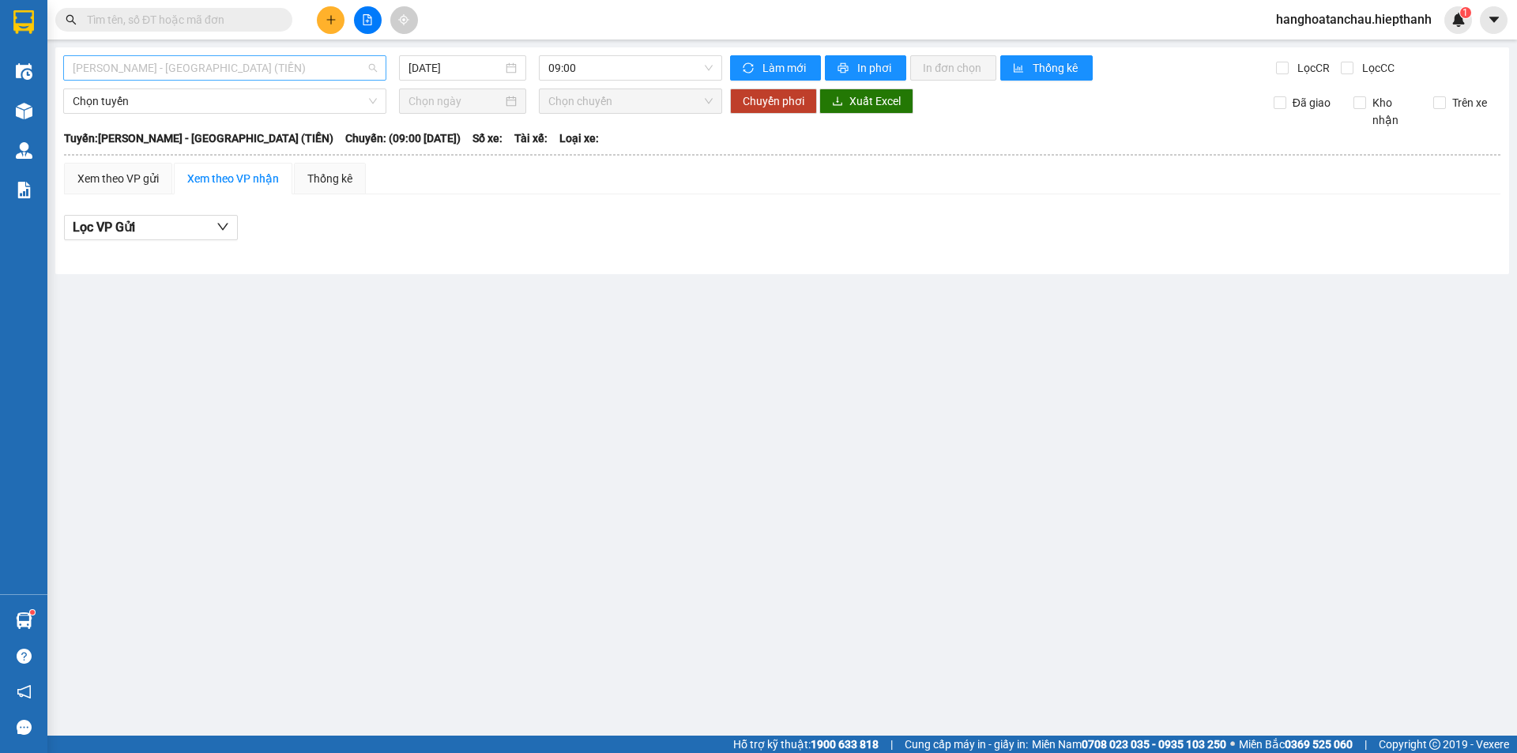
click at [301, 76] on span "[PERSON_NAME] - [GEOGRAPHIC_DATA] (TIỀN)" at bounding box center [225, 68] width 304 height 24
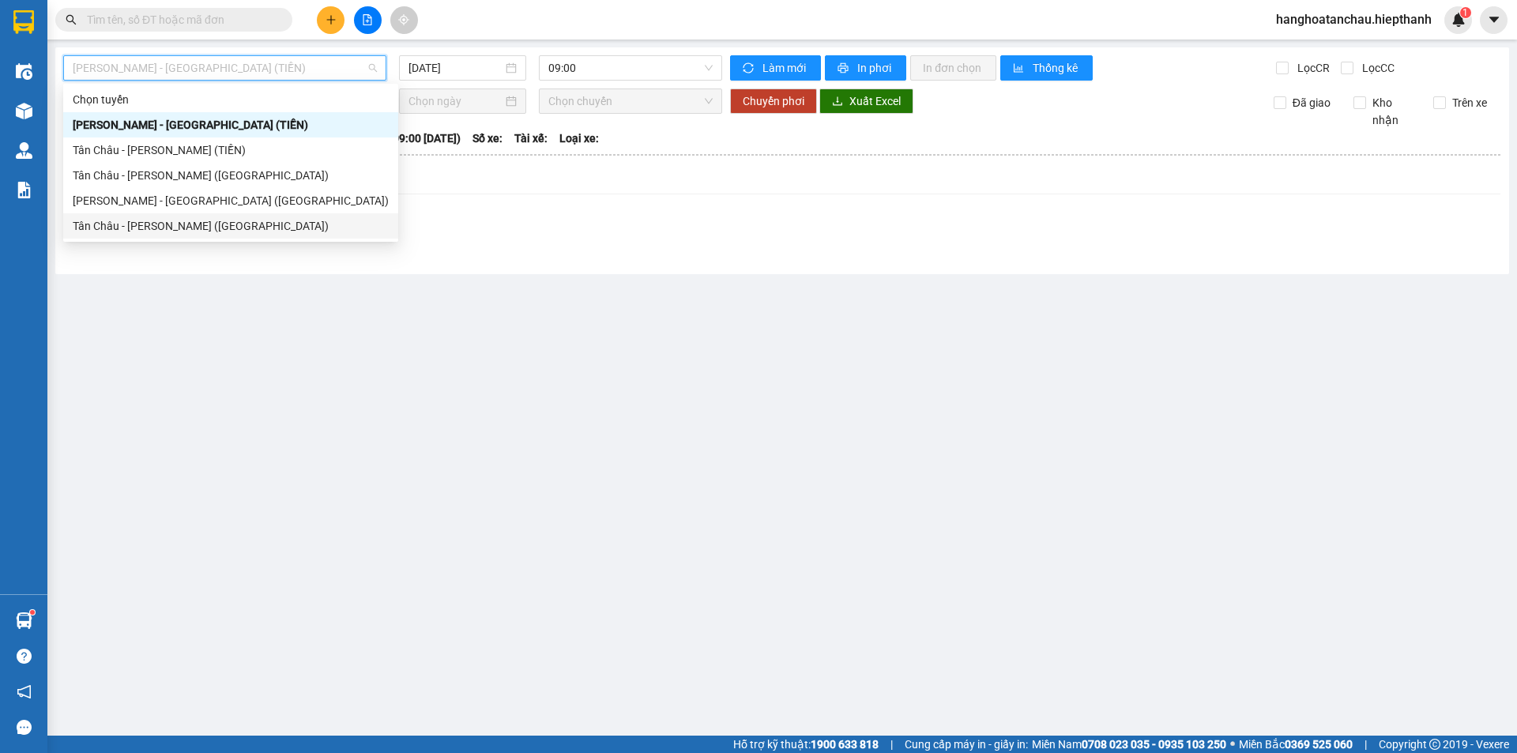
click at [263, 215] on div "Tân Châu - [PERSON_NAME] ([GEOGRAPHIC_DATA])" at bounding box center [230, 225] width 335 height 25
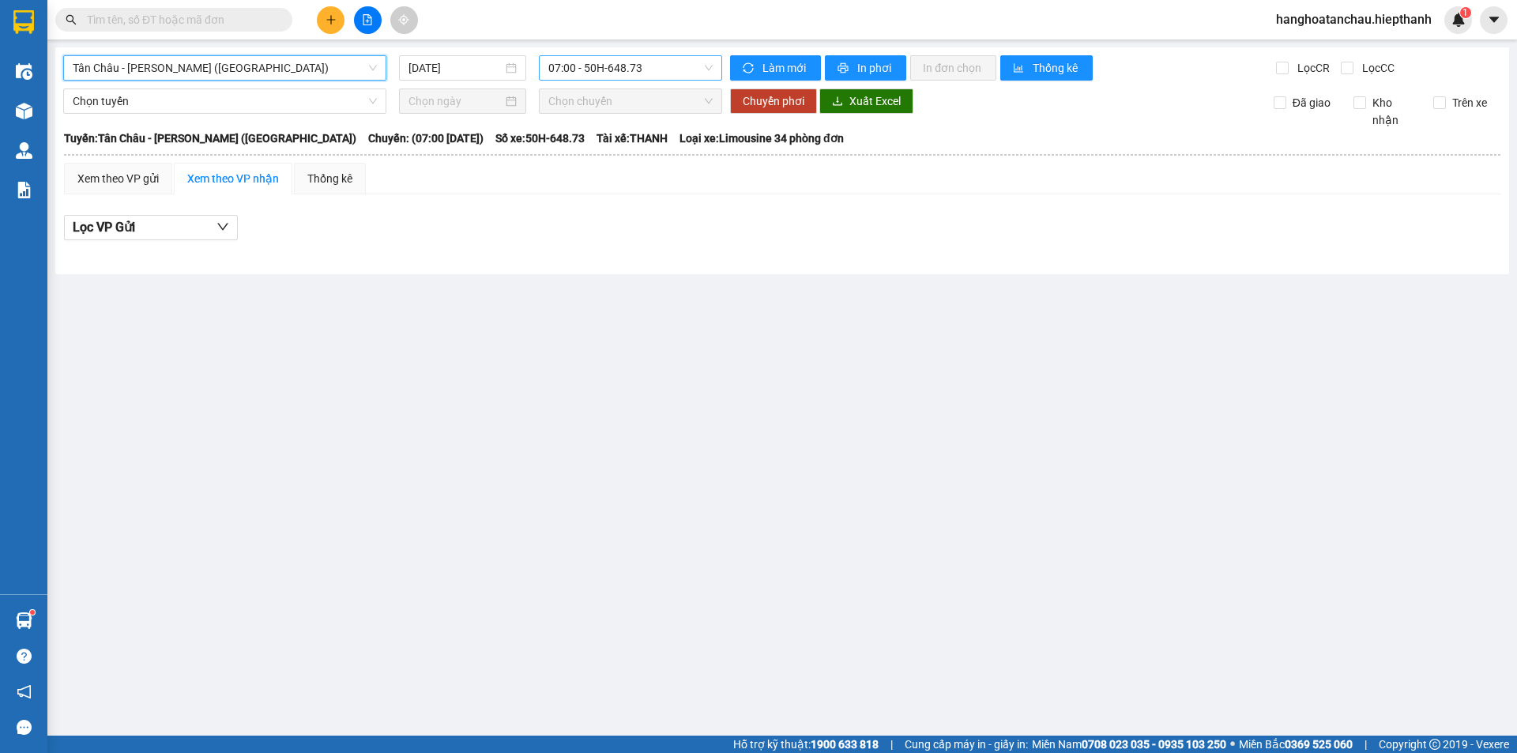
click at [568, 59] on span "07:00 - 50H-648.73" at bounding box center [630, 68] width 164 height 24
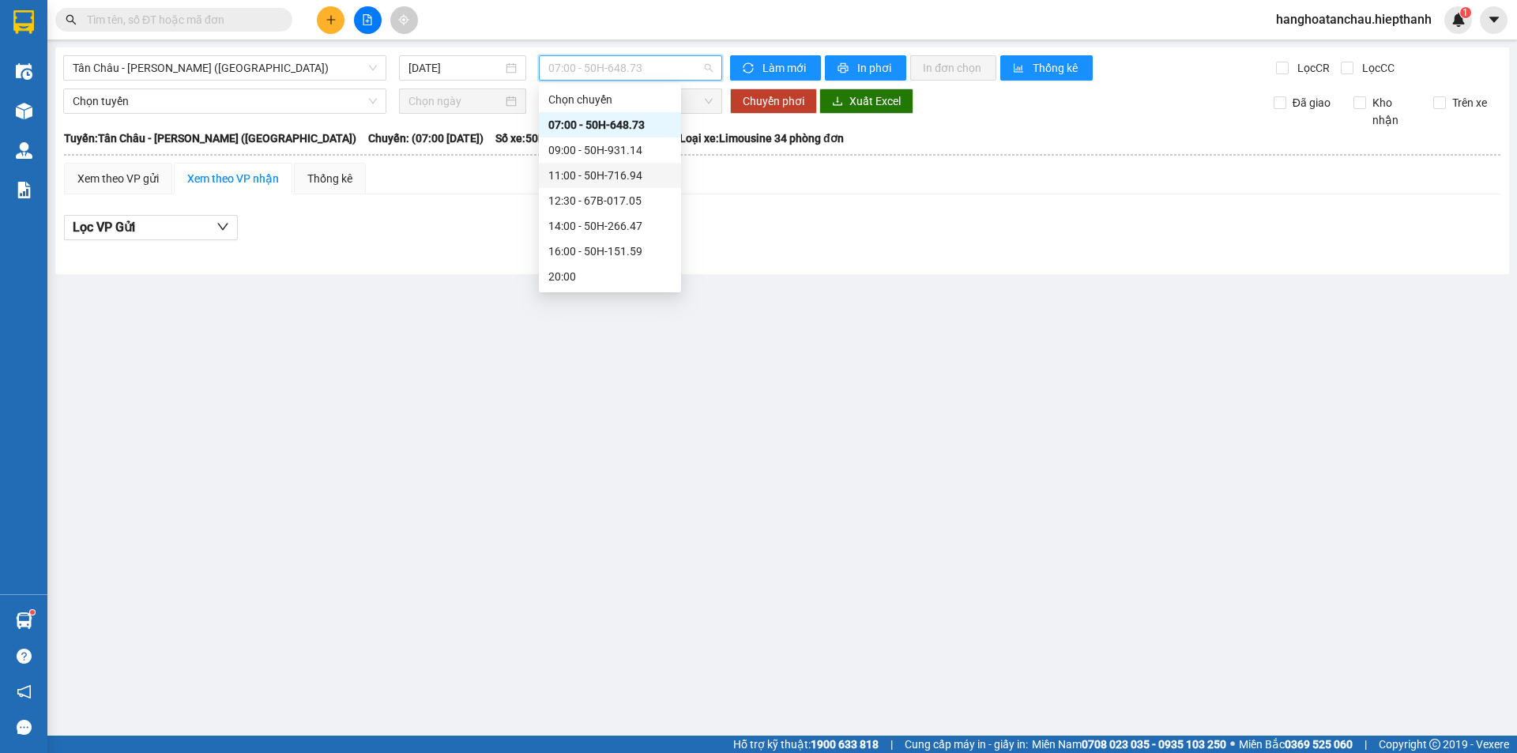
scroll to position [101, 0]
click at [586, 266] on div "23:59" at bounding box center [610, 276] width 142 height 25
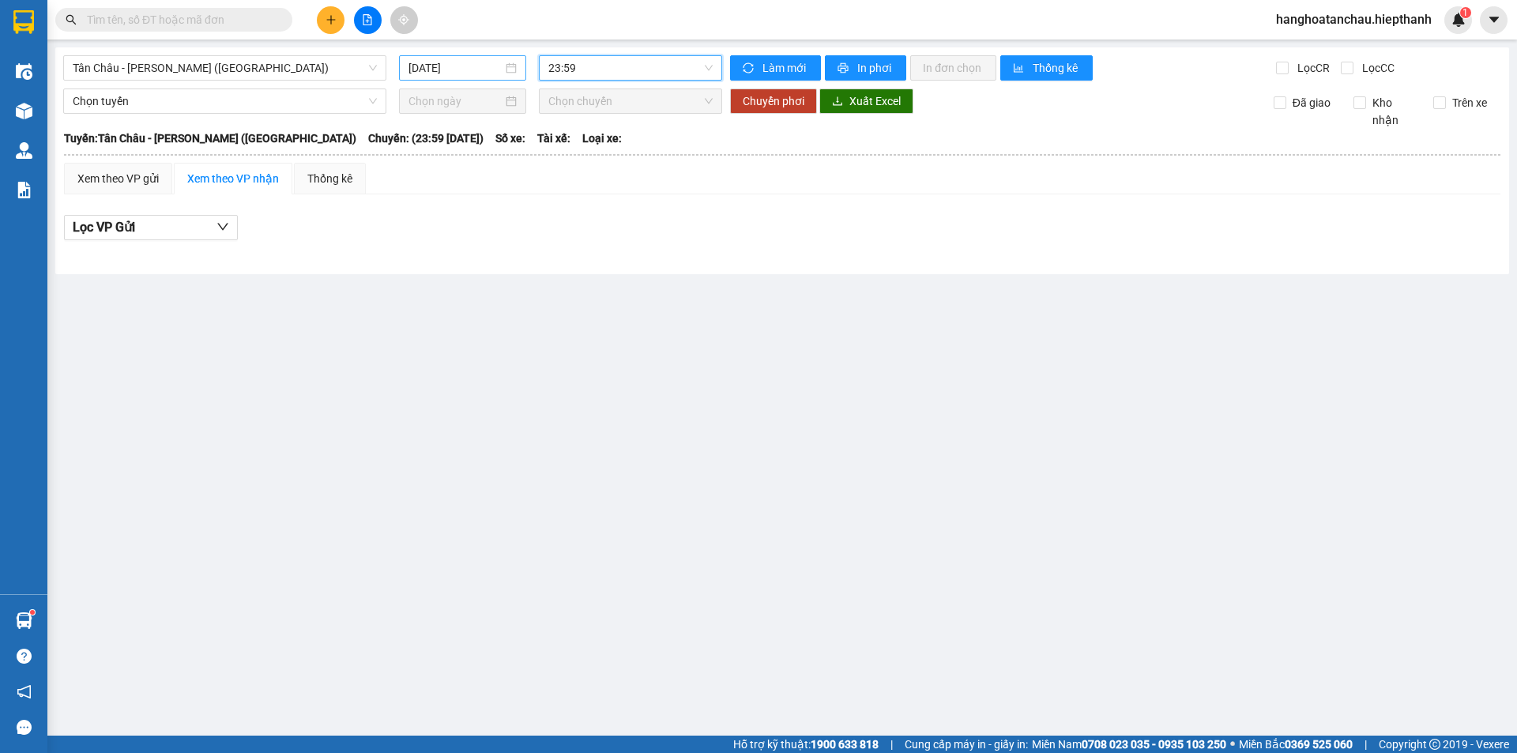
click at [480, 67] on input "[DATE]" at bounding box center [455, 67] width 94 height 17
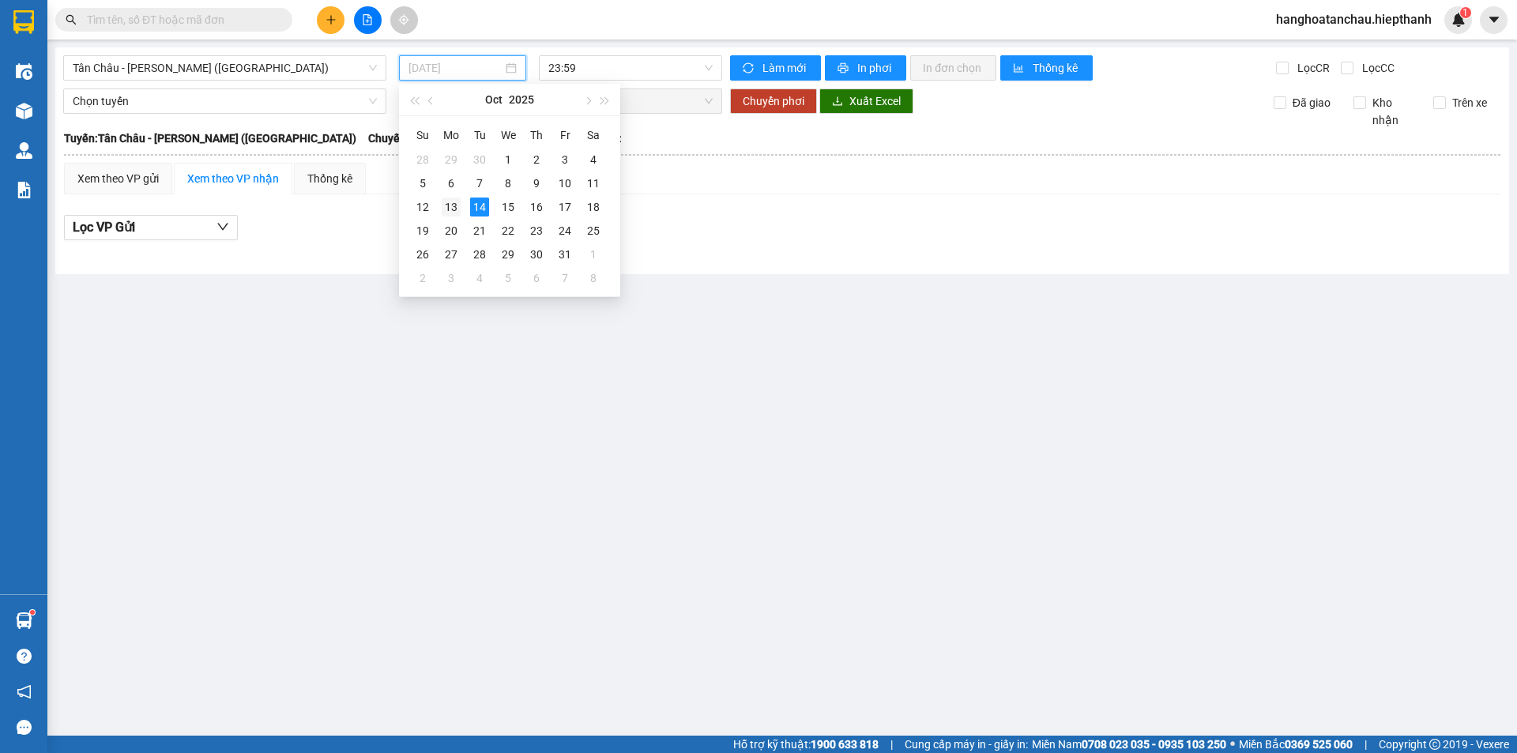
click at [457, 209] on div "13" at bounding box center [451, 206] width 19 height 19
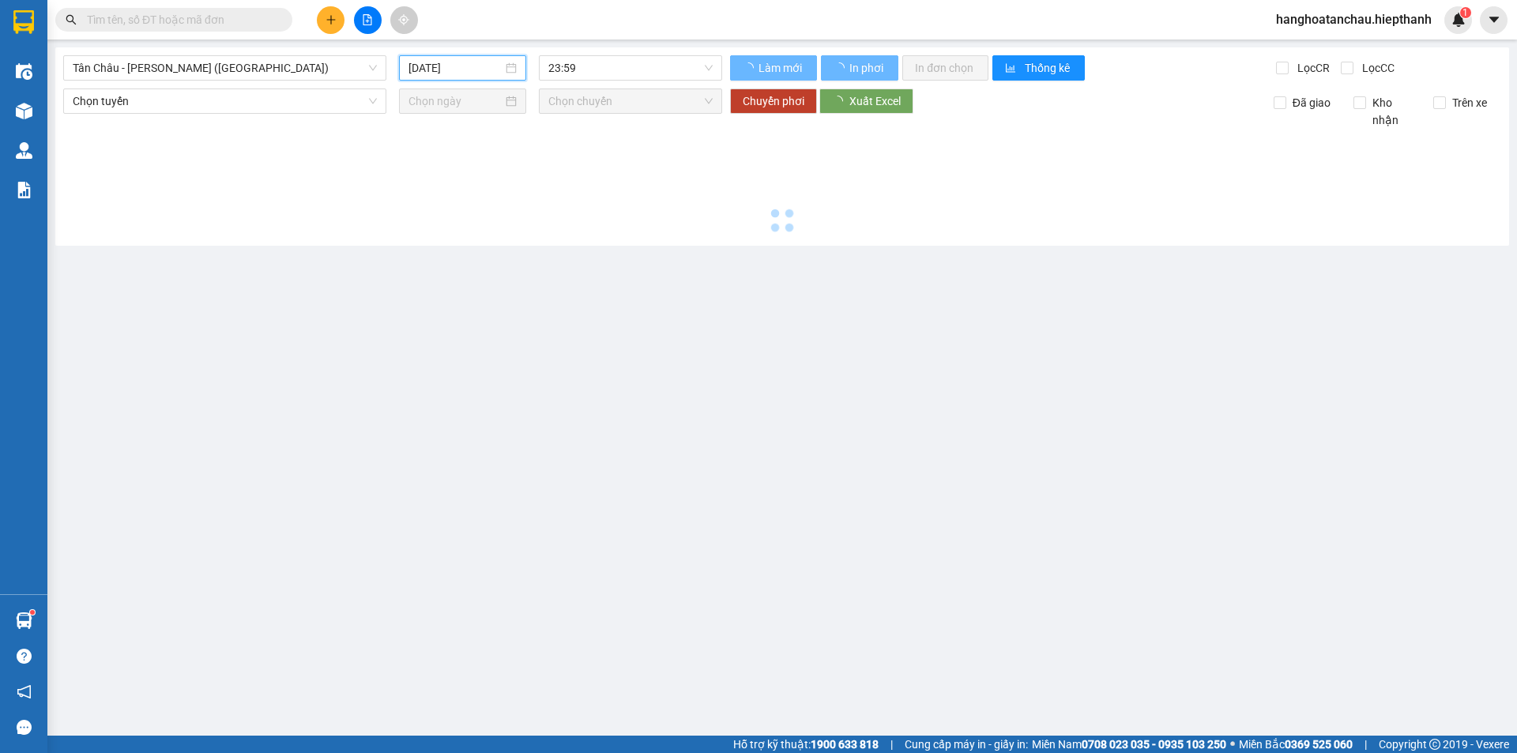
type input "[DATE]"
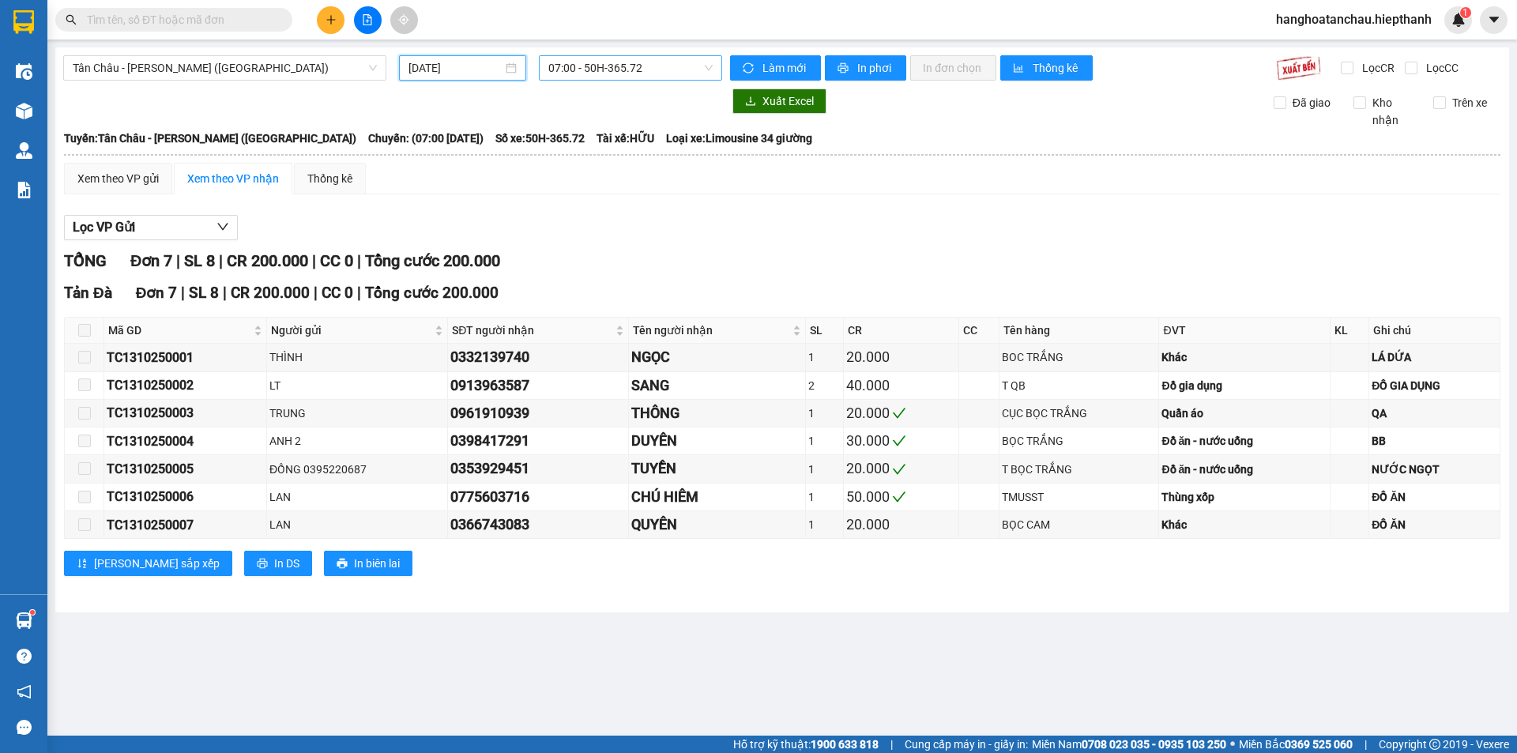
click at [608, 67] on span "07:00 - 50H-365.72" at bounding box center [630, 68] width 164 height 24
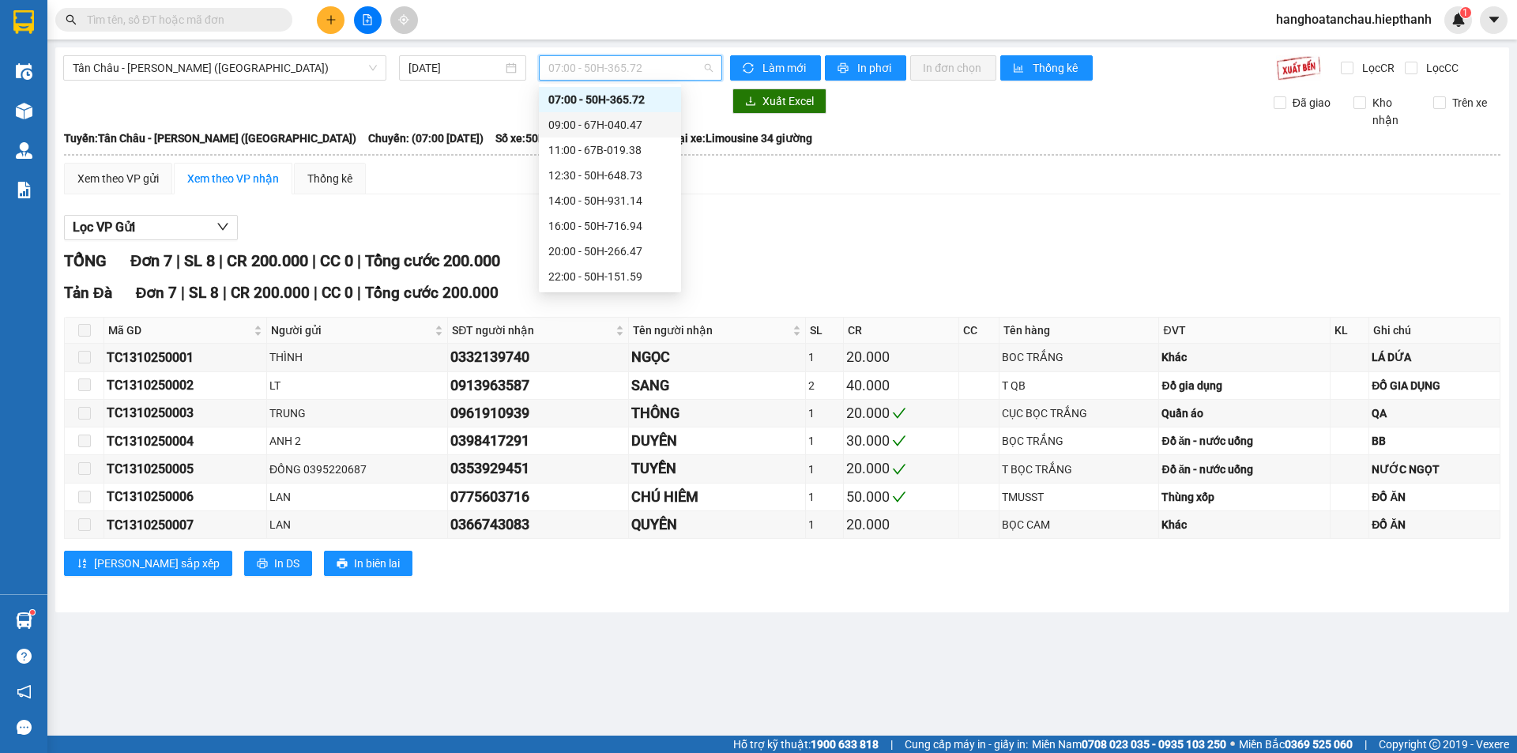
scroll to position [101, 0]
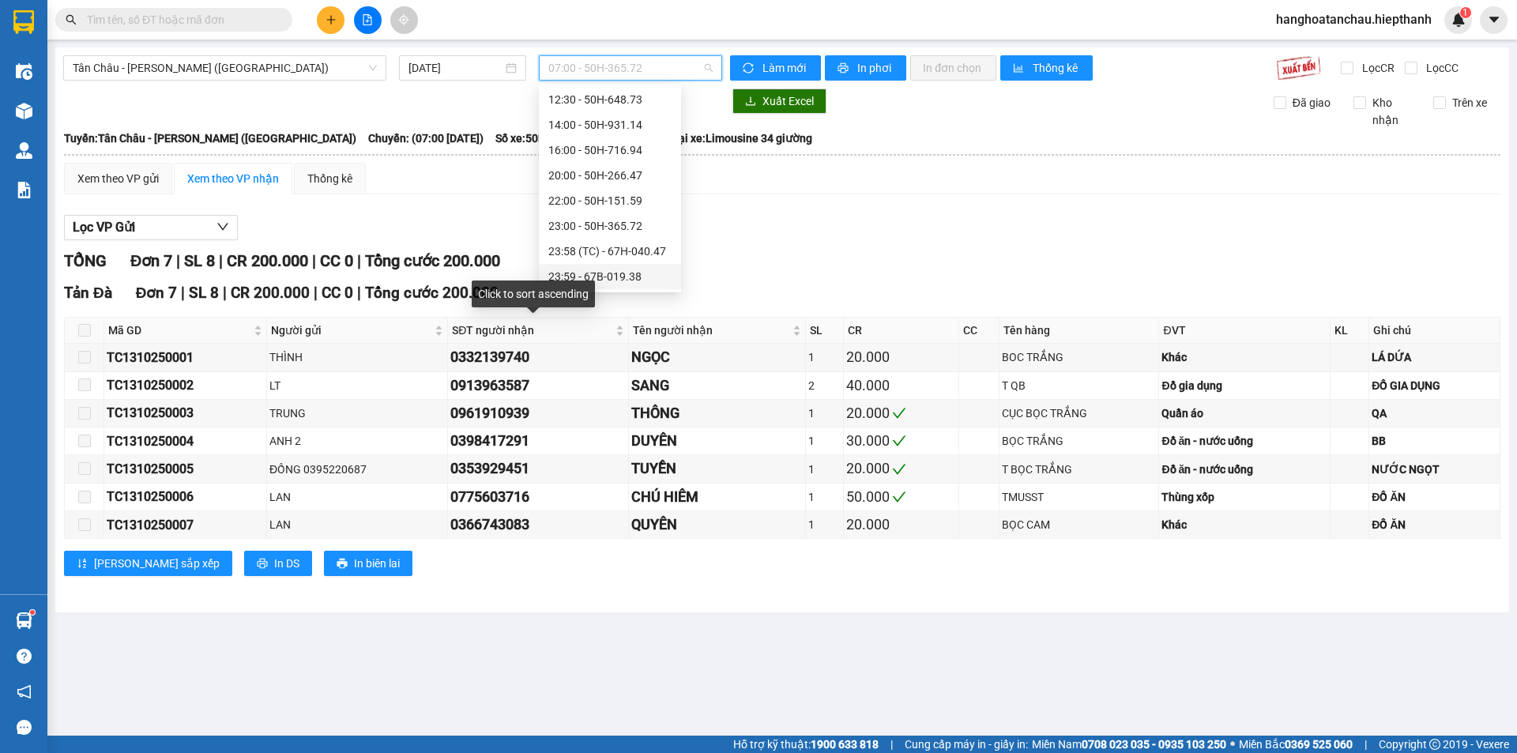
click at [590, 278] on div "23:59 - 67B-019.38" at bounding box center [609, 276] width 123 height 17
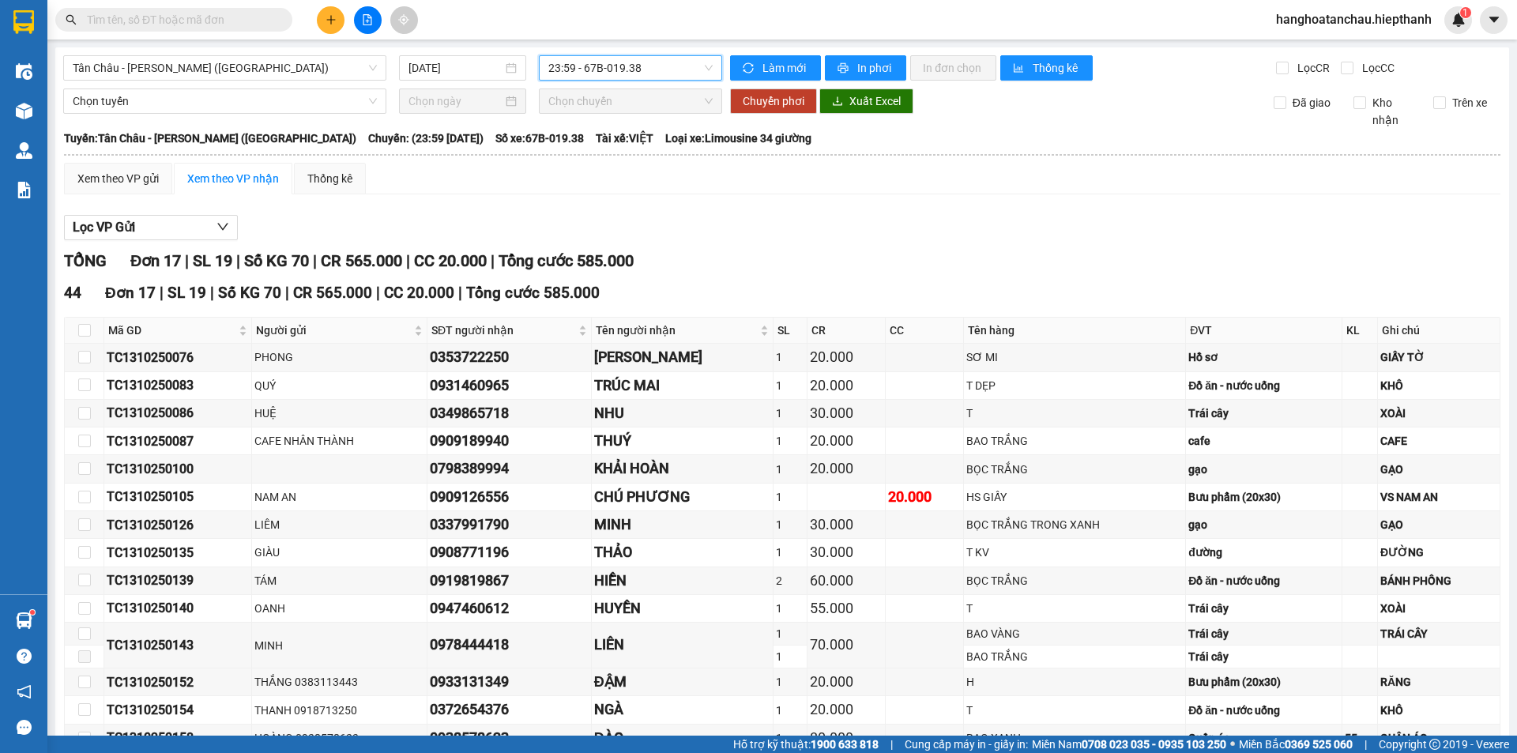
click at [601, 68] on span "23:59 - 67B-019.38" at bounding box center [630, 68] width 164 height 24
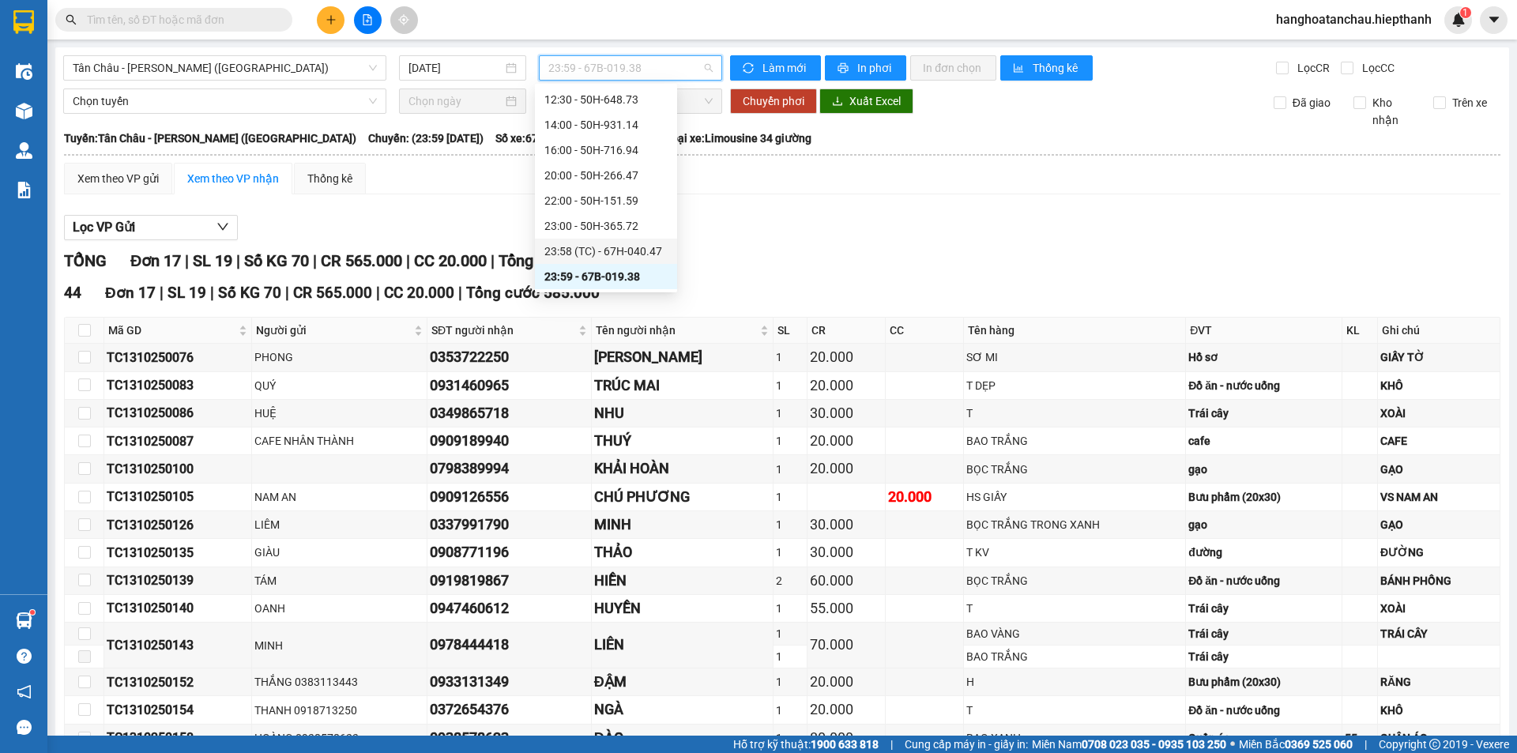
click at [558, 244] on div "23:58 (TC) - 67H-040.47" at bounding box center [605, 250] width 123 height 17
